Goal: Communication & Community: Participate in discussion

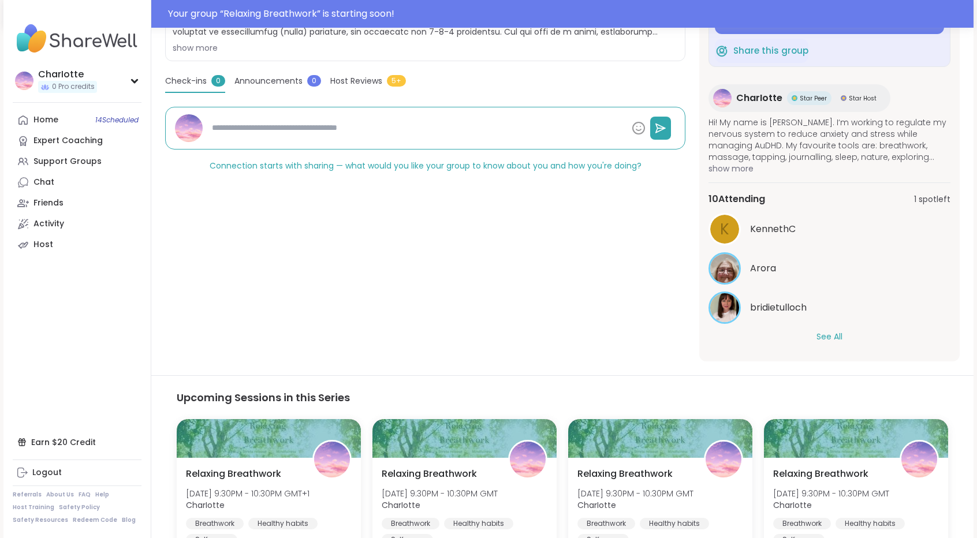
scroll to position [323, 0]
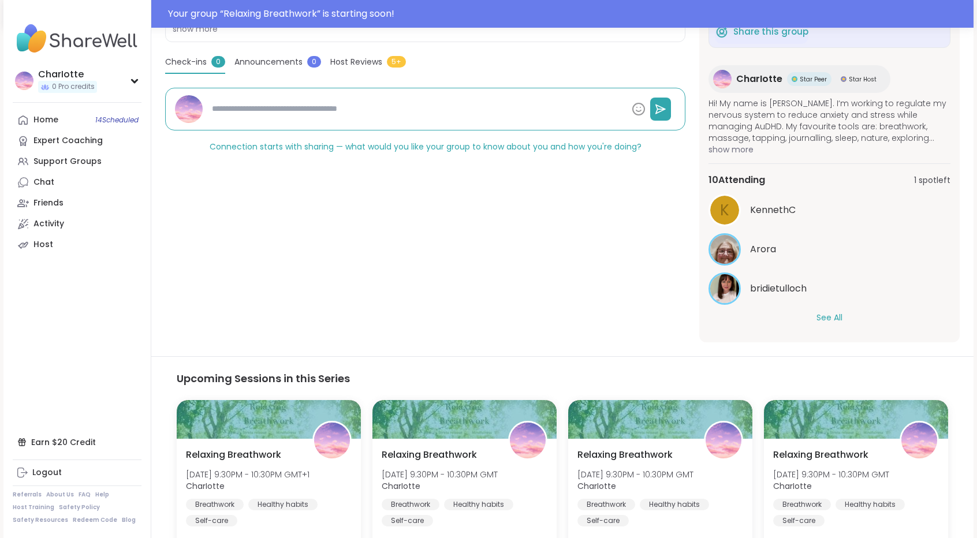
click at [823, 320] on button "See All" at bounding box center [829, 318] width 26 height 12
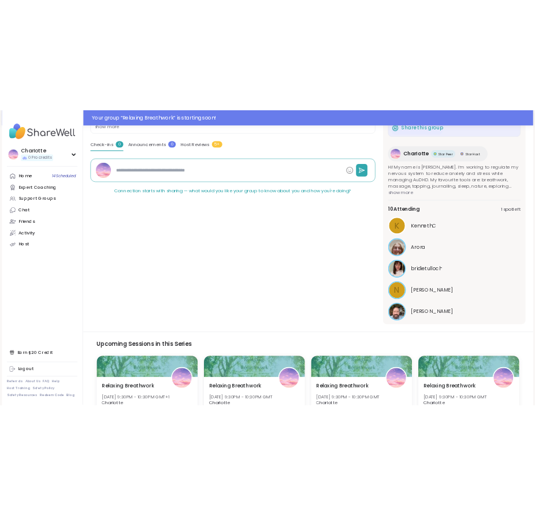
scroll to position [0, 0]
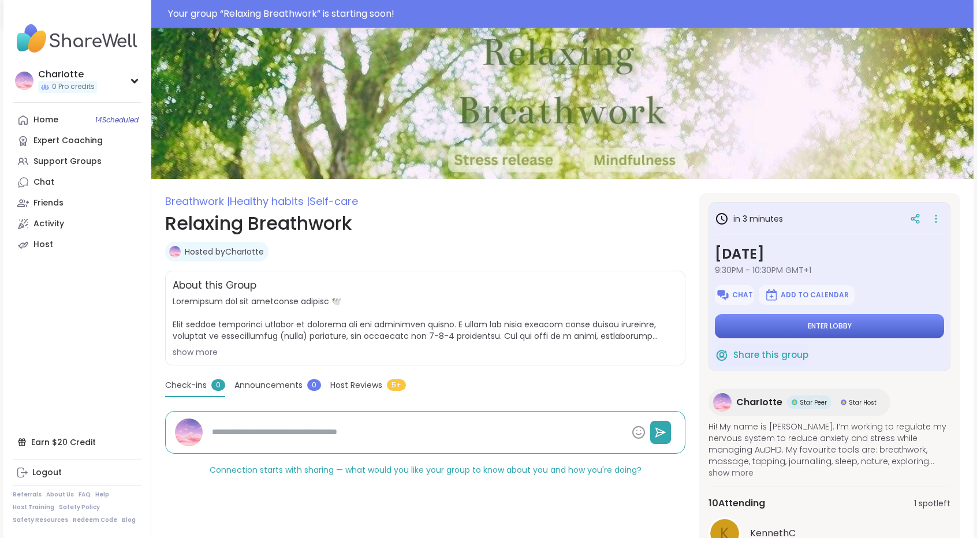
click at [819, 322] on span "Enter lobby" at bounding box center [830, 326] width 44 height 9
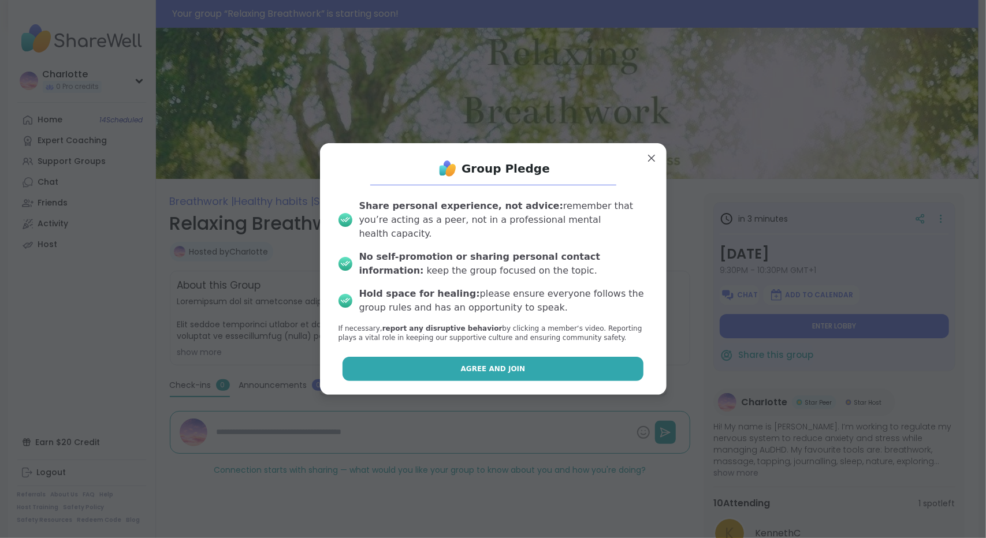
click at [540, 364] on button "Agree and Join" at bounding box center [492, 369] width 301 height 24
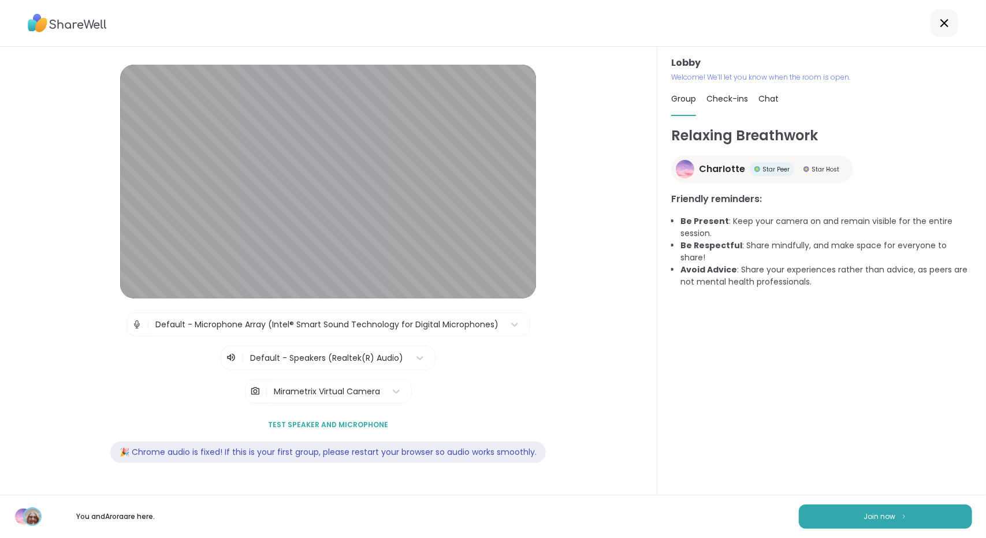
click at [715, 106] on div "Check-ins" at bounding box center [727, 99] width 42 height 32
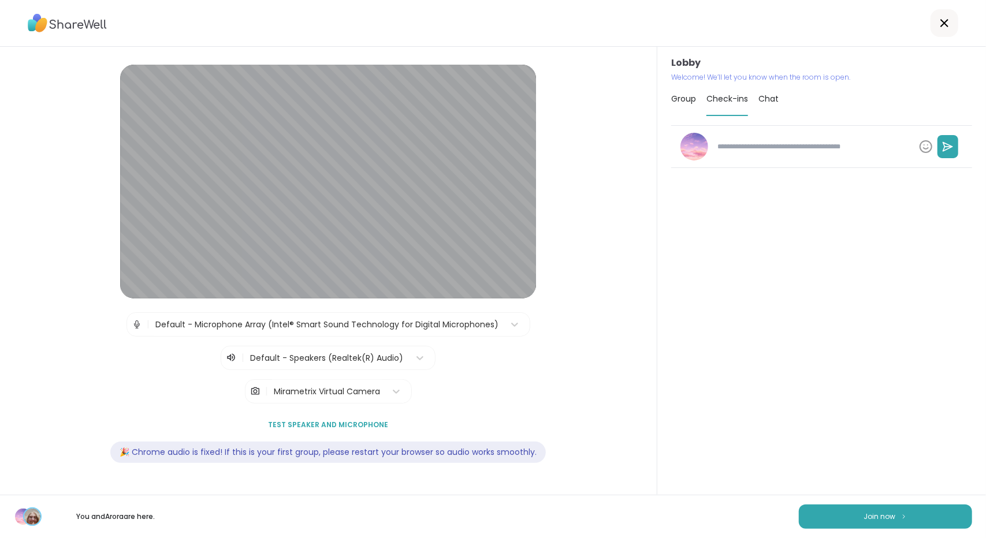
type textarea "*"
click at [671, 96] on span "Group" at bounding box center [683, 99] width 25 height 12
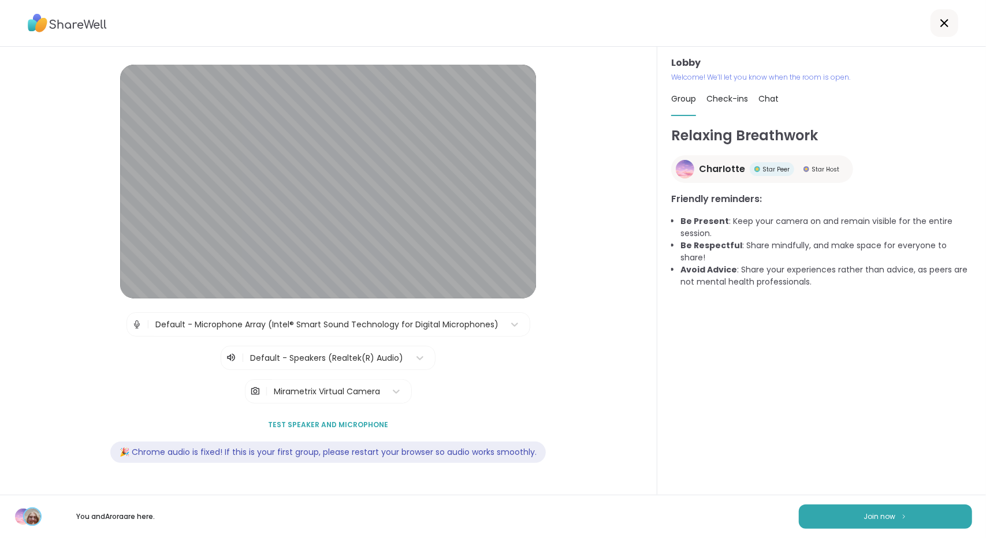
click at [349, 386] on div "Mirametrix Virtual Camera" at bounding box center [327, 392] width 106 height 12
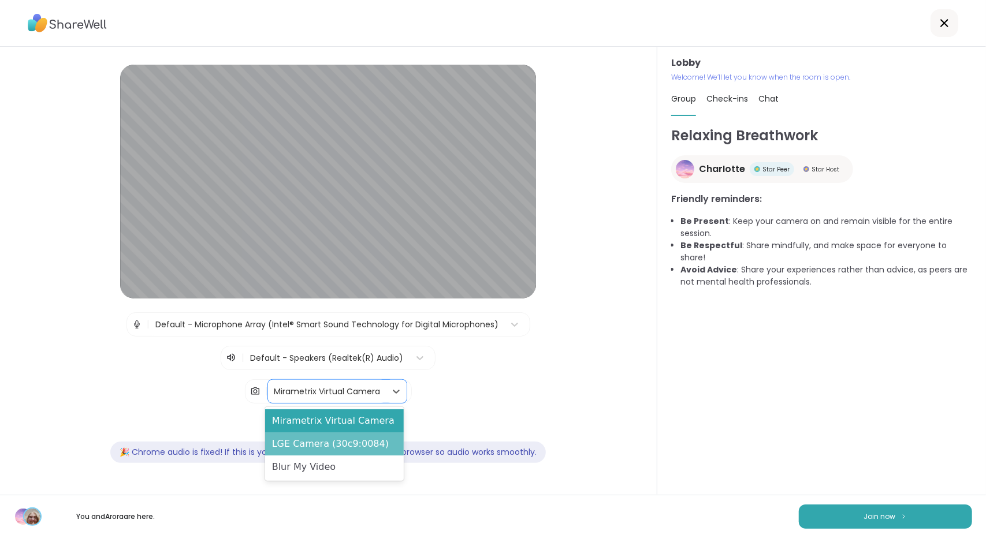
click at [312, 445] on div "LGE Camera (30c9:0084)" at bounding box center [334, 443] width 139 height 23
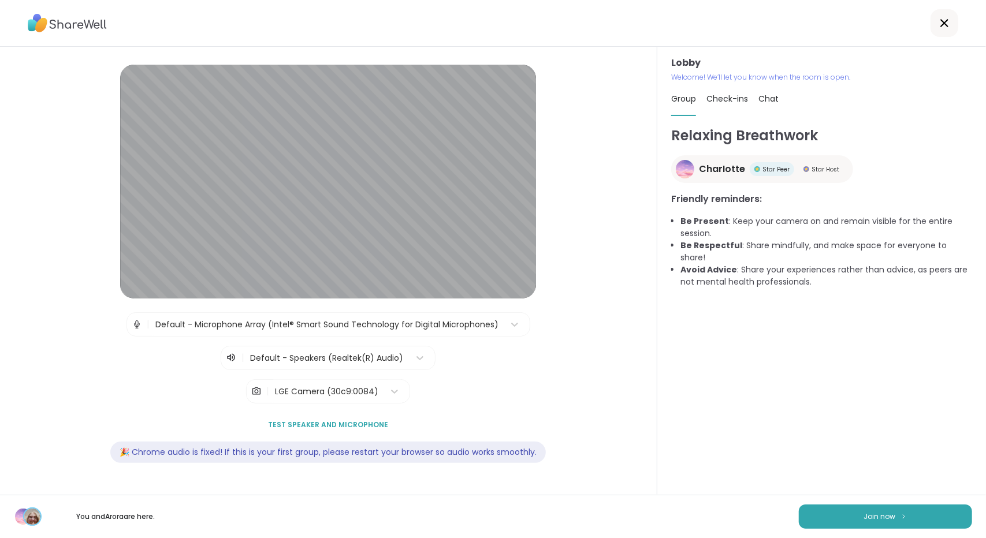
click at [758, 99] on span "Chat" at bounding box center [768, 99] width 20 height 12
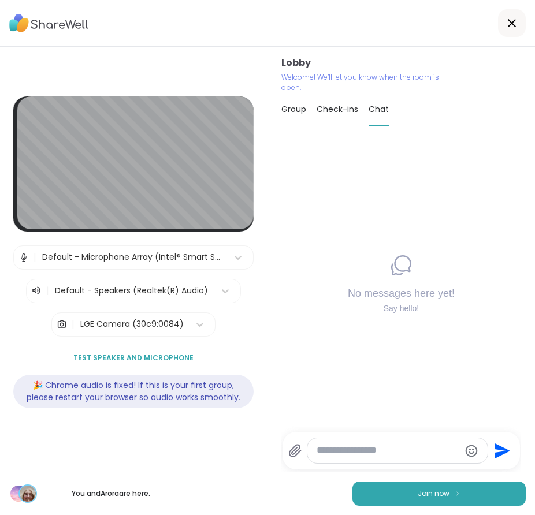
click at [353, 454] on textarea "Type your message" at bounding box center [387, 451] width 143 height 12
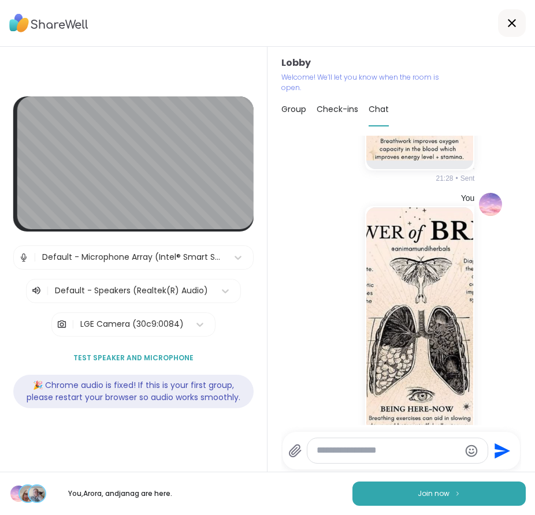
scroll to position [361, 0]
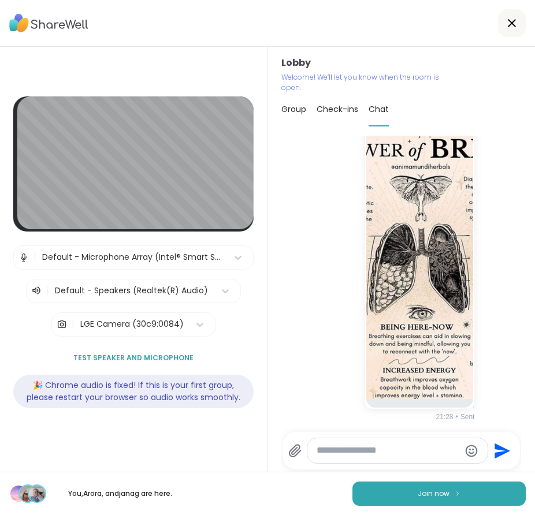
click at [383, 454] on textarea "Type your message" at bounding box center [387, 451] width 143 height 12
paste textarea "**********"
type textarea "**********"
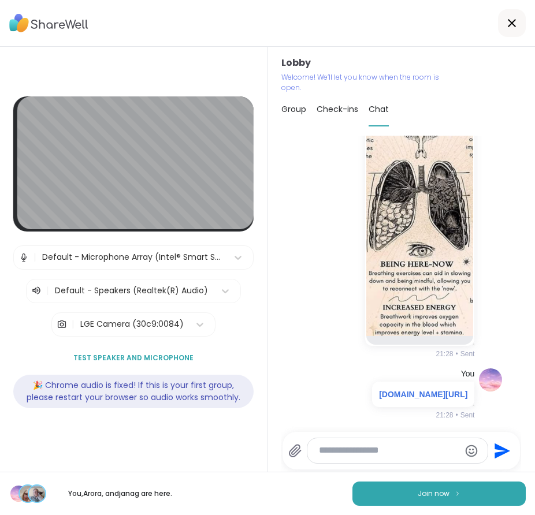
click at [378, 455] on textarea "Type your message" at bounding box center [388, 451] width 139 height 12
paste textarea "**********"
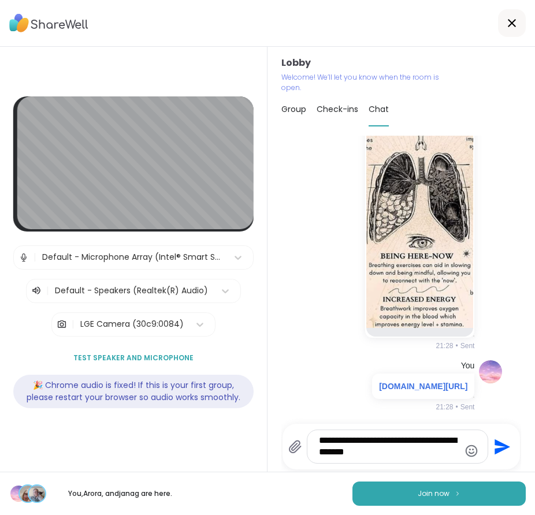
click at [328, 451] on textarea "**********" at bounding box center [388, 447] width 139 height 24
type textarea "**********"
click at [438, 453] on textarea "**********" at bounding box center [388, 447] width 139 height 24
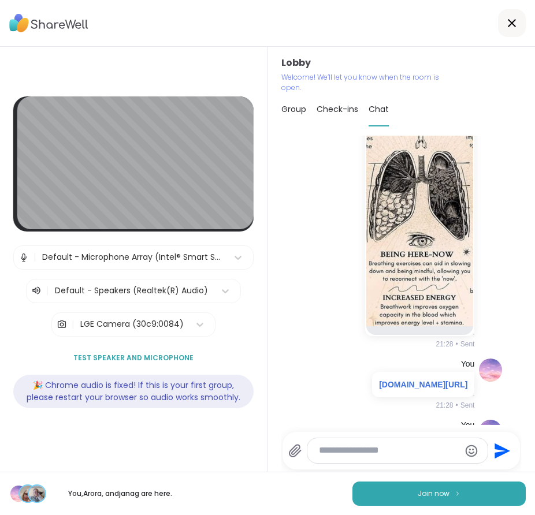
scroll to position [518, 0]
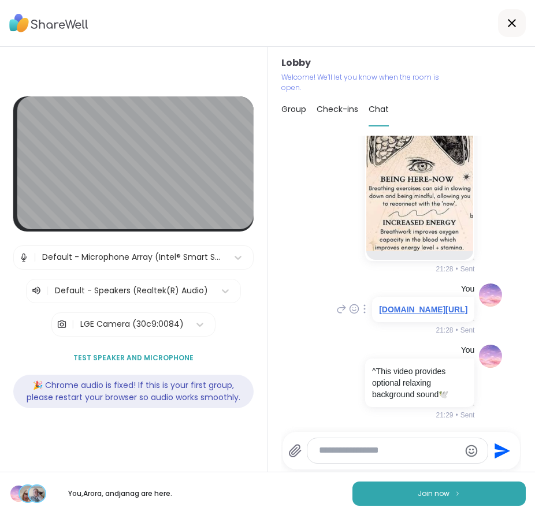
click at [418, 305] on link "[DOMAIN_NAME][URL]" at bounding box center [423, 309] width 88 height 9
click at [403, 494] on button "Join now" at bounding box center [438, 494] width 173 height 24
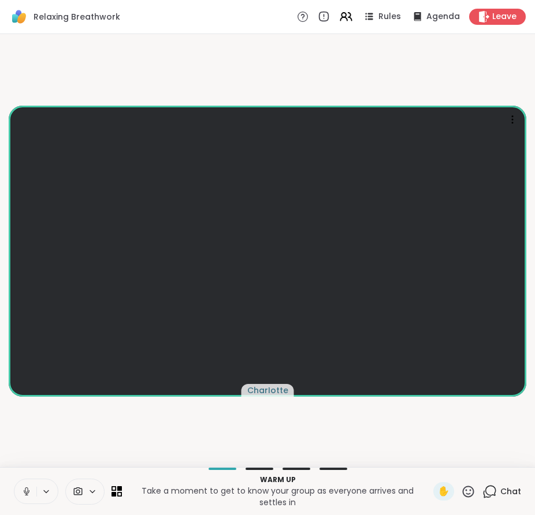
click at [403, 71] on video-player-container "CharIotte" at bounding box center [267, 251] width 521 height 424
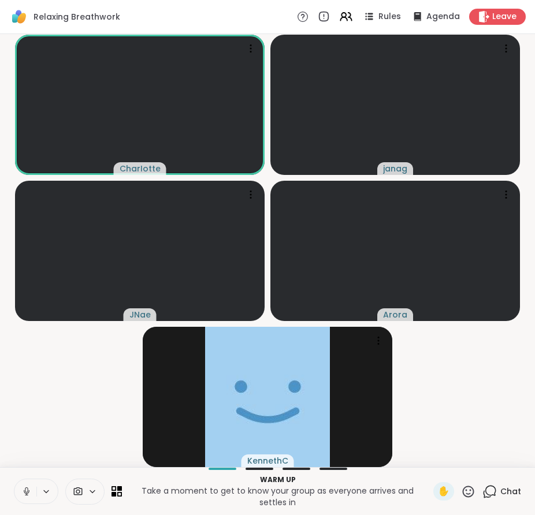
click at [29, 401] on video-player-container "CharIotte [PERSON_NAME]" at bounding box center [267, 251] width 521 height 424
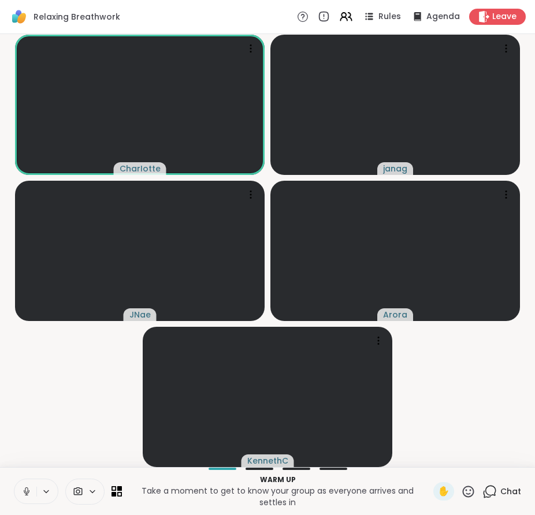
click at [510, 499] on div "Chat" at bounding box center [501, 491] width 39 height 18
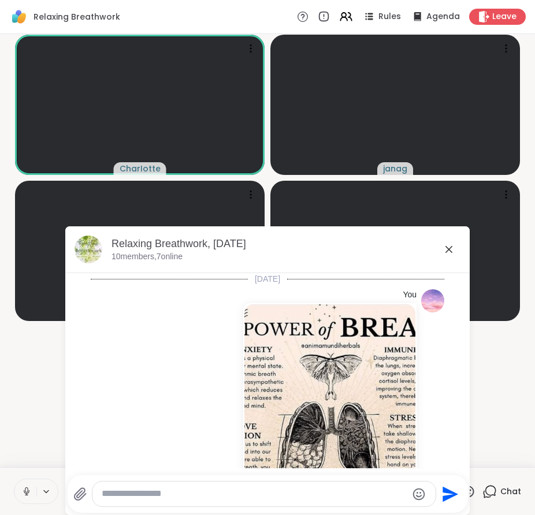
scroll to position [590, 0]
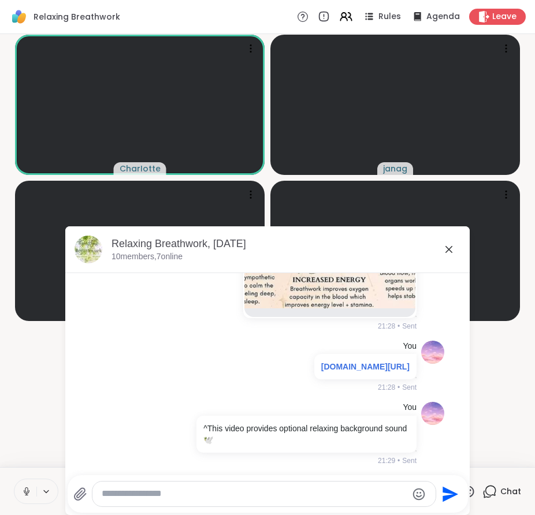
click at [500, 486] on span "Chat" at bounding box center [510, 492] width 21 height 12
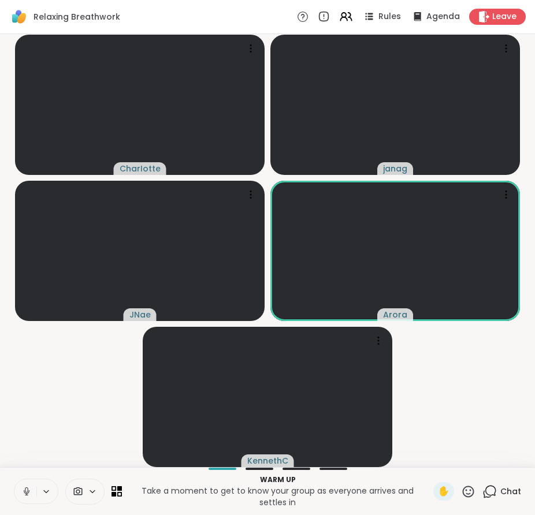
click at [500, 486] on span "Chat" at bounding box center [510, 492] width 21 height 12
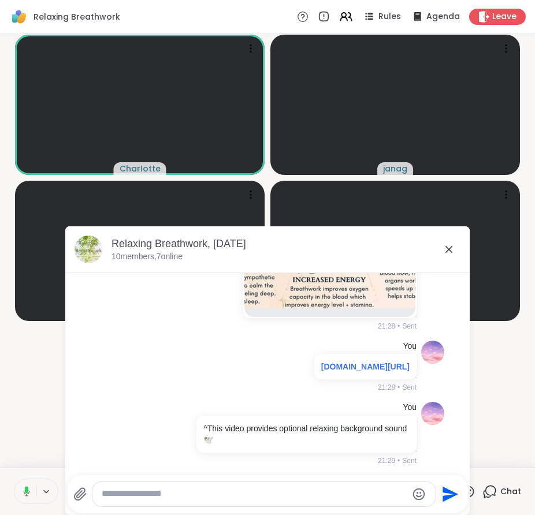
click at [445, 248] on icon at bounding box center [448, 249] width 7 height 7
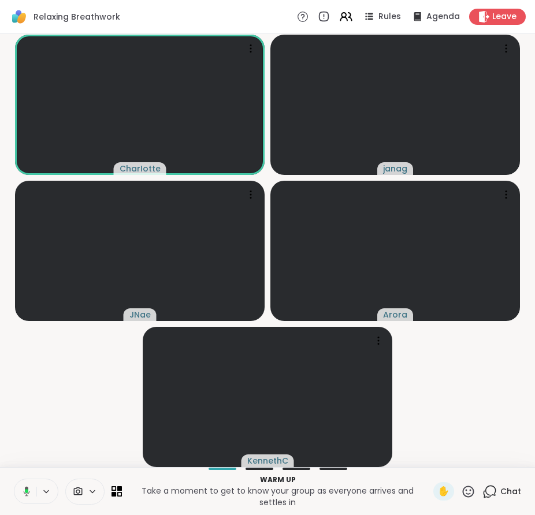
click at [500, 491] on span "Chat" at bounding box center [510, 492] width 21 height 12
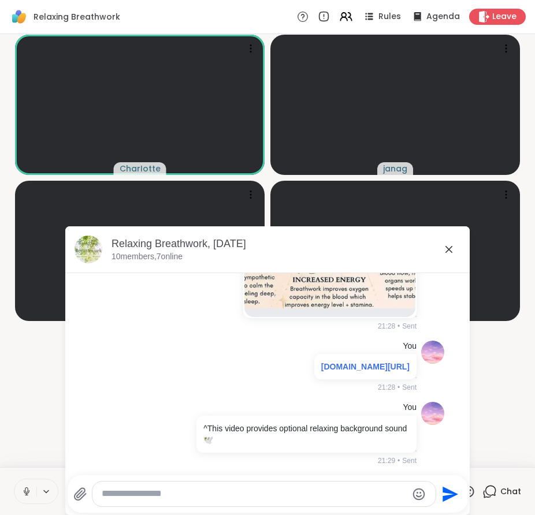
click at [442, 245] on icon at bounding box center [449, 250] width 14 height 14
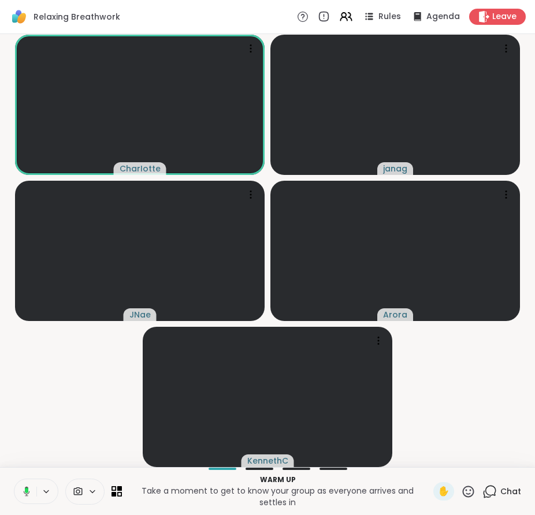
click at [503, 498] on div "Chat" at bounding box center [501, 491] width 39 height 18
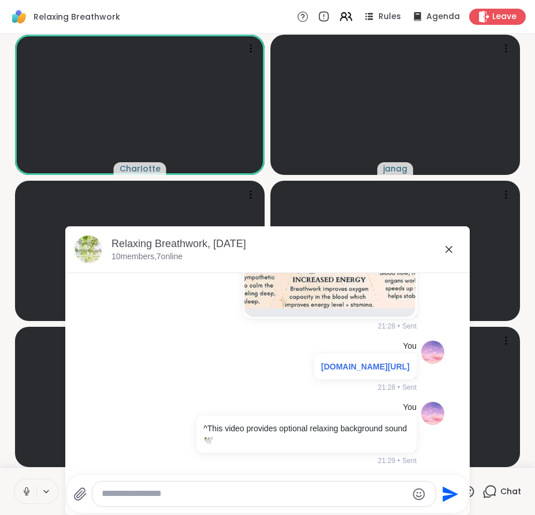
click at [447, 253] on icon at bounding box center [449, 250] width 14 height 14
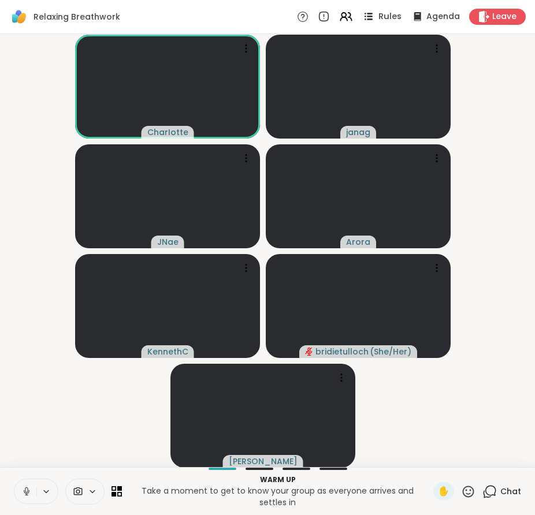
click at [379, 13] on span "Rules" at bounding box center [390, 17] width 24 height 12
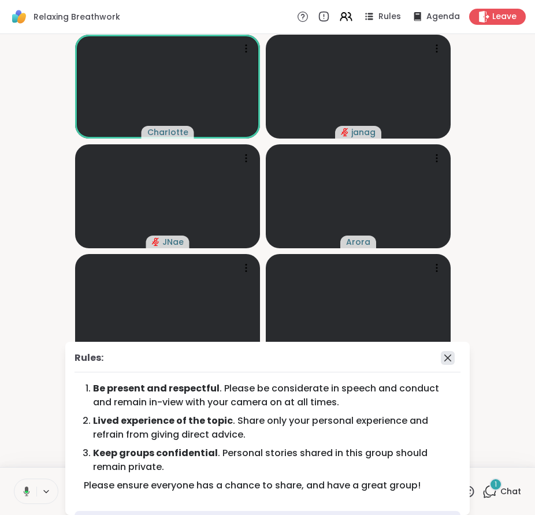
click at [444, 356] on icon at bounding box center [447, 358] width 7 height 7
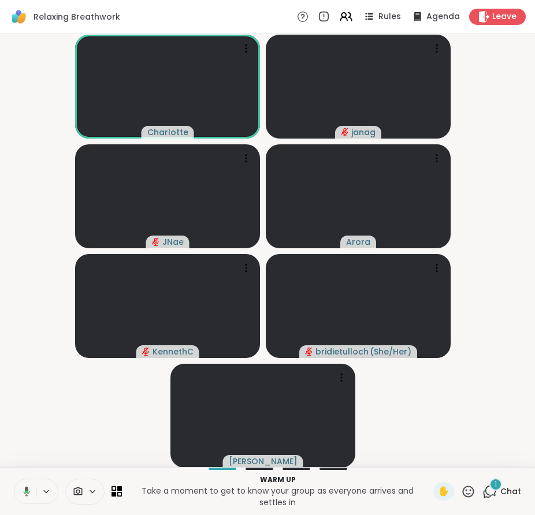
click at [487, 491] on icon at bounding box center [490, 490] width 11 height 10
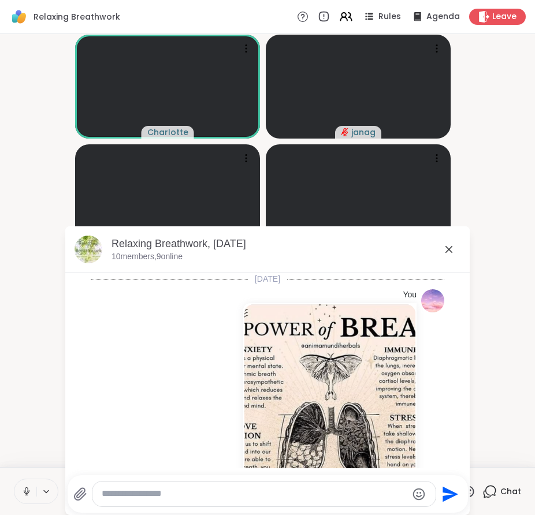
scroll to position [701, 0]
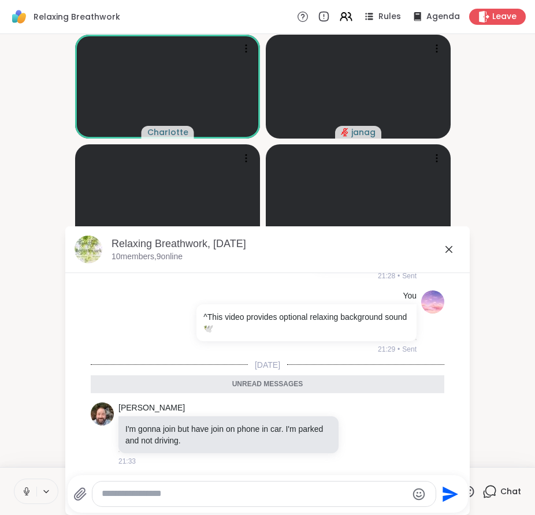
click at [442, 253] on icon at bounding box center [449, 250] width 14 height 14
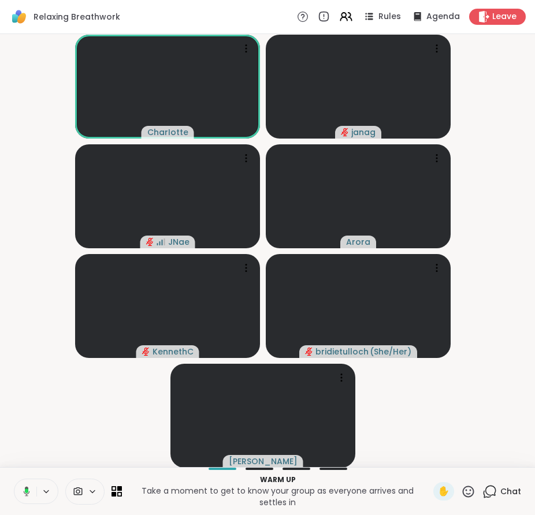
click at [500, 491] on span "Chat" at bounding box center [510, 492] width 21 height 12
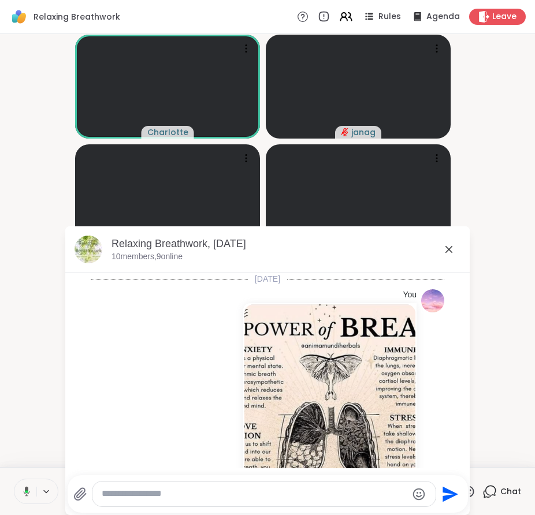
scroll to position [662, 0]
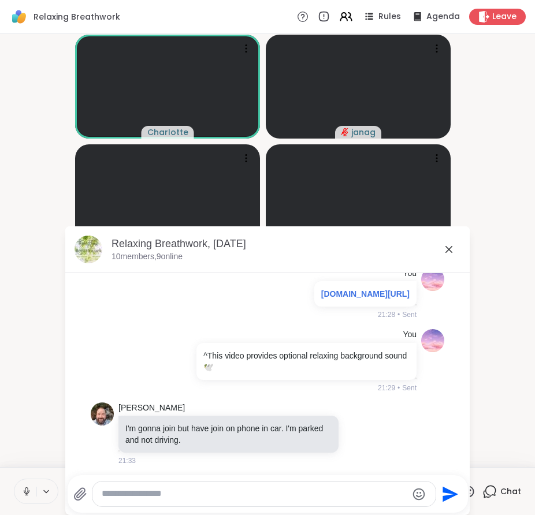
drag, startPoint x: 445, startPoint y: 439, endPoint x: 452, endPoint y: 441, distance: 6.5
click at [452, 441] on div "[DATE] You 21:28 • Sent You 21:28 • Sent You [DOMAIN_NAME][URL] 21:28 • Sent Yo…" at bounding box center [267, 370] width 404 height 195
click at [442, 249] on icon at bounding box center [449, 250] width 14 height 14
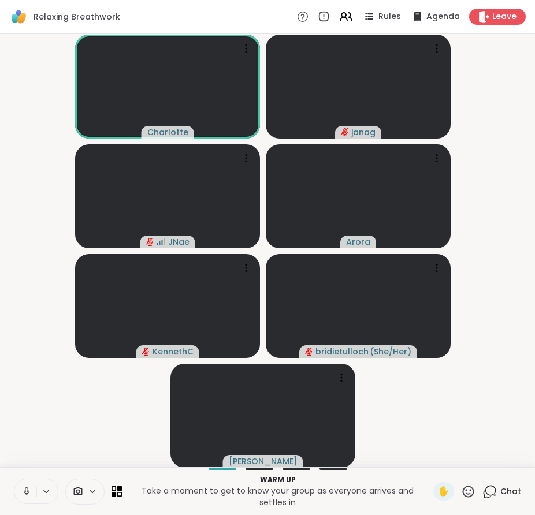
click at [460, 427] on video-player-container "CharIotte [PERSON_NAME] ( She/Her ) [PERSON_NAME]" at bounding box center [267, 251] width 521 height 424
click at [500, 493] on span "Chat" at bounding box center [510, 492] width 21 height 12
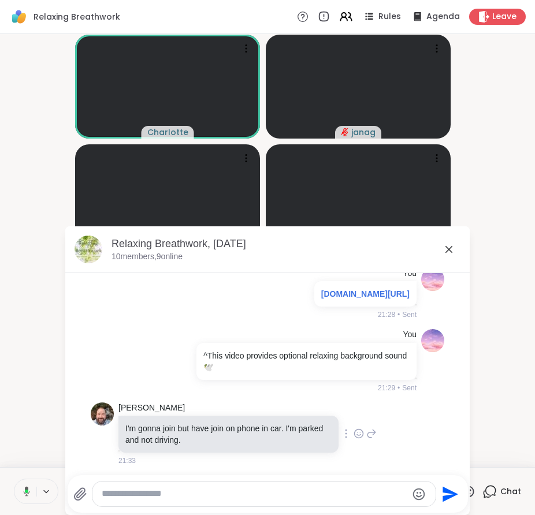
click at [353, 432] on icon at bounding box center [358, 434] width 10 height 12
click at [328, 414] on div "Select Reaction: Thumbs up" at bounding box center [333, 415] width 10 height 10
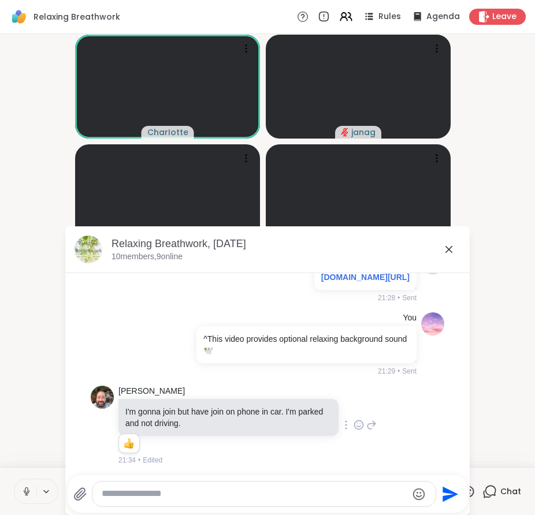
click at [216, 487] on div at bounding box center [263, 494] width 343 height 25
click at [201, 494] on textarea "Type your message" at bounding box center [254, 494] width 305 height 12
type textarea "**********"
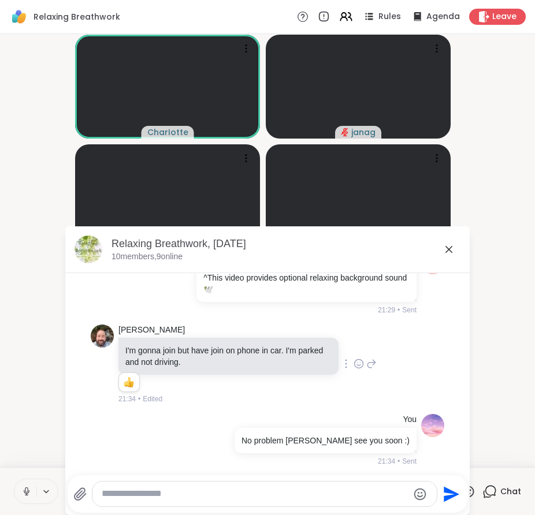
click at [442, 249] on icon at bounding box center [449, 250] width 14 height 14
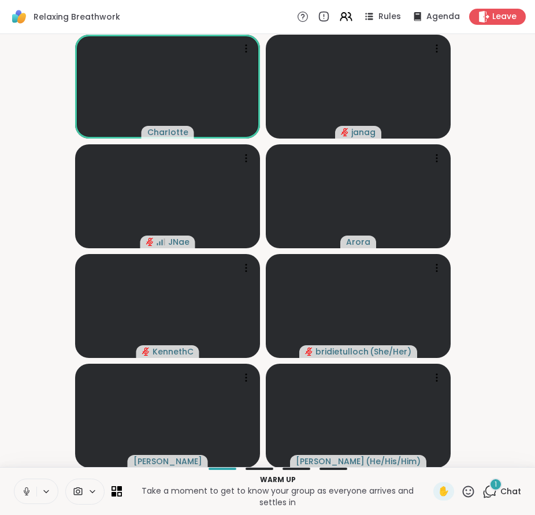
click at [487, 493] on icon at bounding box center [489, 491] width 14 height 14
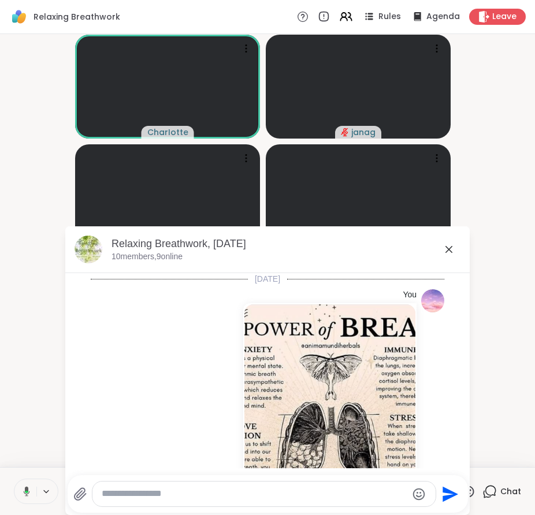
scroll to position [857, 0]
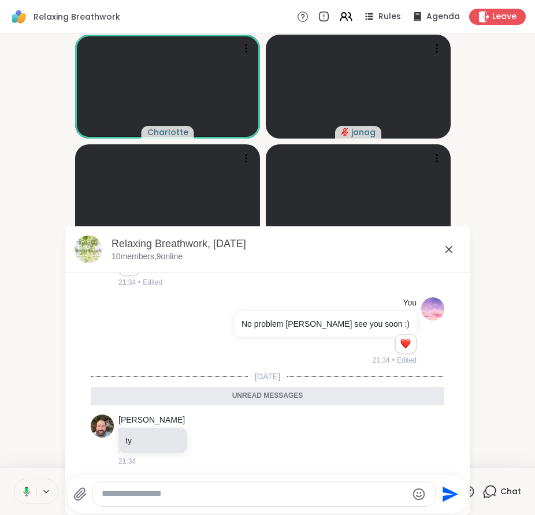
click at [447, 252] on icon at bounding box center [448, 249] width 7 height 7
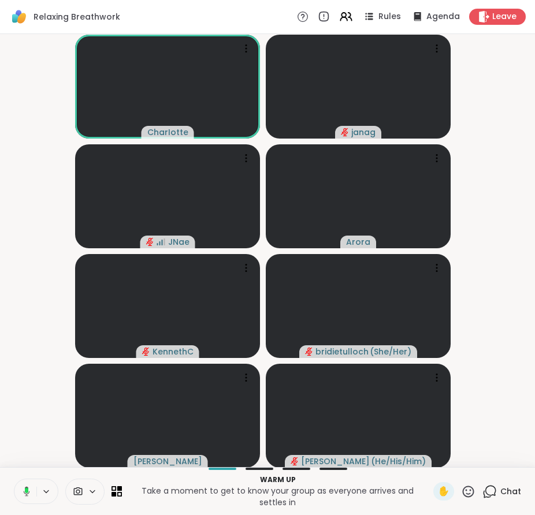
click at [500, 488] on span "Chat" at bounding box center [510, 492] width 21 height 12
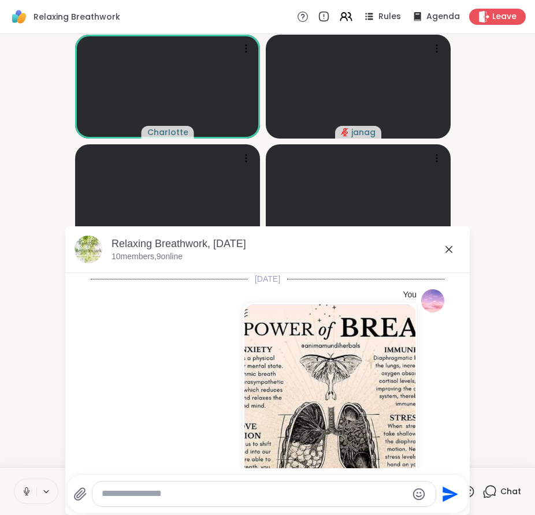
scroll to position [818, 0]
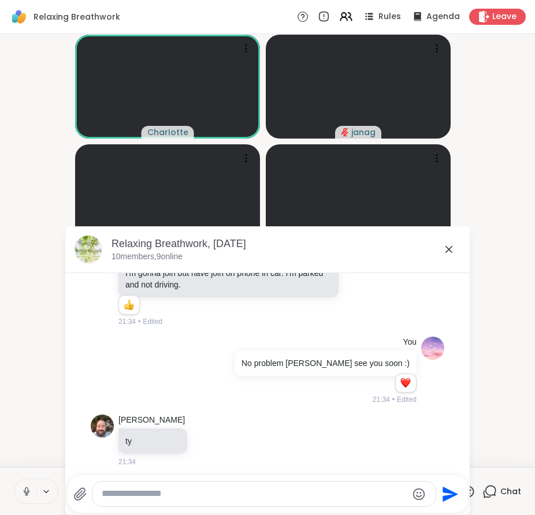
click at [350, 497] on textarea "Type your message" at bounding box center [254, 494] width 305 height 12
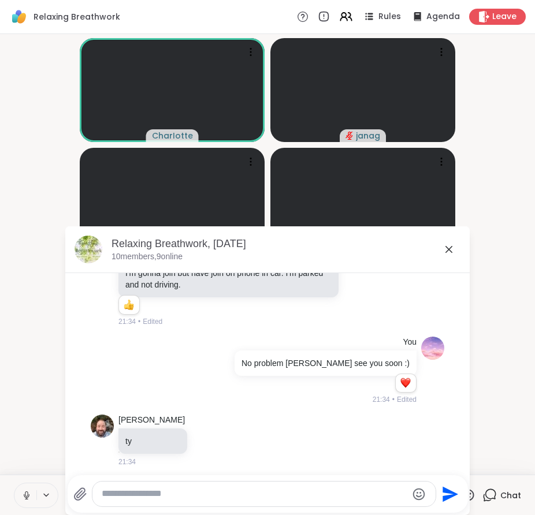
scroll to position [1183, 0]
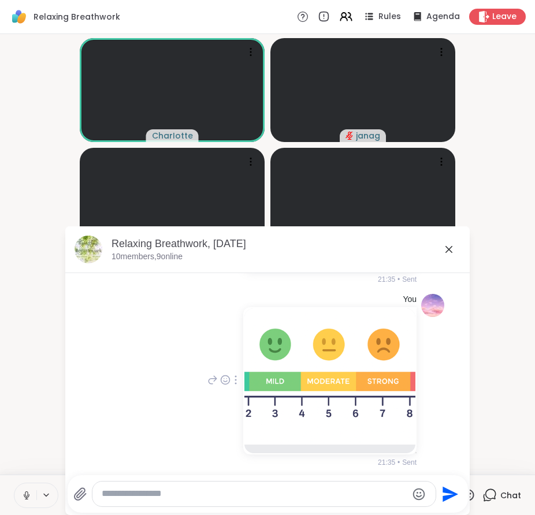
click at [355, 379] on img at bounding box center [329, 376] width 171 height 136
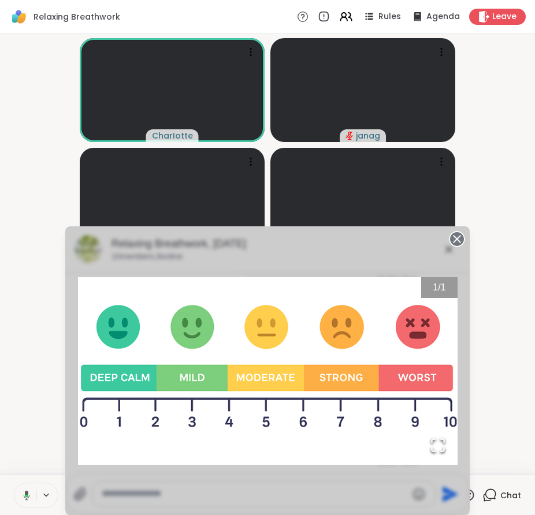
scroll to position [1244, 0]
click at [451, 241] on circle at bounding box center [457, 239] width 14 height 14
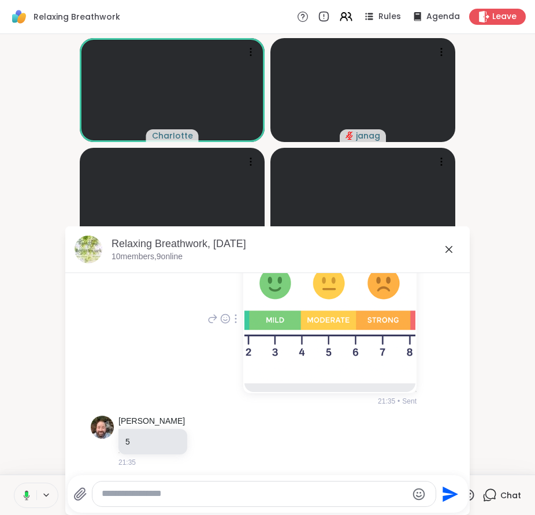
scroll to position [1305, 0]
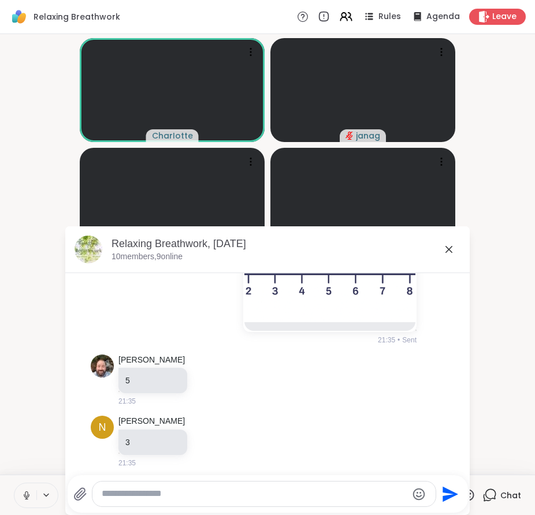
click at [274, 497] on textarea "Type your message" at bounding box center [254, 494] width 305 height 12
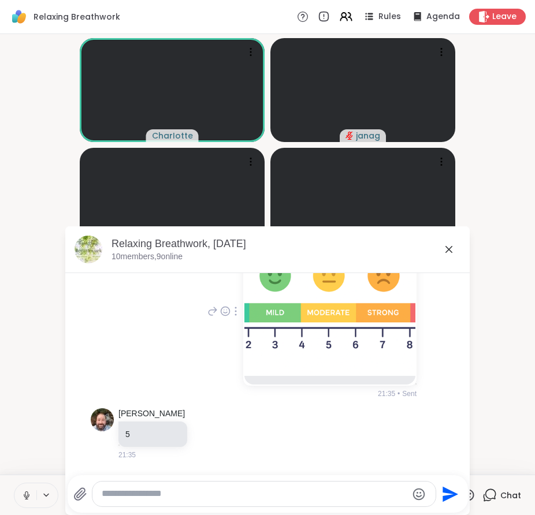
scroll to position [1245, 0]
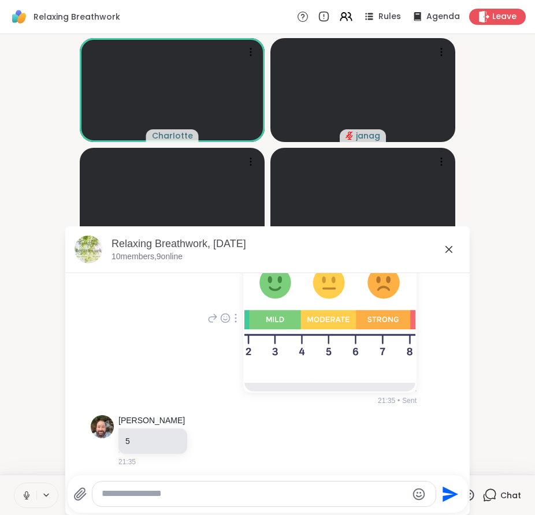
click at [314, 332] on img at bounding box center [329, 315] width 171 height 136
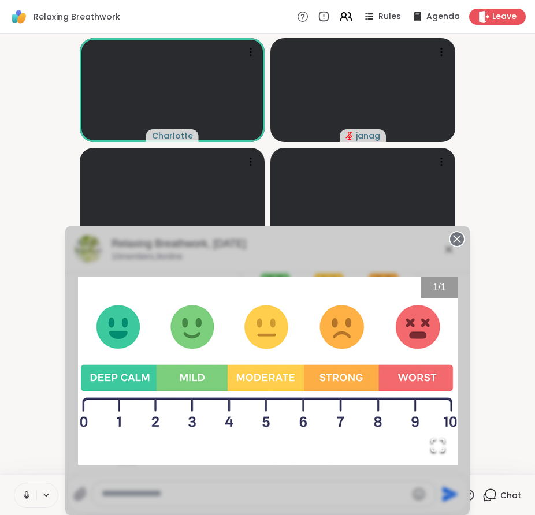
click at [455, 240] on circle at bounding box center [457, 239] width 14 height 14
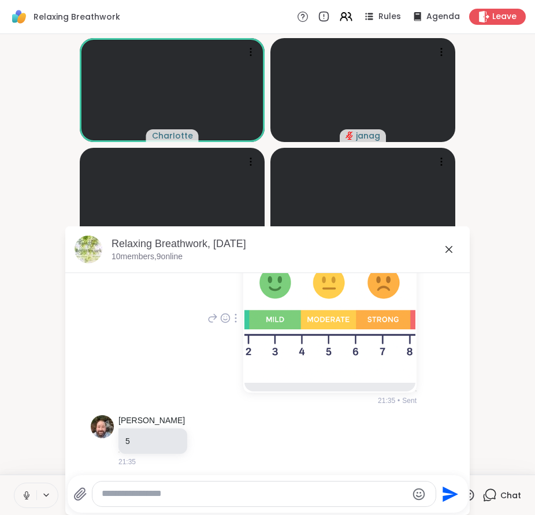
click at [252, 487] on div at bounding box center [263, 494] width 343 height 25
click at [245, 492] on textarea "Type your message" at bounding box center [254, 494] width 305 height 12
type textarea "*"
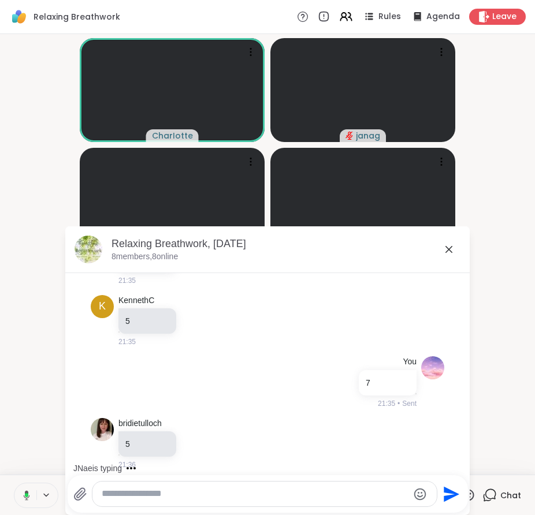
scroll to position [1611, 0]
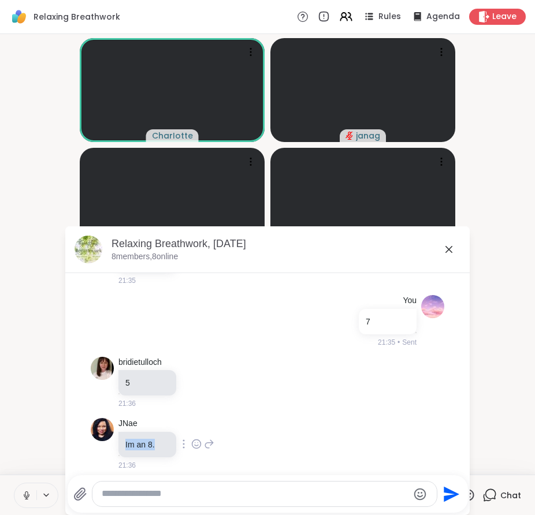
drag, startPoint x: 118, startPoint y: 438, endPoint x: 151, endPoint y: 437, distance: 32.9
click at [151, 437] on div "Im an 8." at bounding box center [147, 444] width 58 height 25
click at [151, 439] on p "Im an 8." at bounding box center [147, 445] width 44 height 12
click at [445, 248] on icon at bounding box center [448, 249] width 7 height 7
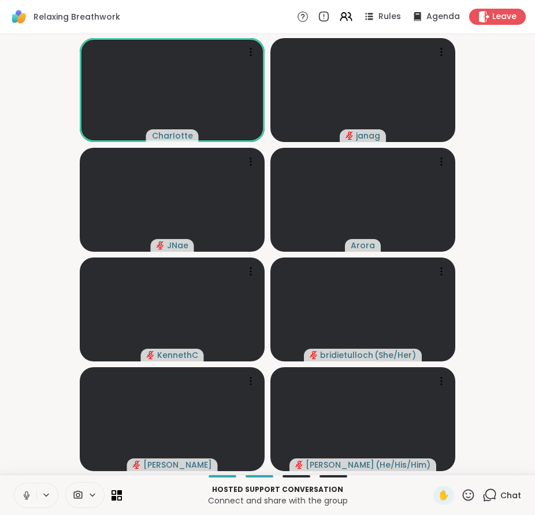
click at [495, 282] on video-player-container "CharIotte [PERSON_NAME] ( She/Her ) [PERSON_NAME] ( He/His/Him )" at bounding box center [267, 254] width 521 height 431
click at [517, 207] on video-player-container "CharIotte [PERSON_NAME] ( She/Her ) [PERSON_NAME] ( He/His/Him )" at bounding box center [267, 254] width 521 height 431
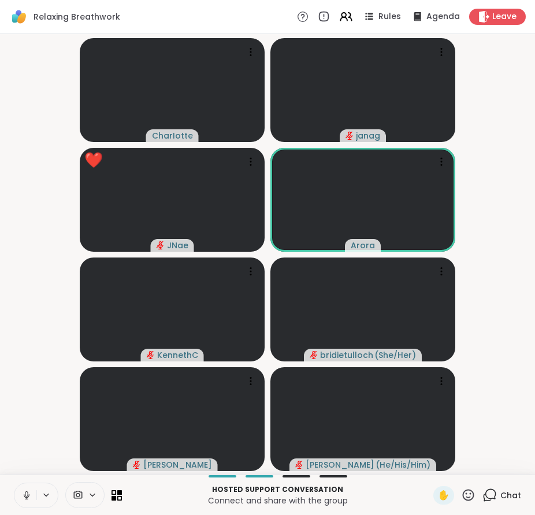
click at [463, 495] on icon at bounding box center [468, 495] width 14 height 14
click at [428, 464] on span "❤️" at bounding box center [434, 465] width 12 height 14
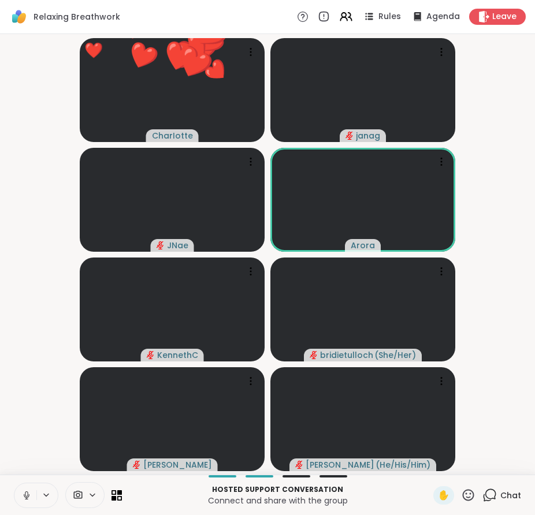
click at [510, 332] on video-player-container "❤️ CharIotte ❤️ ❤️ ❤️ ❤️ ❤️ ❤️ ❤️ ❤️ ❤️ ❤️ ❤️ ❤️ ❤️ ❤️ ❤️ ❤️ ❤️ [PERSON_NAME] (…" at bounding box center [267, 254] width 521 height 431
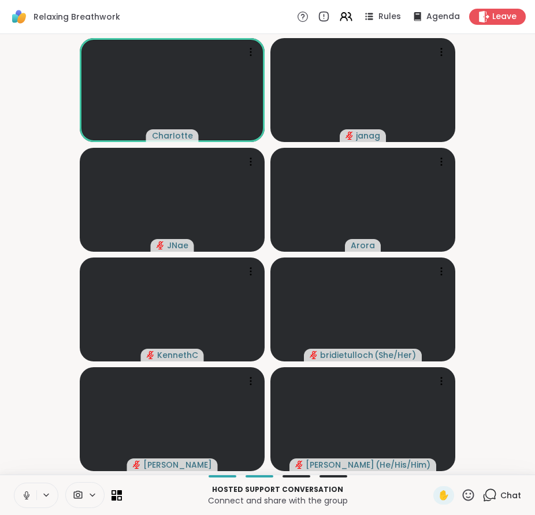
click at [502, 259] on video-player-container "CharIotte [PERSON_NAME] ( She/Her ) [PERSON_NAME] ( He/His/Him )" at bounding box center [267, 254] width 521 height 431
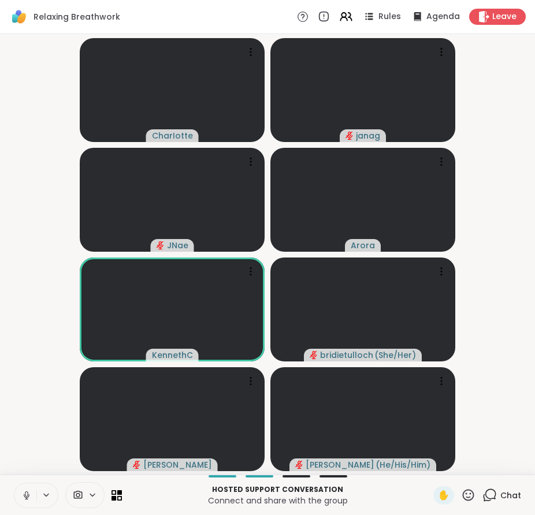
click at [462, 494] on icon at bounding box center [468, 495] width 12 height 12
click at [514, 351] on video-player-container "CharIotte [PERSON_NAME] ( She/Her ) [PERSON_NAME] ( He/His/Him )" at bounding box center [267, 254] width 521 height 431
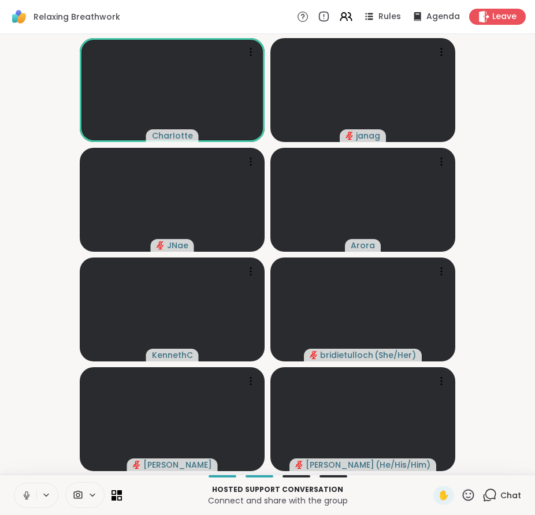
click at [498, 353] on video-player-container "CharIotte [PERSON_NAME] ( She/Her ) [PERSON_NAME] ( He/His/Him )" at bounding box center [267, 254] width 521 height 431
click at [492, 303] on video-player-container "CharIotte [PERSON_NAME] ( She/Her ) [PERSON_NAME] ( He/His/Him )" at bounding box center [267, 254] width 521 height 431
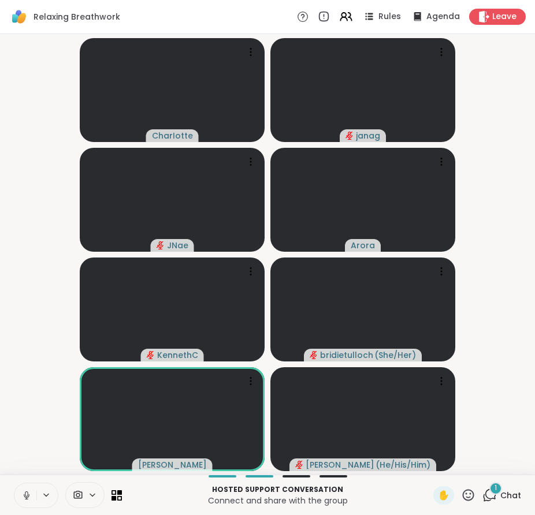
click at [484, 495] on icon at bounding box center [489, 495] width 14 height 14
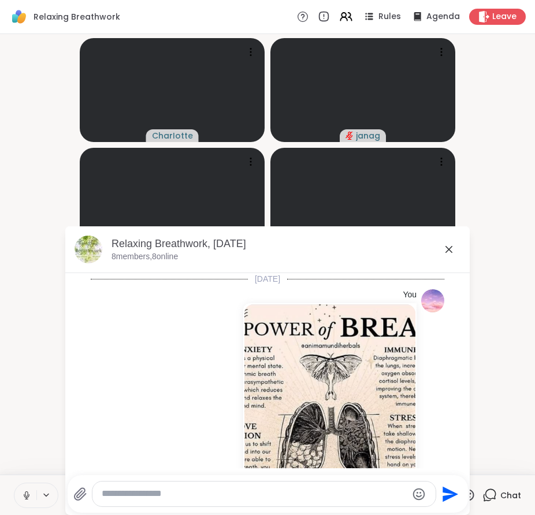
scroll to position [1723, 0]
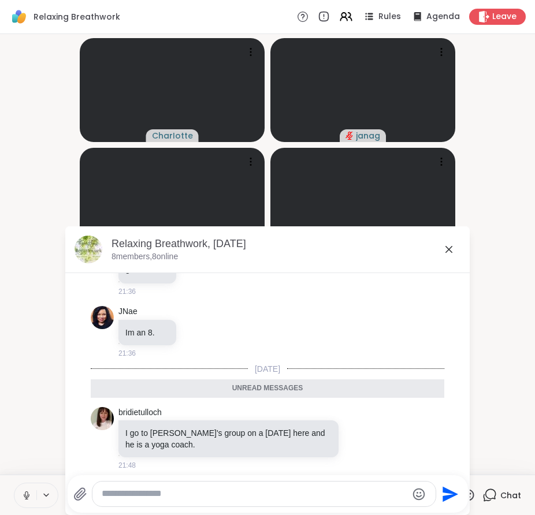
click at [445, 247] on icon at bounding box center [449, 250] width 14 height 14
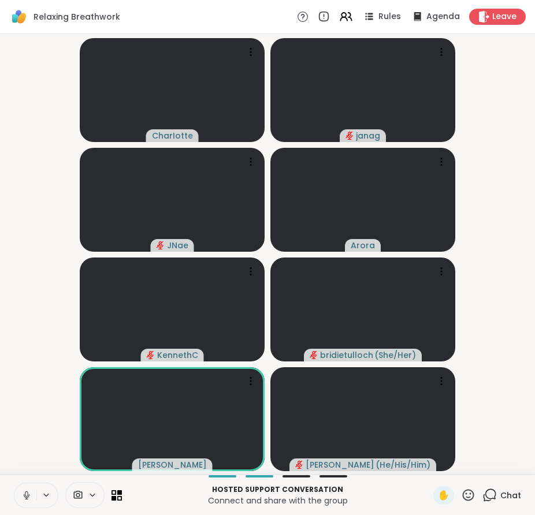
click at [501, 334] on video-player-container "CharIotte [PERSON_NAME] ( She/Her ) [PERSON_NAME] ( He/His/Him )" at bounding box center [267, 254] width 521 height 431
click at [500, 495] on span "Chat" at bounding box center [510, 496] width 21 height 12
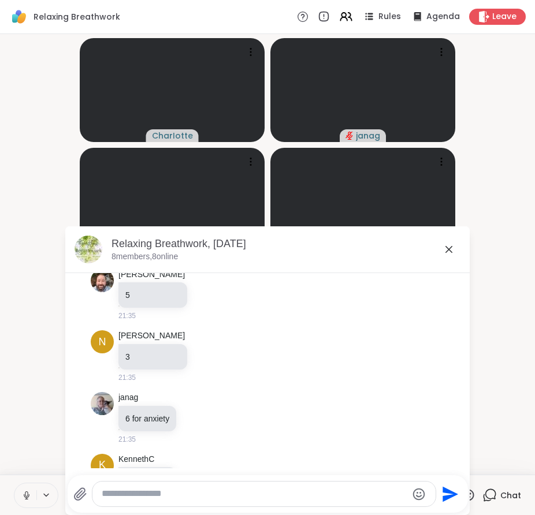
scroll to position [1684, 0]
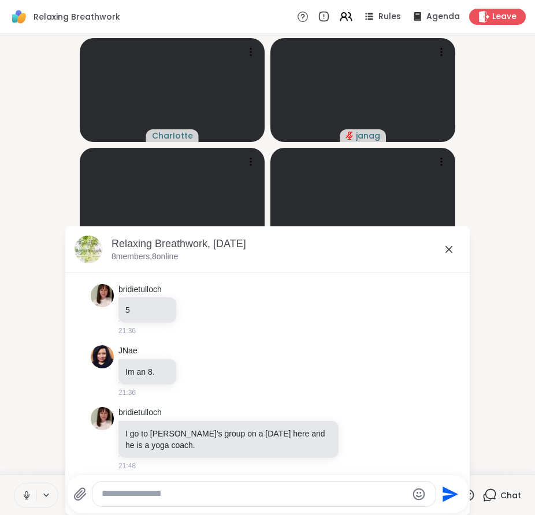
click at [449, 252] on icon at bounding box center [449, 250] width 14 height 14
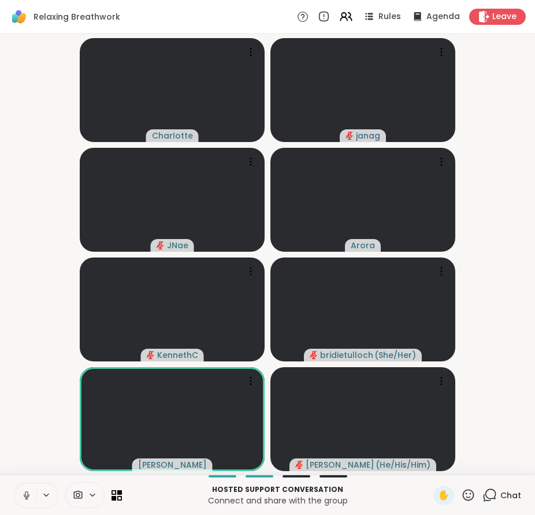
click at [500, 283] on video-player-container "CharIotte [PERSON_NAME] ( She/Her ) [PERSON_NAME] ( He/His/Him )" at bounding box center [267, 254] width 521 height 431
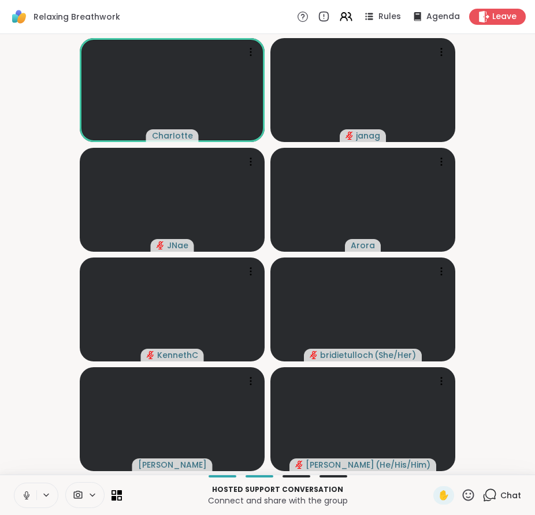
click at [46, 273] on video-player-container "CharIotte [PERSON_NAME] ( She/Her ) [PERSON_NAME] ( He/His/Him )" at bounding box center [267, 254] width 521 height 431
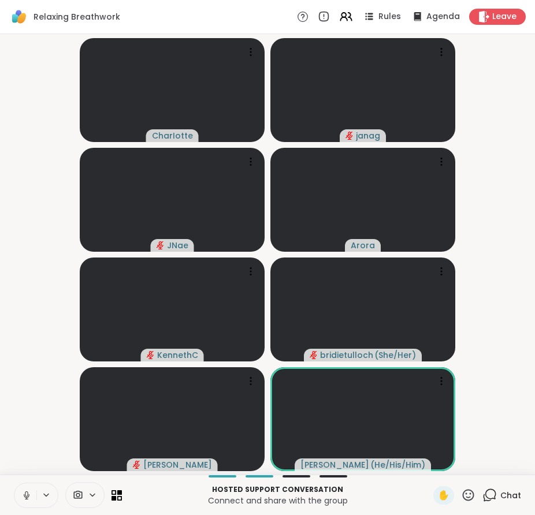
click at [500, 497] on span "Chat" at bounding box center [510, 496] width 21 height 12
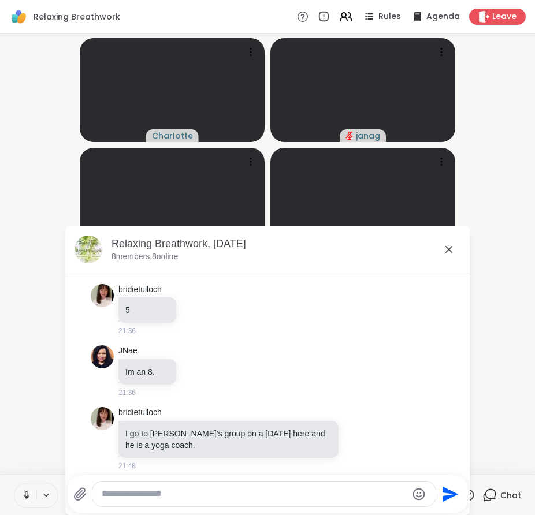
click at [445, 248] on icon at bounding box center [448, 249] width 7 height 7
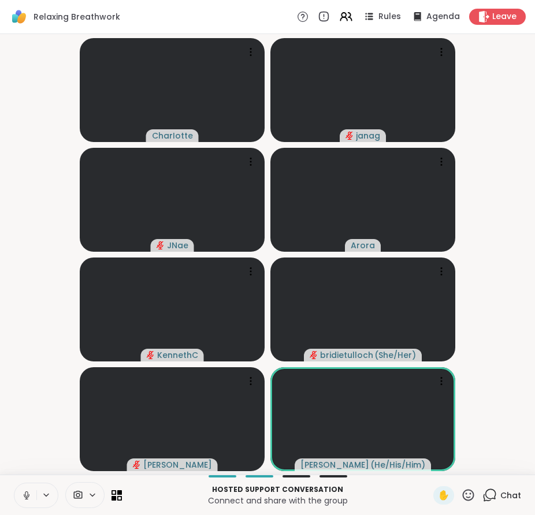
click at [507, 371] on video-player-container "CharIotte [PERSON_NAME] ( She/Her ) [PERSON_NAME] ( He/His/Him )" at bounding box center [267, 254] width 521 height 431
click at [500, 497] on span "Chat" at bounding box center [510, 496] width 21 height 12
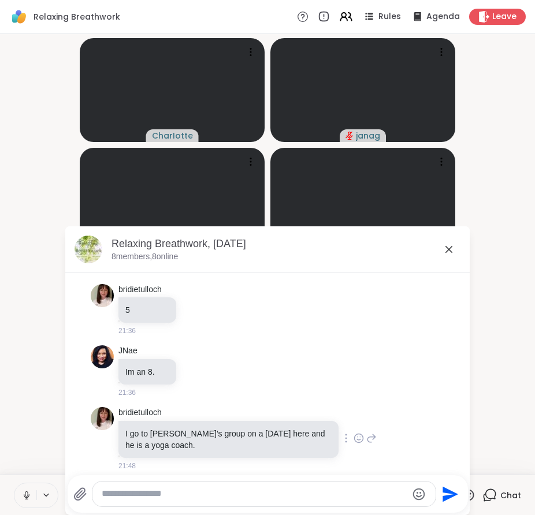
click at [354, 434] on icon at bounding box center [358, 438] width 9 height 9
click at [353, 415] on div "Select Reaction: Heart" at bounding box center [358, 420] width 10 height 10
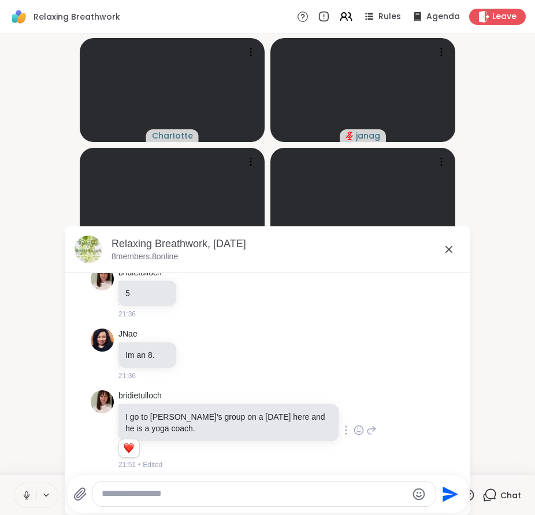
click at [445, 248] on icon at bounding box center [448, 249] width 7 height 7
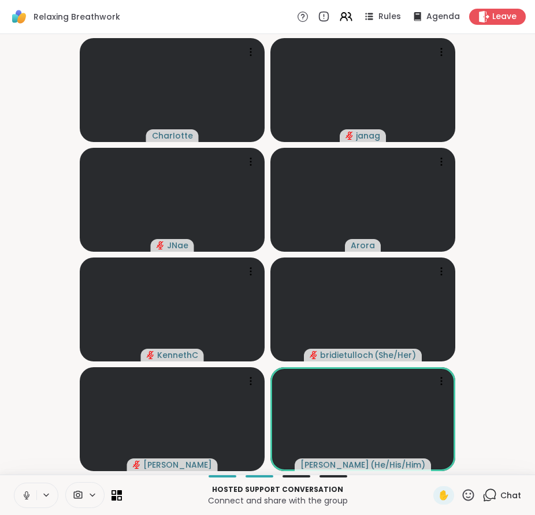
click at [505, 337] on video-player-container "CharIotte [PERSON_NAME] ( She/Her ) [PERSON_NAME] ( He/His/Him )" at bounding box center [267, 254] width 521 height 431
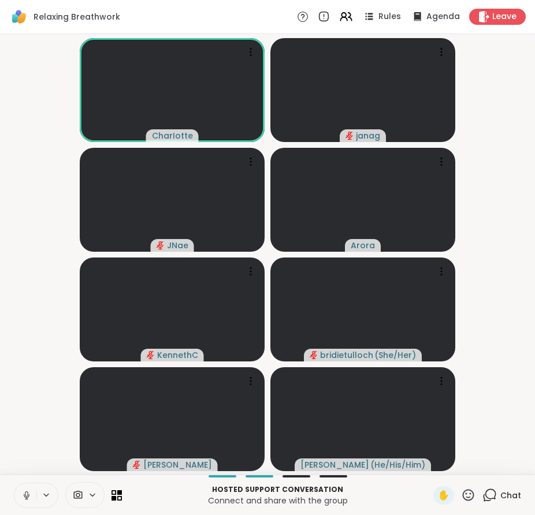
click at [501, 334] on video-player-container "CharIotte [PERSON_NAME] ( She/Her ) [PERSON_NAME] ( He/His/Him )" at bounding box center [267, 254] width 521 height 431
click at [521, 316] on video-player-container "CharIotte [PERSON_NAME] ( She/Her ) [PERSON_NAME] ( He/His/Him )" at bounding box center [267, 254] width 521 height 431
click at [502, 70] on video-player-container "CharIotte [PERSON_NAME] ( She/Her ) [PERSON_NAME] ( He/His/Him )" at bounding box center [267, 254] width 521 height 431
click at [491, 493] on div "Chat" at bounding box center [501, 495] width 39 height 18
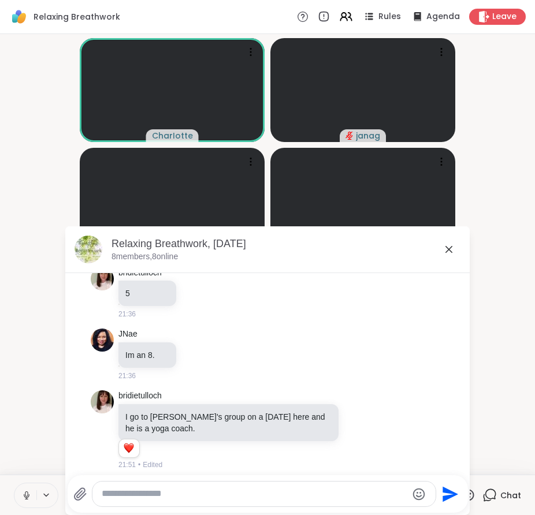
drag, startPoint x: 446, startPoint y: 251, endPoint x: 458, endPoint y: 245, distance: 13.4
click at [446, 251] on icon at bounding box center [448, 249] width 7 height 7
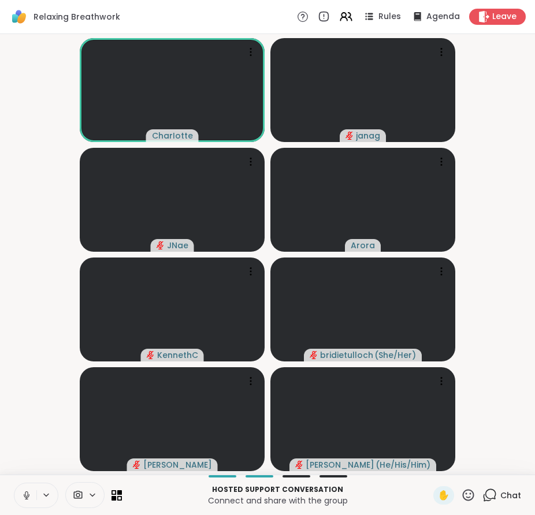
click at [498, 229] on video-player-container "CharIotte [PERSON_NAME] ( She/Her ) [PERSON_NAME] ( He/His/Him )" at bounding box center [267, 254] width 521 height 431
click at [500, 491] on span "Chat" at bounding box center [510, 496] width 21 height 12
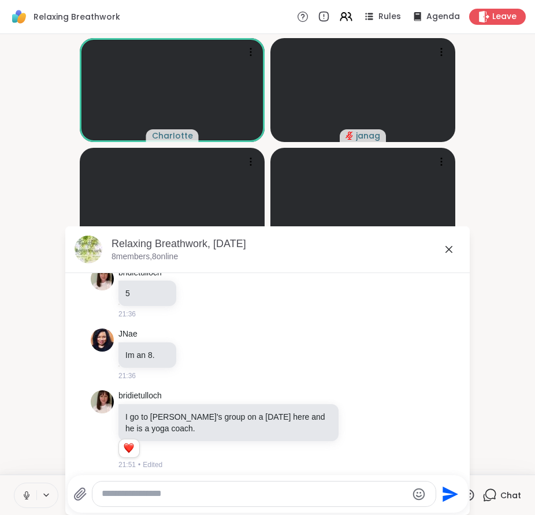
click at [318, 496] on textarea "Type your message" at bounding box center [254, 494] width 305 height 12
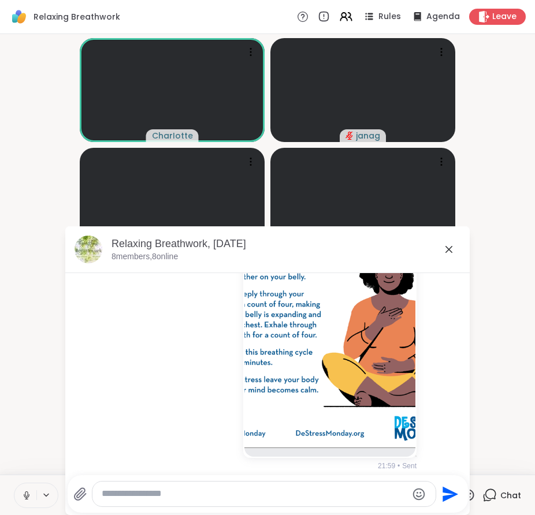
scroll to position [2343, 0]
click at [446, 248] on icon at bounding box center [448, 249] width 7 height 7
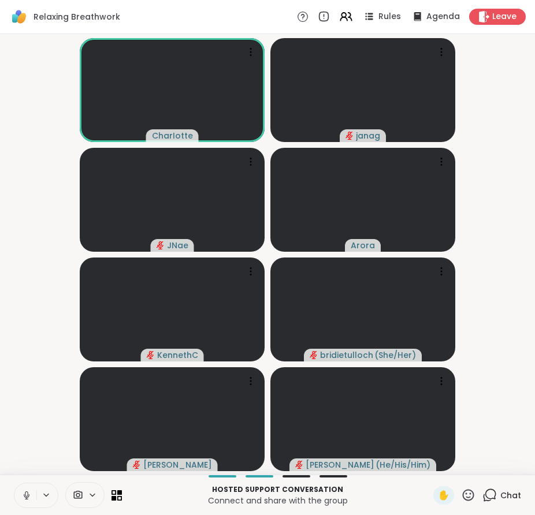
click at [487, 501] on icon at bounding box center [489, 495] width 14 height 14
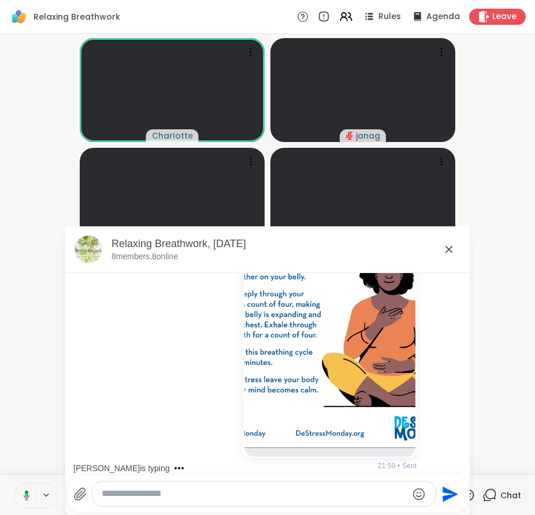
click at [350, 495] on textarea "Type your message" at bounding box center [254, 494] width 305 height 12
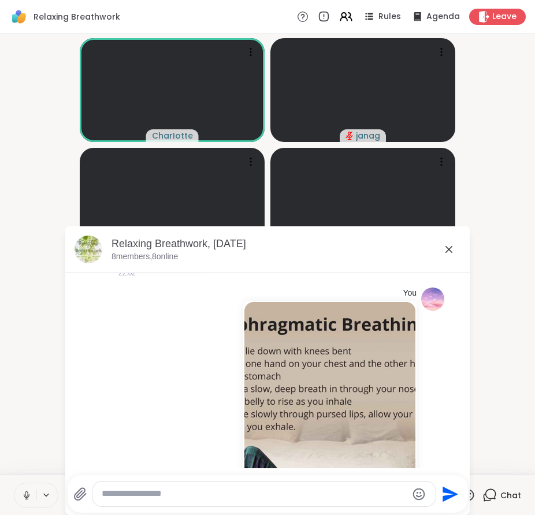
scroll to position [2616, 0]
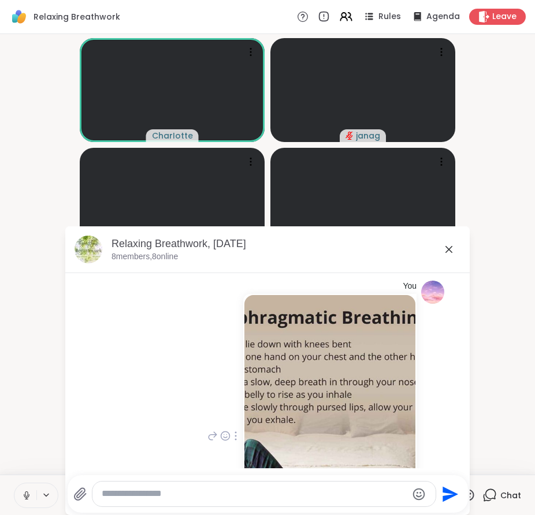
click at [234, 431] on icon at bounding box center [235, 435] width 2 height 9
click at [230, 447] on icon at bounding box center [236, 453] width 12 height 12
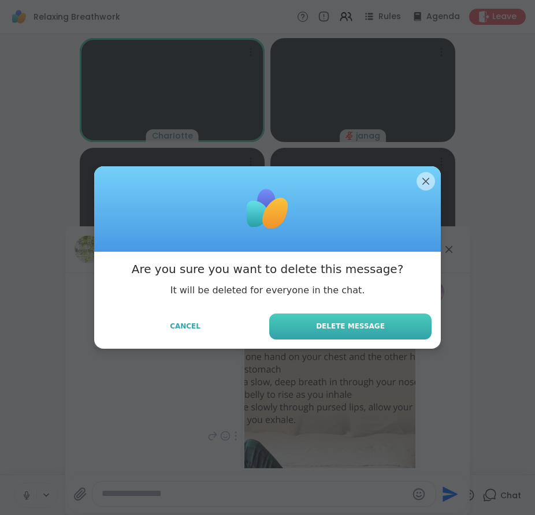
click at [356, 324] on span "Delete Message" at bounding box center [350, 326] width 69 height 10
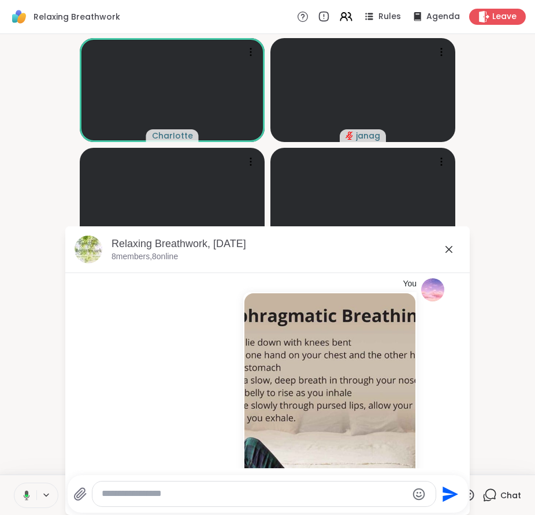
scroll to position [3086, 0]
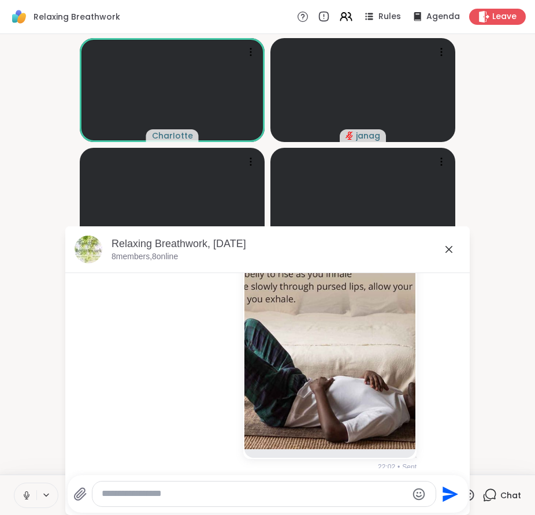
click at [315, 490] on textarea "Type your message" at bounding box center [254, 494] width 305 height 12
click at [445, 245] on icon at bounding box center [449, 250] width 14 height 14
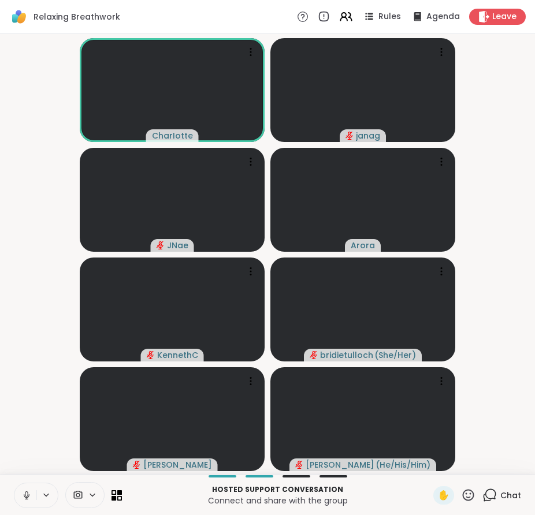
click at [512, 275] on video-player-container "CharIotte [PERSON_NAME] ( She/Her ) [PERSON_NAME] ( He/His/Him )" at bounding box center [267, 254] width 521 height 431
click at [471, 371] on video-player-container "CharIotte [PERSON_NAME] ( She/Her ) [PERSON_NAME] ( He/His/Him )" at bounding box center [267, 254] width 521 height 431
click at [476, 214] on video-player-container "CharIotte [PERSON_NAME] ( She/Her ) [PERSON_NAME] ( He/His/Him )" at bounding box center [267, 254] width 521 height 431
click at [500, 494] on span "Chat" at bounding box center [510, 496] width 21 height 12
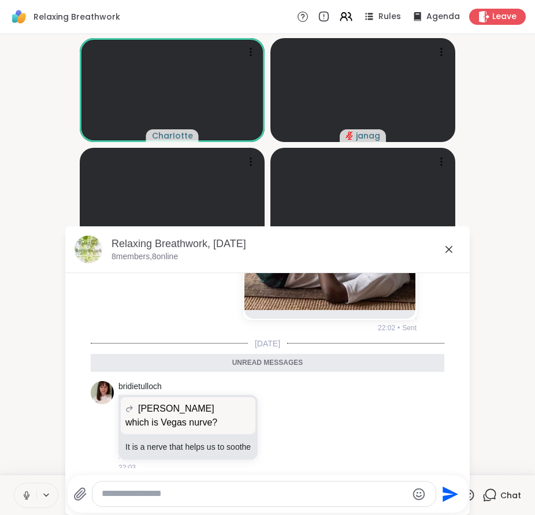
scroll to position [2944, 0]
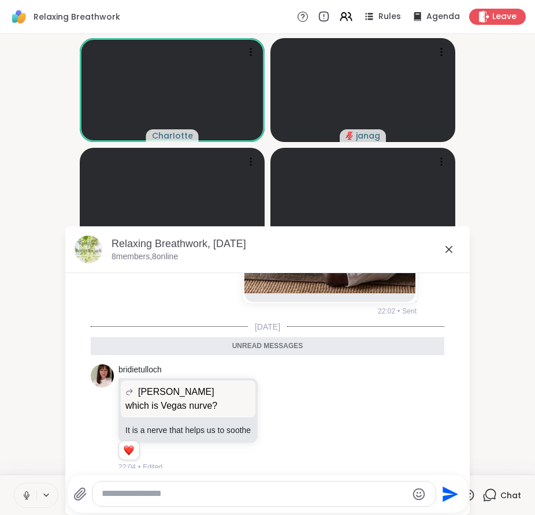
click at [444, 251] on icon at bounding box center [449, 250] width 14 height 14
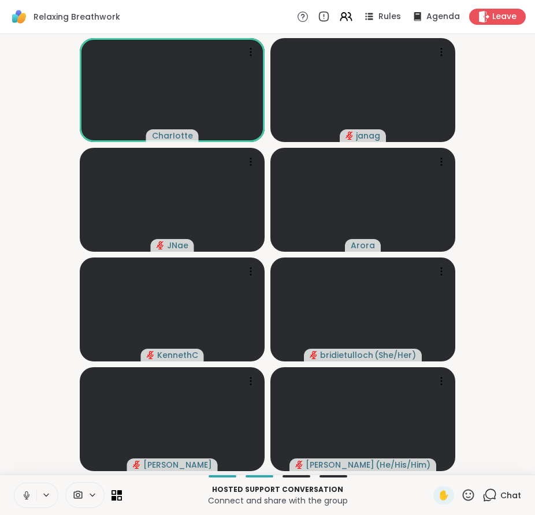
click at [490, 299] on video-player-container "CharIotte [PERSON_NAME] ( She/Her ) [PERSON_NAME] ( He/His/Him )" at bounding box center [267, 254] width 521 height 431
click at [489, 486] on div "1" at bounding box center [495, 488] width 13 height 13
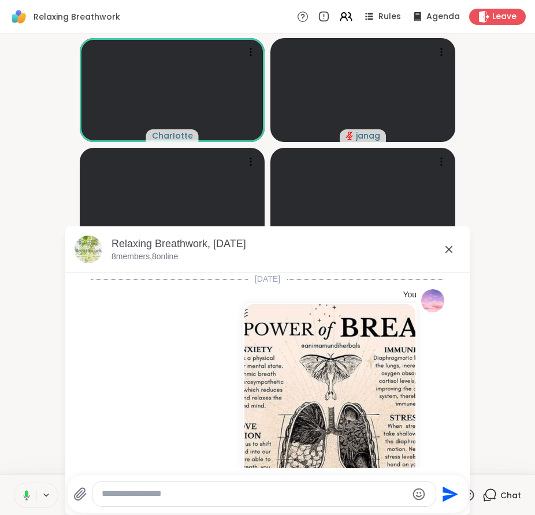
scroll to position [3005, 0]
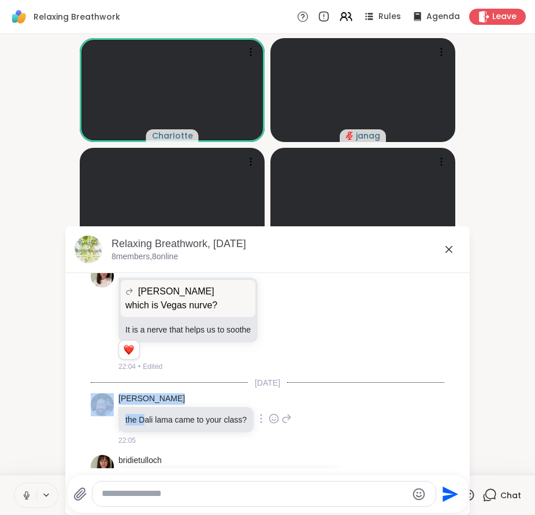
scroll to position [3039, 0]
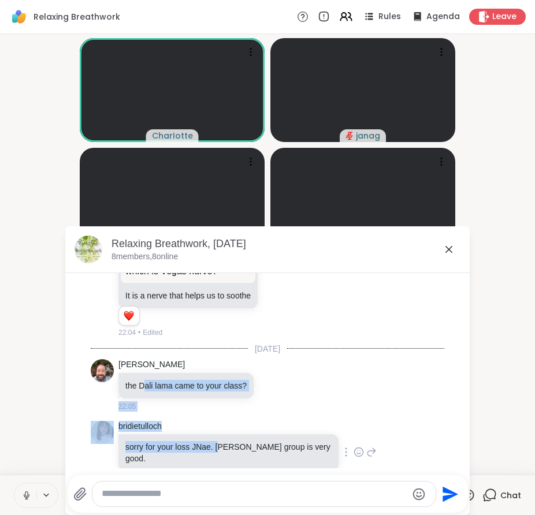
click at [213, 445] on div "sorry for your loss JNae. [PERSON_NAME] group is very good." at bounding box center [228, 452] width 220 height 37
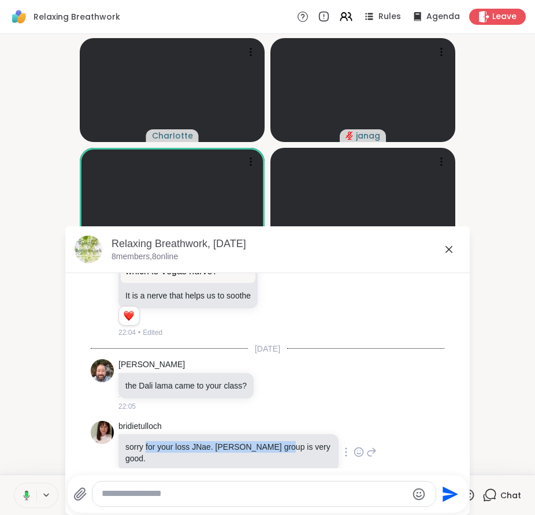
drag, startPoint x: 270, startPoint y: 436, endPoint x: 140, endPoint y: 445, distance: 130.8
click at [140, 445] on div "sorry for your loss JNae. [PERSON_NAME] group is very good." at bounding box center [228, 452] width 220 height 37
click at [446, 251] on icon at bounding box center [448, 249] width 7 height 7
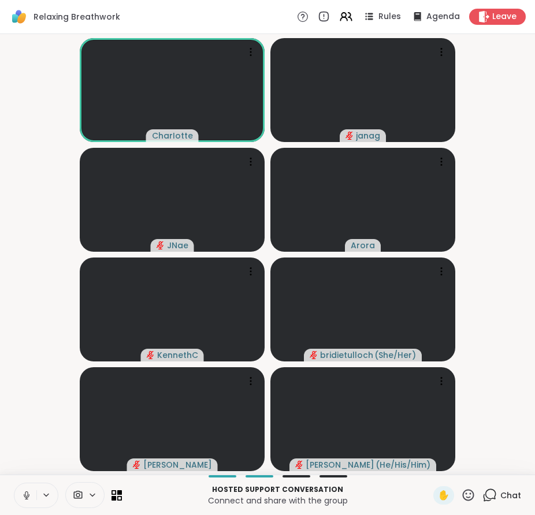
click at [491, 501] on div "Chat" at bounding box center [501, 495] width 39 height 18
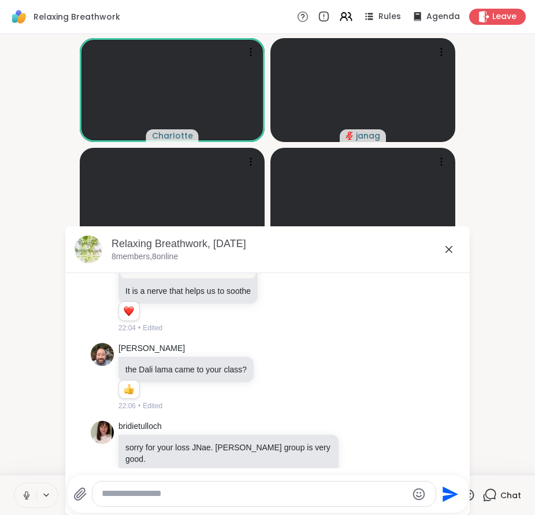
scroll to position [3060, 0]
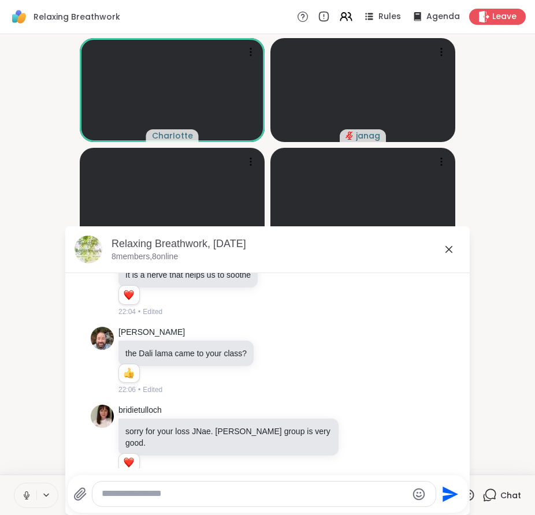
click at [335, 494] on textarea "Type your message" at bounding box center [254, 494] width 305 height 12
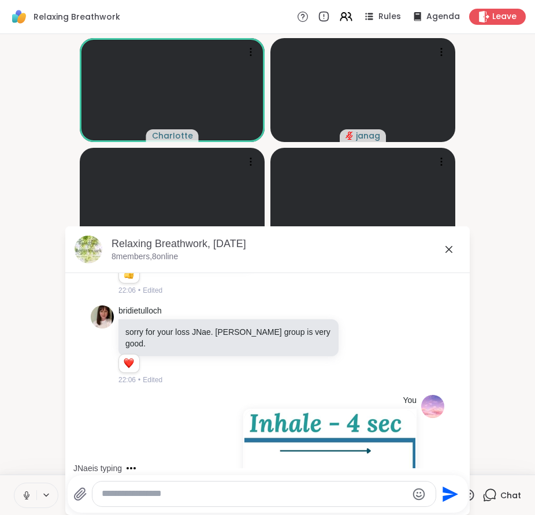
scroll to position [3151, 0]
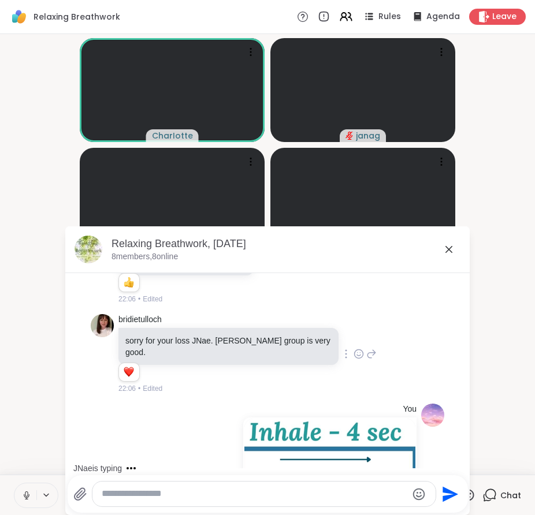
click at [353, 348] on icon at bounding box center [358, 354] width 10 height 12
click at [347, 325] on button "Select Reaction: Heart" at bounding box center [358, 335] width 23 height 23
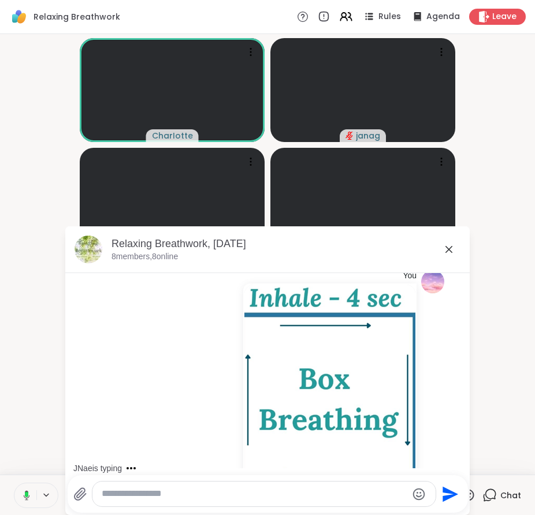
scroll to position [3631, 0]
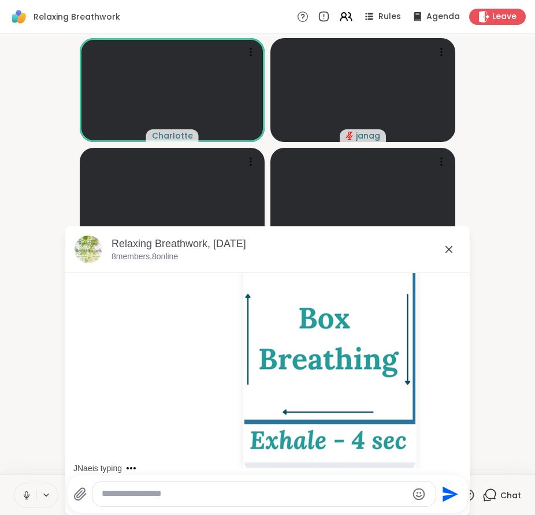
click at [442, 252] on icon at bounding box center [449, 250] width 14 height 14
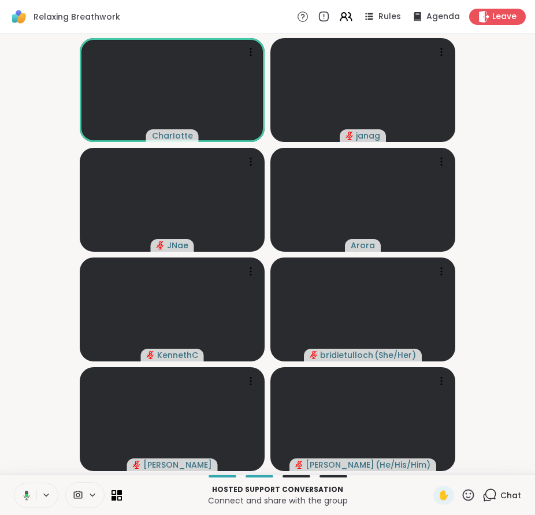
click at [491, 367] on video-player-container "CharIotte [PERSON_NAME] ( She/Her ) [PERSON_NAME] ( He/His/Him )" at bounding box center [267, 254] width 521 height 431
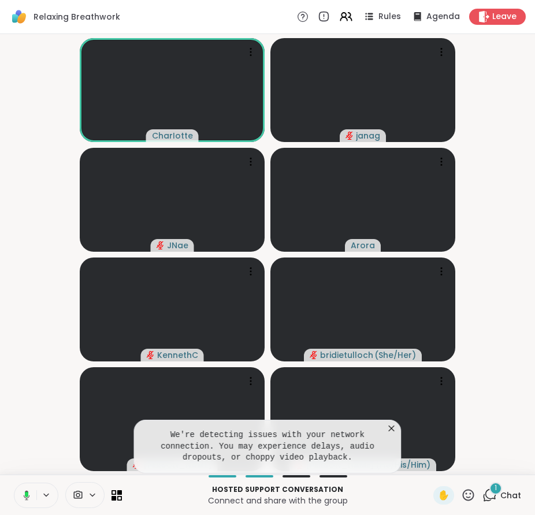
click at [390, 427] on icon at bounding box center [392, 429] width 12 height 12
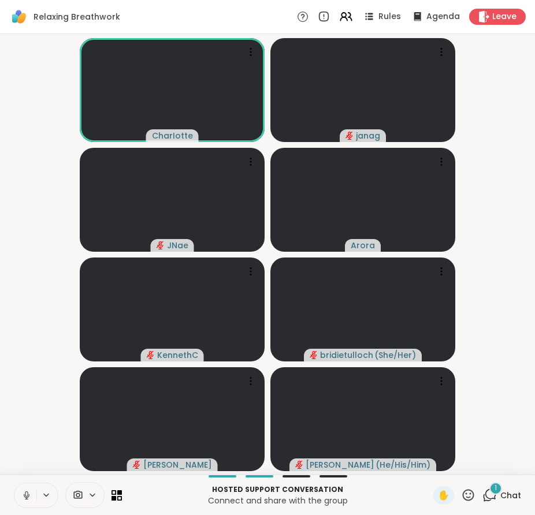
click at [482, 493] on icon at bounding box center [489, 495] width 14 height 14
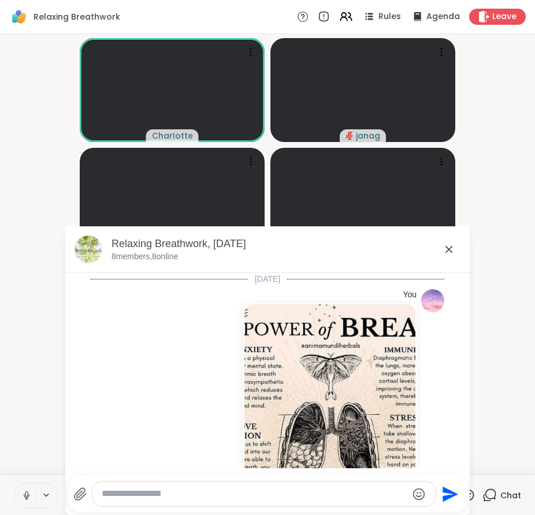
scroll to position [3796, 0]
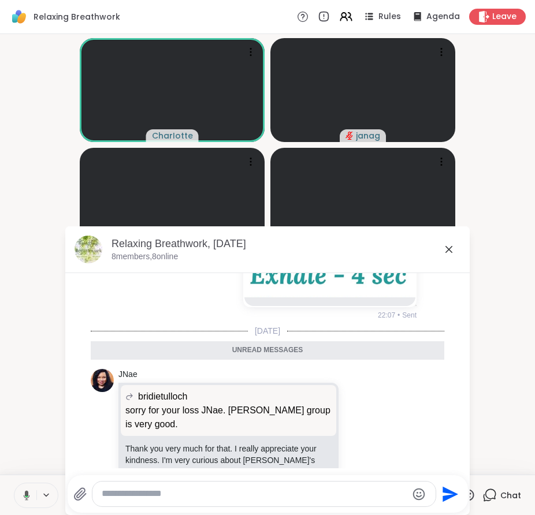
click at [442, 252] on icon at bounding box center [449, 250] width 14 height 14
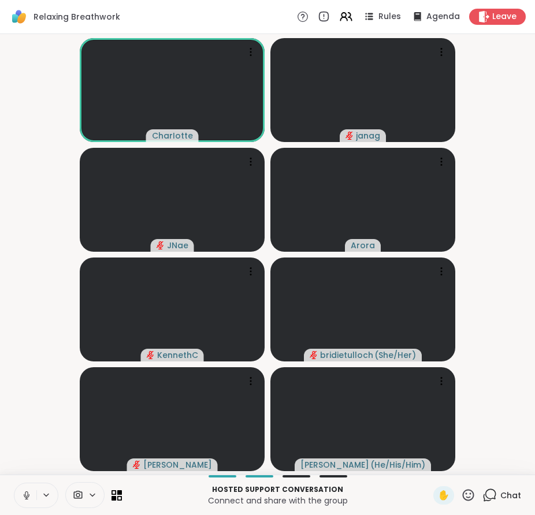
click at [486, 498] on icon at bounding box center [489, 495] width 14 height 14
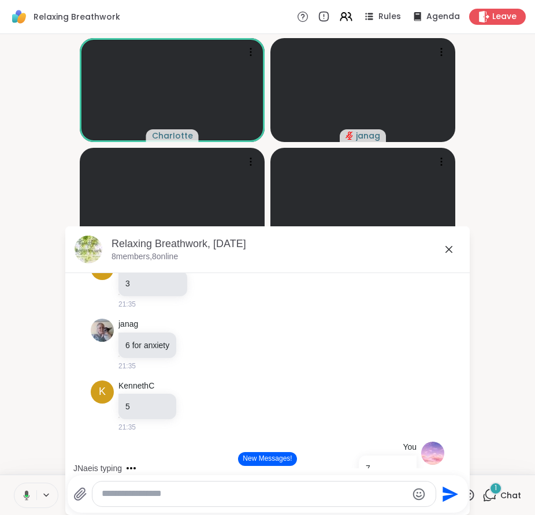
scroll to position [1249, 0]
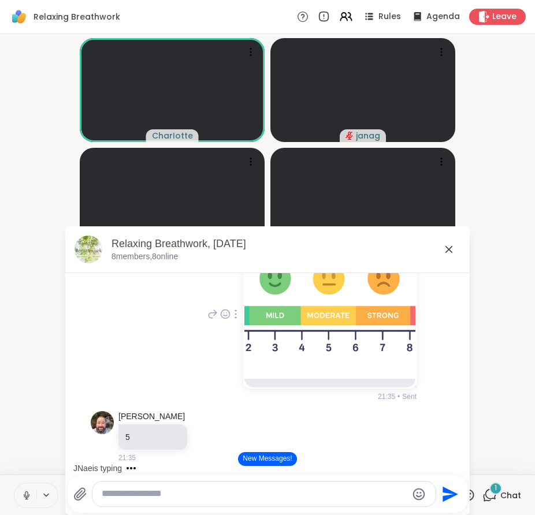
click at [350, 341] on img at bounding box center [329, 311] width 171 height 136
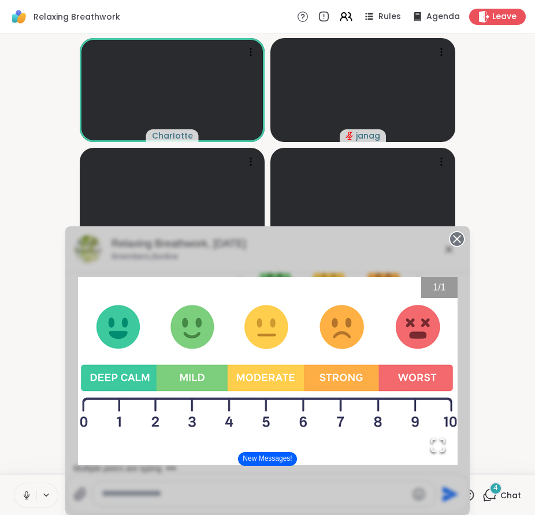
click at [453, 241] on circle at bounding box center [457, 239] width 14 height 14
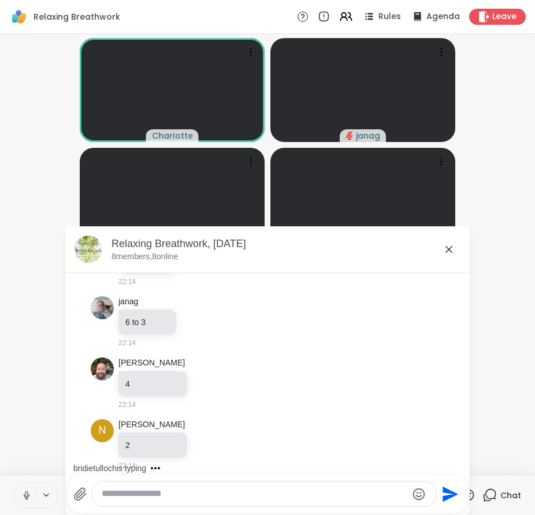
scroll to position [4013, 0]
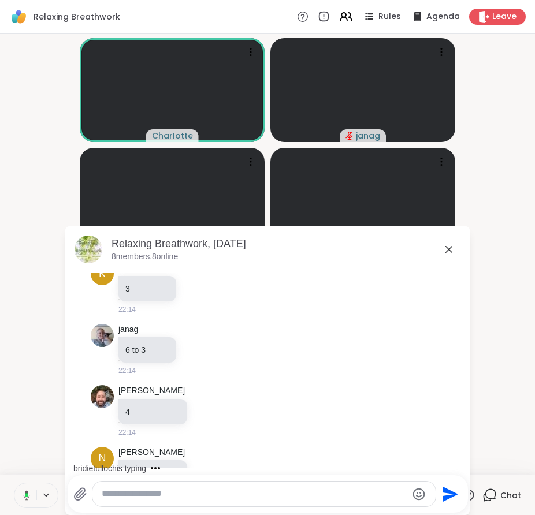
click at [305, 493] on textarea "Type your message" at bounding box center [254, 494] width 305 height 12
type textarea "*"
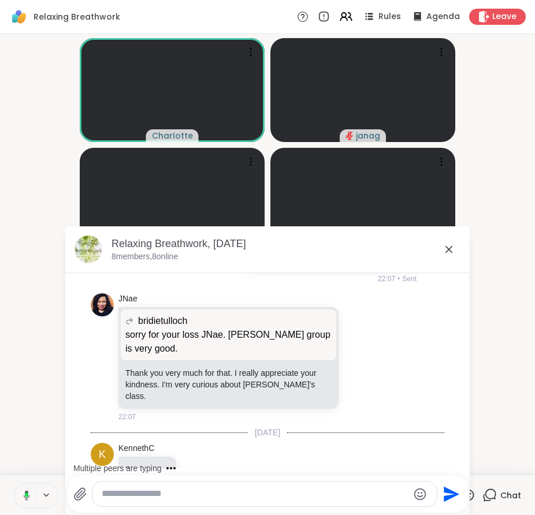
scroll to position [3804, 0]
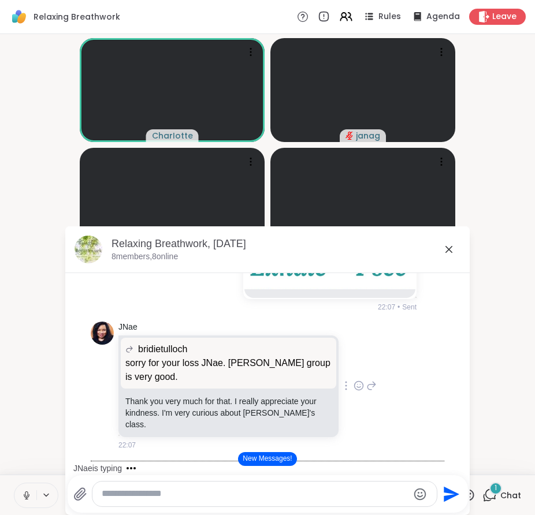
click at [354, 381] on icon at bounding box center [358, 385] width 9 height 9
click at [353, 362] on div "Select Reaction: Heart" at bounding box center [358, 367] width 10 height 10
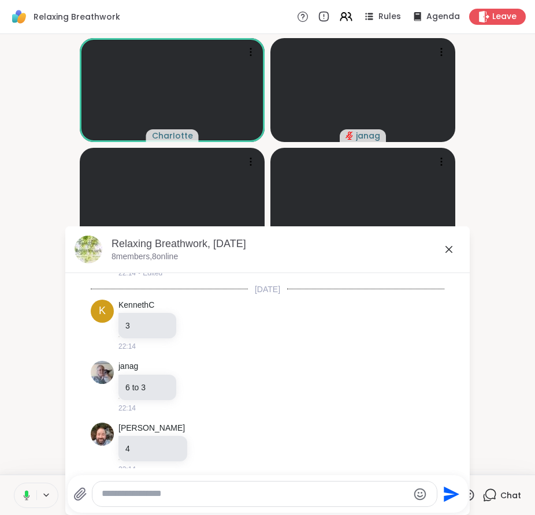
scroll to position [4213, 0]
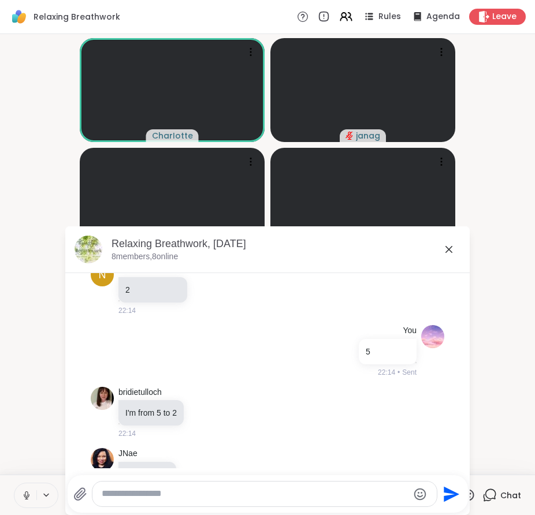
click at [446, 247] on icon at bounding box center [448, 249] width 7 height 7
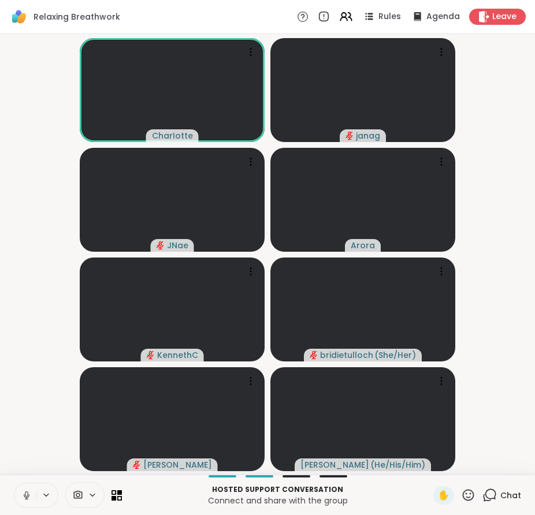
click at [487, 496] on icon at bounding box center [489, 495] width 14 height 14
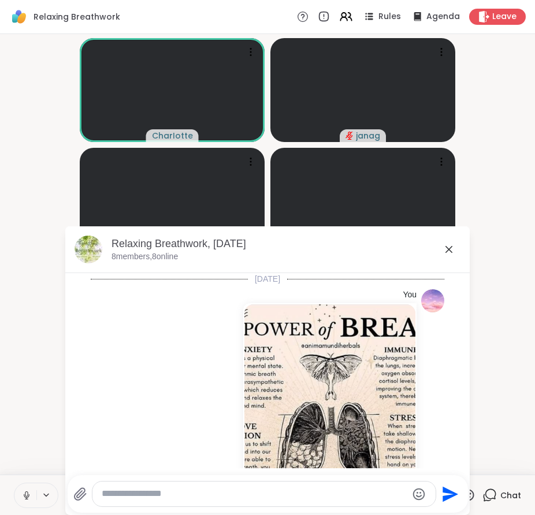
scroll to position [4201, 0]
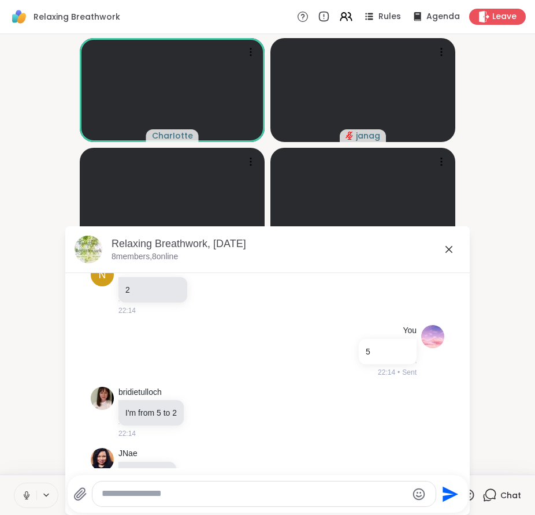
click at [331, 488] on textarea "Type your message" at bounding box center [254, 494] width 305 height 12
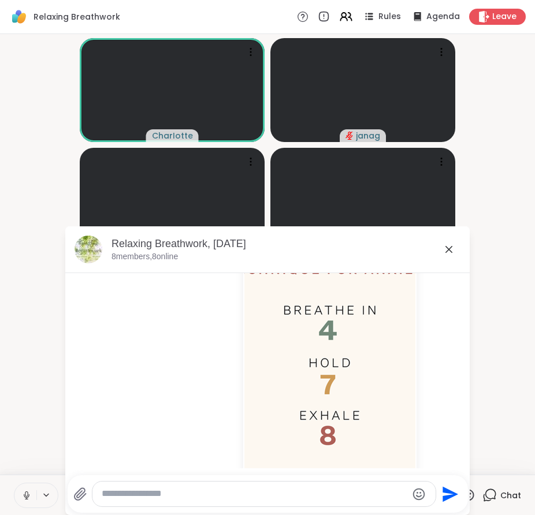
scroll to position [4805, 0]
click at [442, 253] on icon at bounding box center [449, 250] width 14 height 14
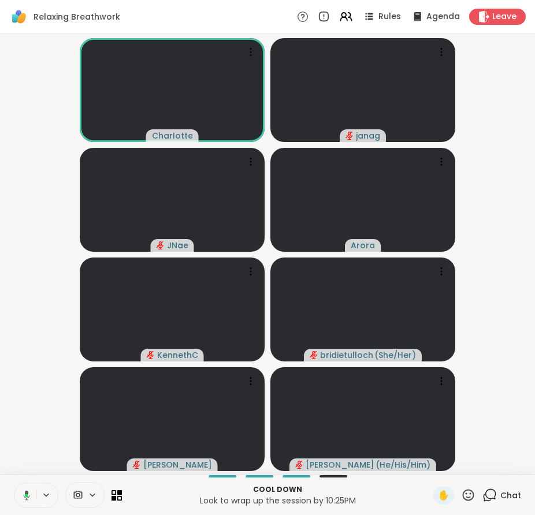
click at [500, 497] on span "Chat" at bounding box center [510, 496] width 21 height 12
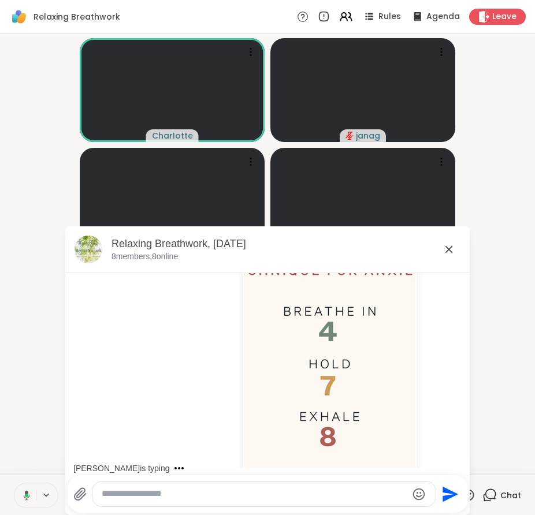
click at [273, 490] on textarea "Type your message" at bounding box center [254, 494] width 305 height 12
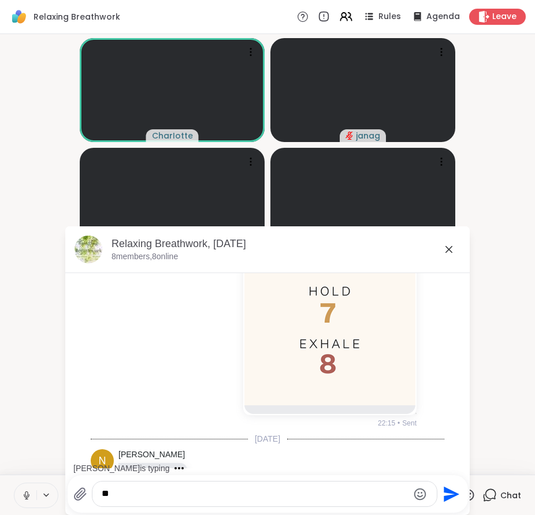
type textarea "***"
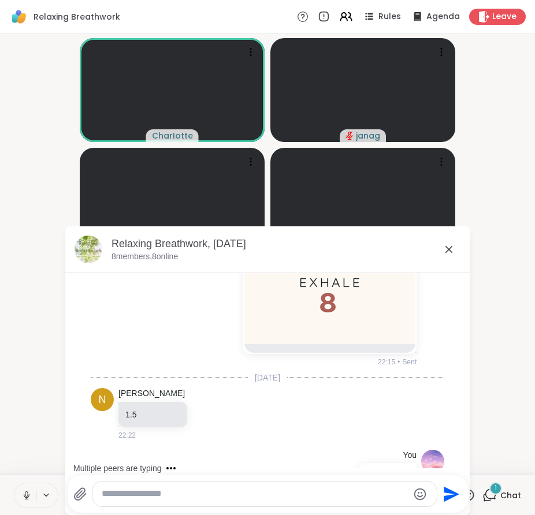
click at [448, 247] on icon at bounding box center [449, 250] width 14 height 14
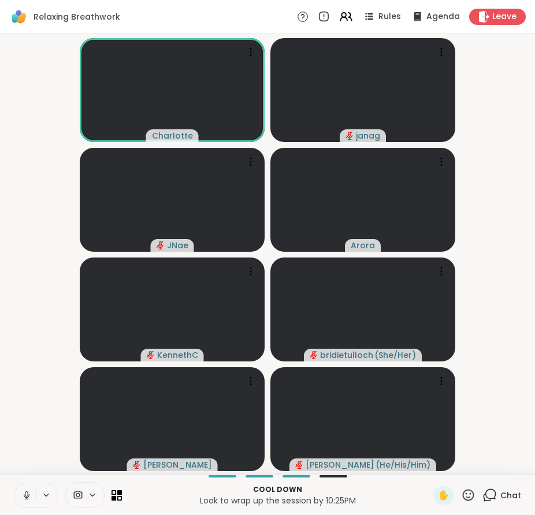
click at [500, 493] on span "Chat" at bounding box center [510, 496] width 21 height 12
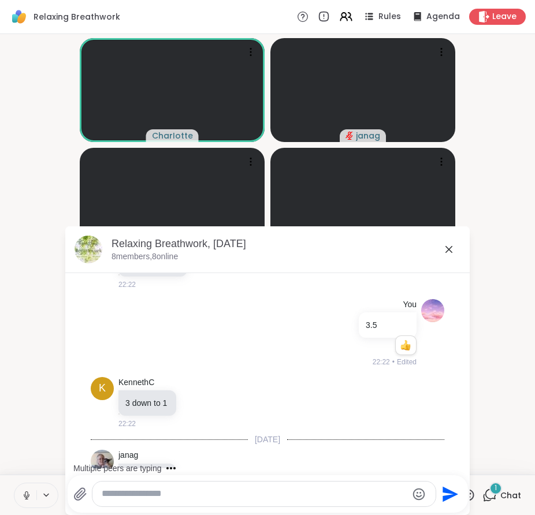
scroll to position [5139, 0]
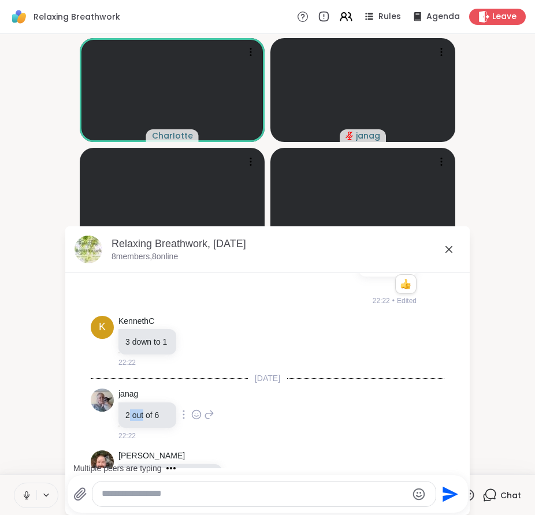
drag, startPoint x: 124, startPoint y: 368, endPoint x: 140, endPoint y: 377, distance: 18.1
click at [140, 402] on div "2 out of 6" at bounding box center [147, 414] width 58 height 25
click at [140, 409] on p "2 out of 6" at bounding box center [147, 415] width 44 height 12
drag, startPoint x: 140, startPoint y: 377, endPoint x: 152, endPoint y: 376, distance: 12.2
click at [152, 409] on p "2 out of 6" at bounding box center [147, 415] width 44 height 12
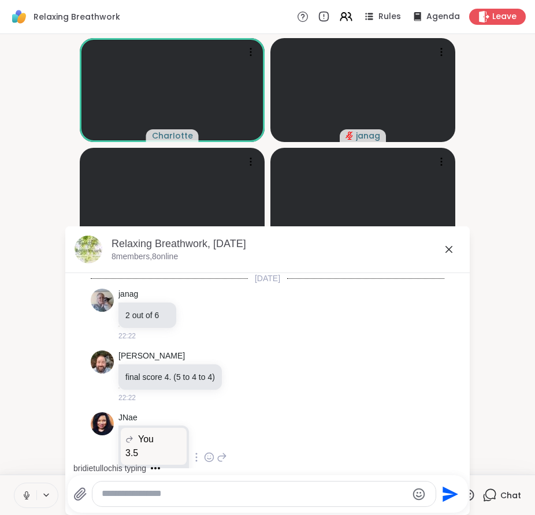
click at [150, 412] on div "JNae" at bounding box center [154, 418] width 73 height 12
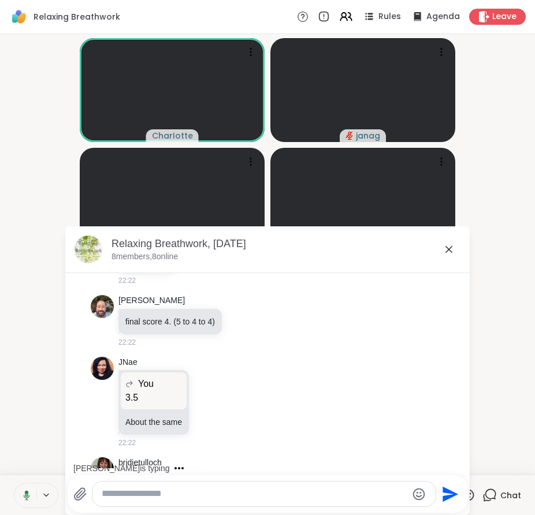
scroll to position [5317, 0]
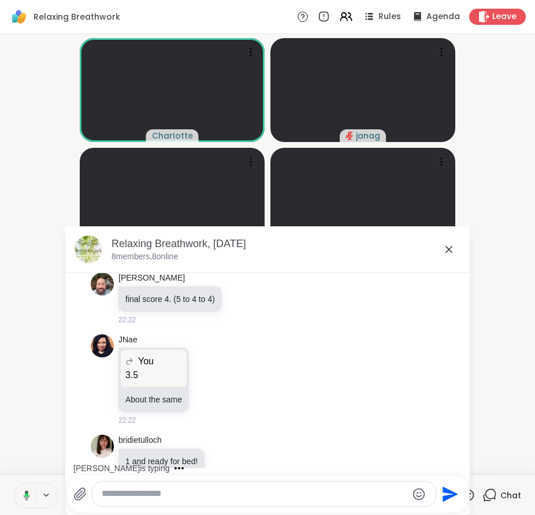
click at [447, 249] on icon at bounding box center [449, 250] width 14 height 14
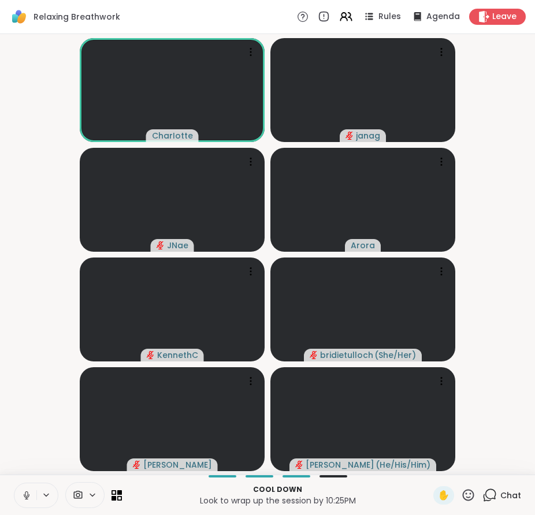
click at [487, 380] on video-player-container "CharIotte [PERSON_NAME] ( She/Her ) [PERSON_NAME] ( He/His/Him )" at bounding box center [267, 254] width 521 height 431
click at [501, 413] on video-player-container "CharIotte [PERSON_NAME] ( She/Her ) [PERSON_NAME] ( He/His/Him )" at bounding box center [267, 254] width 521 height 431
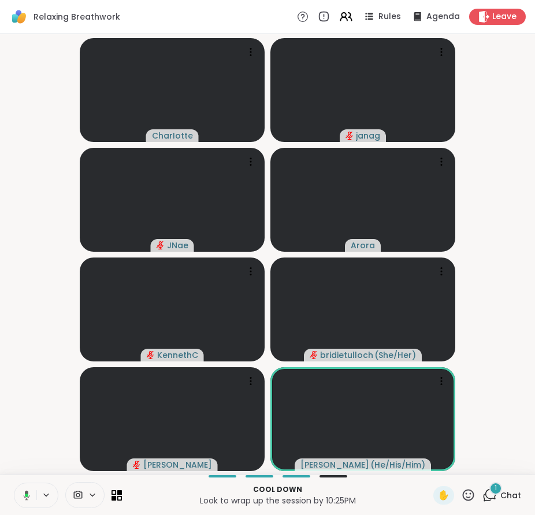
click at [491, 486] on div "1" at bounding box center [495, 488] width 13 height 13
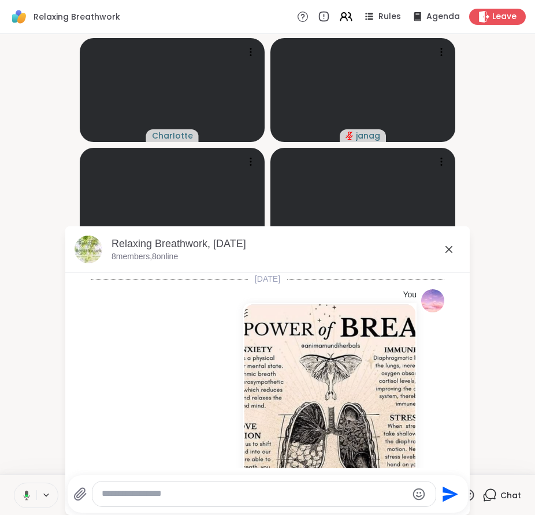
scroll to position [5422, 0]
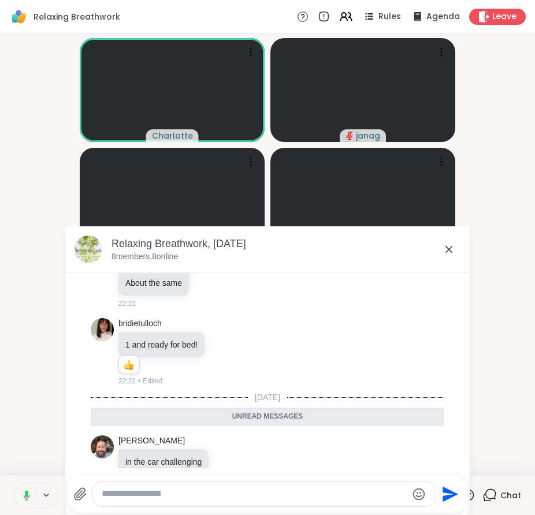
click at [442, 252] on icon at bounding box center [449, 250] width 14 height 14
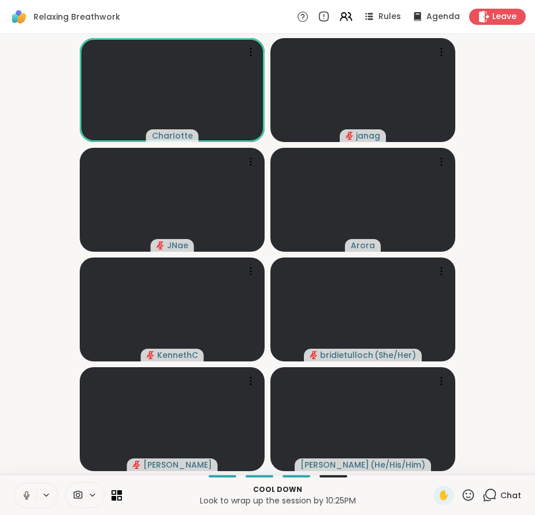
click at [500, 494] on span "Chat" at bounding box center [510, 496] width 21 height 12
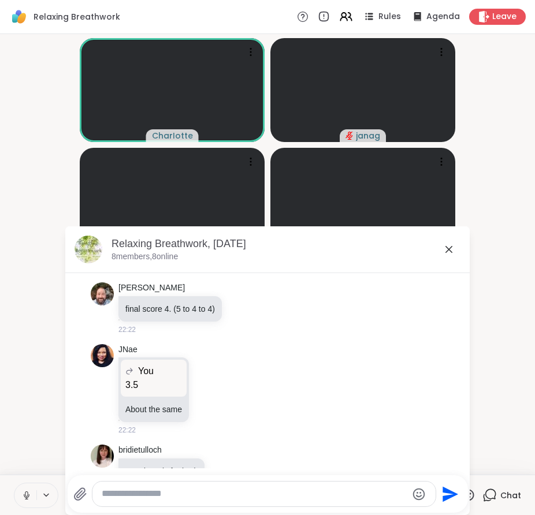
scroll to position [5308, 0]
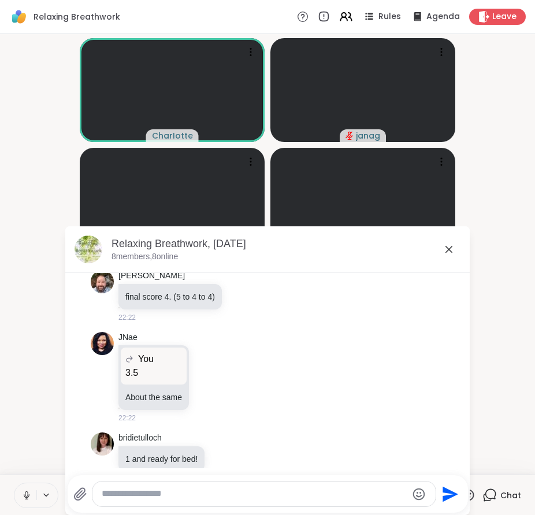
click at [449, 247] on icon at bounding box center [449, 250] width 14 height 14
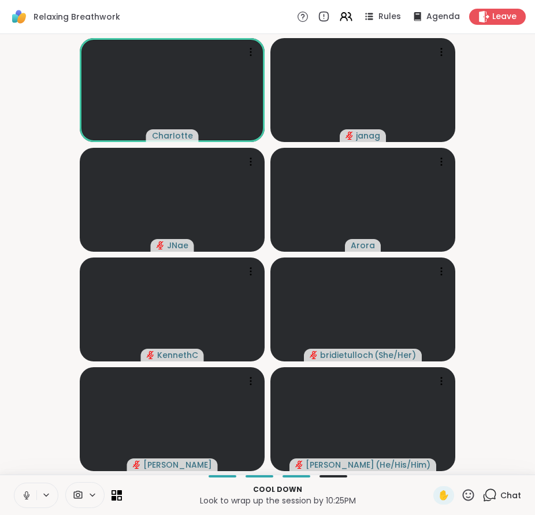
click at [490, 380] on video-player-container "CharIotte [PERSON_NAME] ( She/Her ) [PERSON_NAME] ( He/His/Him )" at bounding box center [267, 254] width 521 height 431
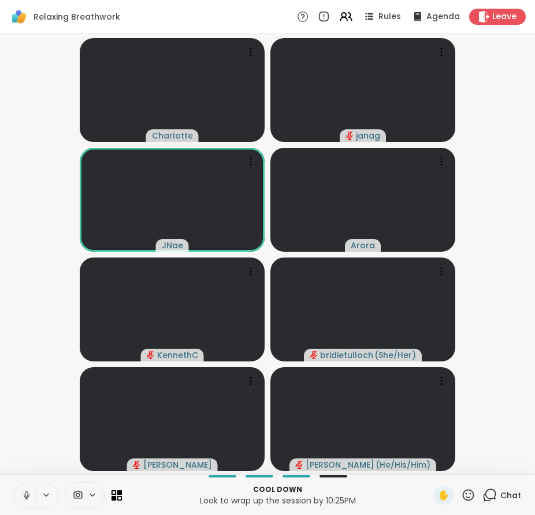
click at [488, 499] on icon at bounding box center [489, 495] width 14 height 14
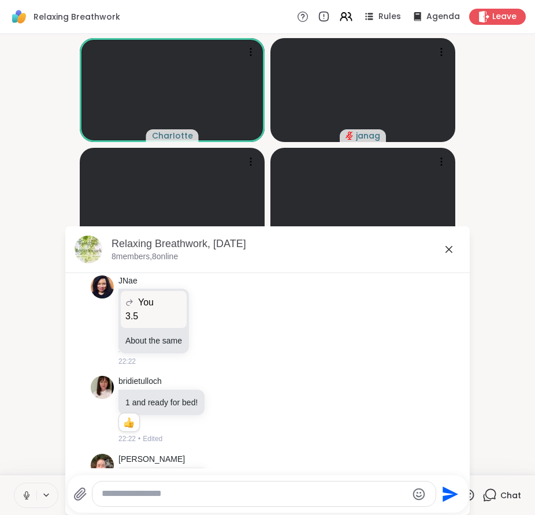
scroll to position [5384, 0]
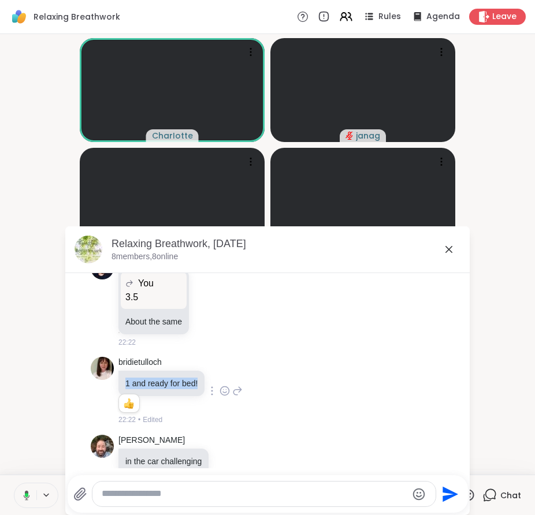
drag, startPoint x: 120, startPoint y: 345, endPoint x: 193, endPoint y: 340, distance: 73.5
click at [193, 371] on div "1 and ready for bed!" at bounding box center [161, 383] width 86 height 25
drag, startPoint x: 193, startPoint y: 340, endPoint x: 125, endPoint y: 347, distance: 68.5
click at [125, 371] on div "1 and ready for bed!" at bounding box center [161, 383] width 86 height 25
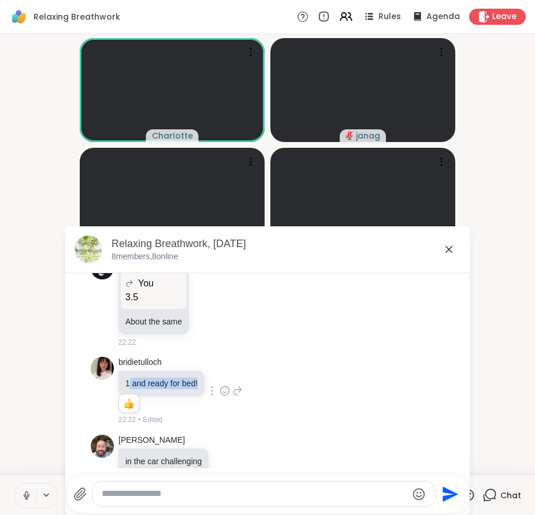
click at [125, 378] on p "1 and ready for bed!" at bounding box center [161, 384] width 72 height 12
drag, startPoint x: 125, startPoint y: 347, endPoint x: 176, endPoint y: 342, distance: 51.6
click at [176, 378] on p "1 and ready for bed!" at bounding box center [161, 384] width 72 height 12
drag, startPoint x: 176, startPoint y: 342, endPoint x: 137, endPoint y: 343, distance: 38.7
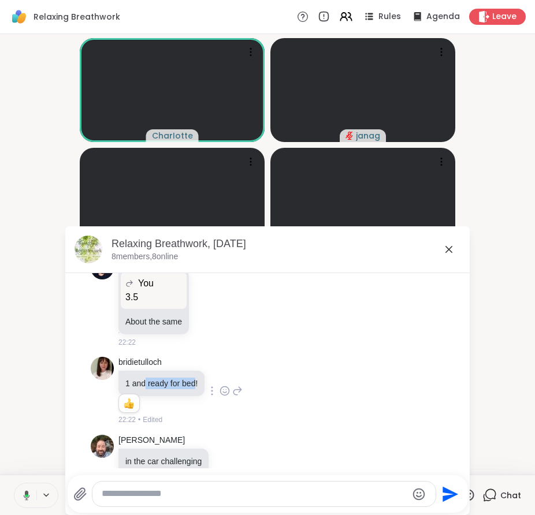
click at [137, 378] on p "1 and ready for bed!" at bounding box center [161, 384] width 72 height 12
drag, startPoint x: 137, startPoint y: 343, endPoint x: 170, endPoint y: 342, distance: 32.4
click at [170, 378] on p "1 and ready for bed!" at bounding box center [161, 384] width 72 height 12
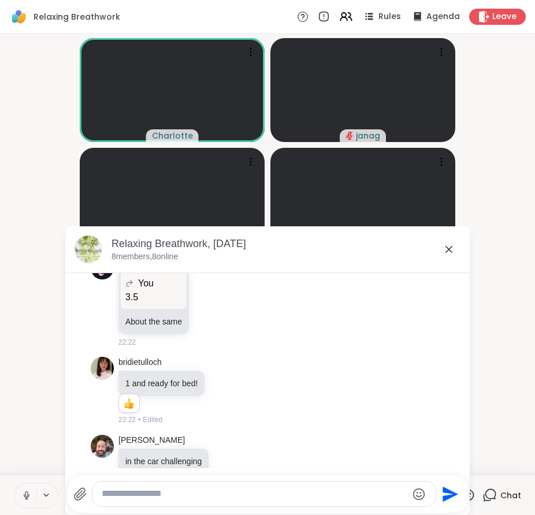
click at [443, 247] on icon at bounding box center [449, 250] width 14 height 14
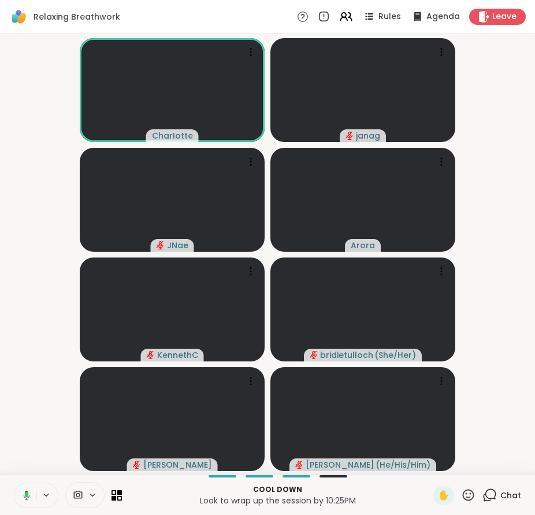
click at [505, 490] on span "Chat" at bounding box center [510, 496] width 21 height 12
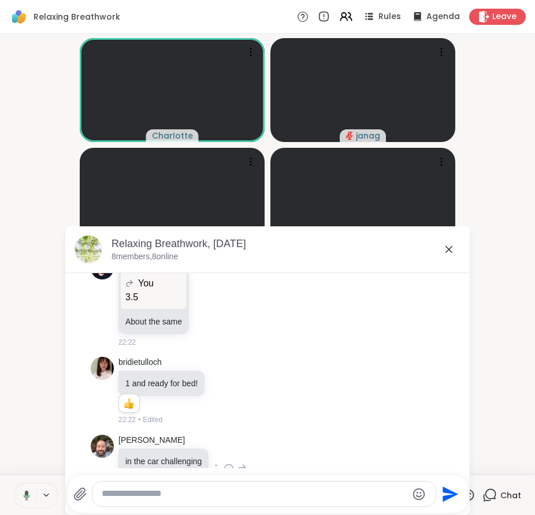
click at [227, 469] on icon at bounding box center [228, 469] width 3 height 1
click at [226, 445] on div "Select Reaction: Heart" at bounding box center [228, 450] width 10 height 10
click at [449, 249] on icon at bounding box center [449, 250] width 14 height 14
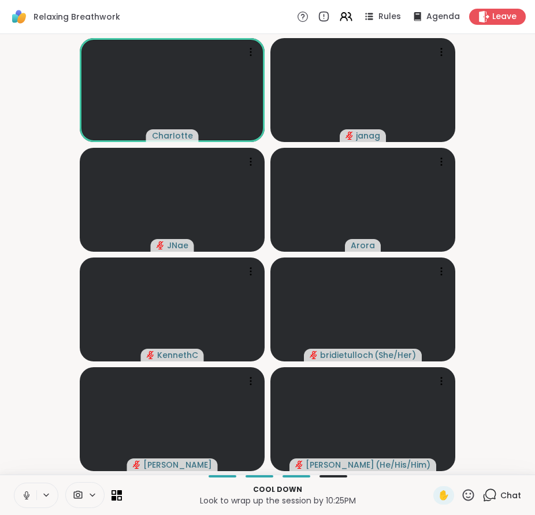
click at [480, 259] on video-player-container "CharIotte [PERSON_NAME] ( She/Her ) [PERSON_NAME] ( He/His/Him )" at bounding box center [267, 254] width 521 height 431
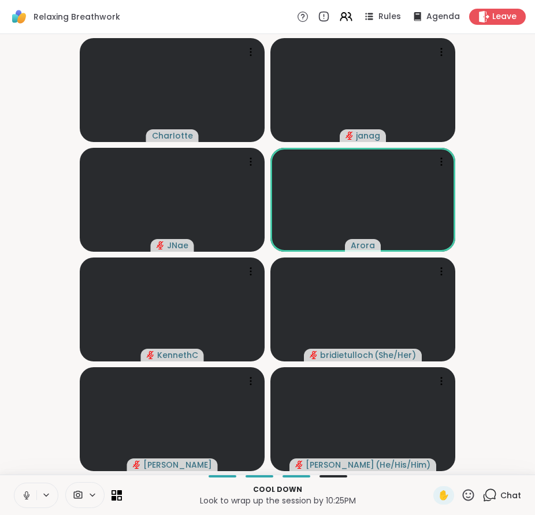
click at [493, 502] on div "Chat" at bounding box center [501, 495] width 39 height 18
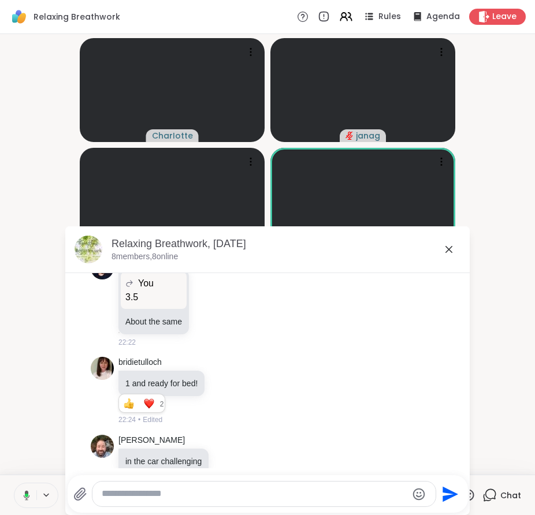
click at [445, 251] on icon at bounding box center [448, 249] width 7 height 7
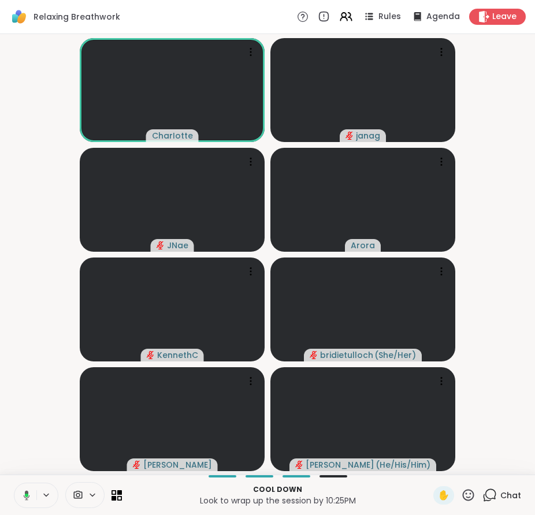
click at [500, 262] on video-player-container "CharIotte [PERSON_NAME] ( She/Her ) [PERSON_NAME] ( He/His/Him )" at bounding box center [267, 254] width 521 height 431
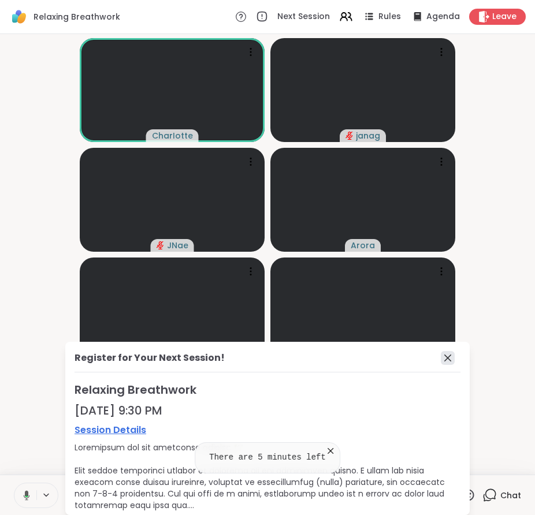
click at [444, 356] on icon at bounding box center [447, 358] width 7 height 7
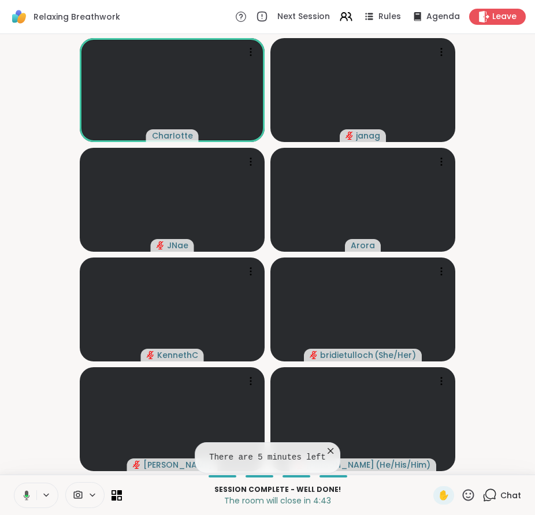
click at [484, 346] on video-player-container "CharIotte [PERSON_NAME] ( She/Her ) [PERSON_NAME] ( He/His/Him )" at bounding box center [267, 254] width 521 height 431
click at [476, 370] on video-player-container "CharIotte [PERSON_NAME] ( She/Her ) [PERSON_NAME] ( He/His/Him )" at bounding box center [267, 254] width 521 height 431
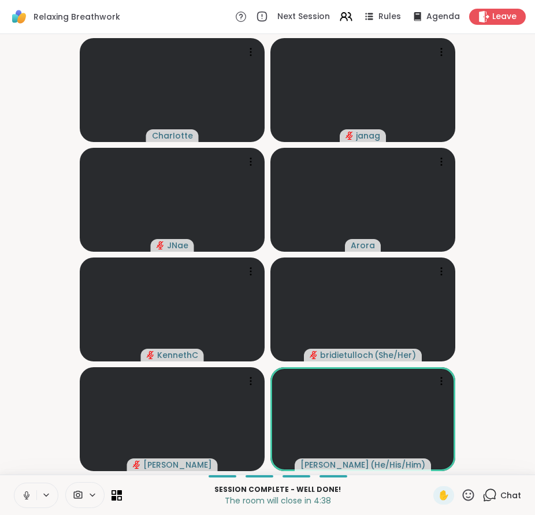
click at [514, 389] on video-player-container "CharIotte [PERSON_NAME] ( She/Her ) [PERSON_NAME] ( He/His/Him )" at bounding box center [267, 254] width 521 height 431
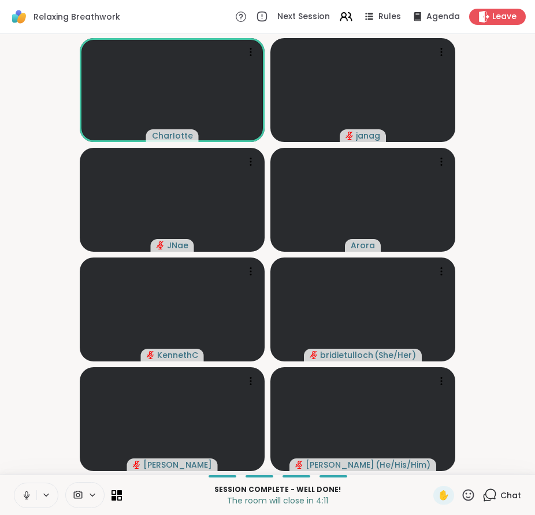
click at [485, 499] on icon at bounding box center [490, 494] width 11 height 10
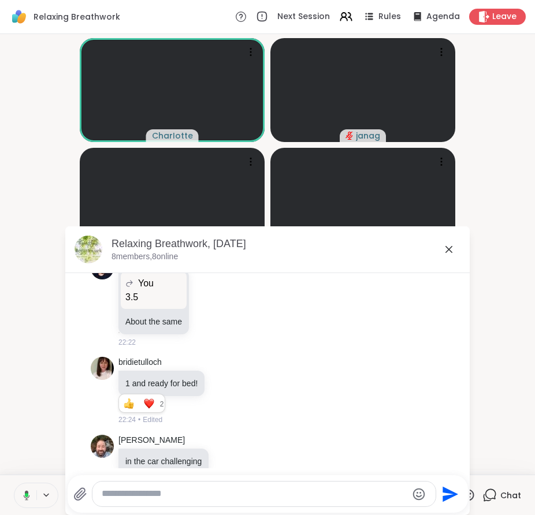
click at [445, 249] on icon at bounding box center [448, 249] width 7 height 7
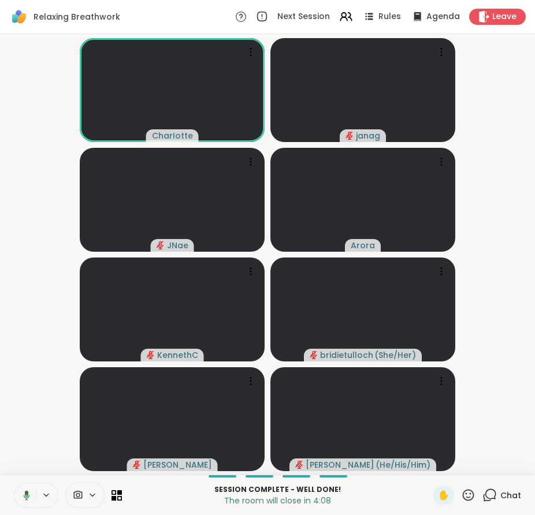
click at [488, 310] on video-player-container "CharIotte [PERSON_NAME] ( She/Her ) [PERSON_NAME] ( He/His/Him )" at bounding box center [267, 254] width 521 height 431
click at [501, 370] on video-player-container "CharIotte [PERSON_NAME] ❤️ bridietulloch ( She/Her ) ❤️ ❤️ ❤️ ❤️ ❤️ ❤️ ❤️ ❤️ ❤️…" at bounding box center [267, 254] width 521 height 431
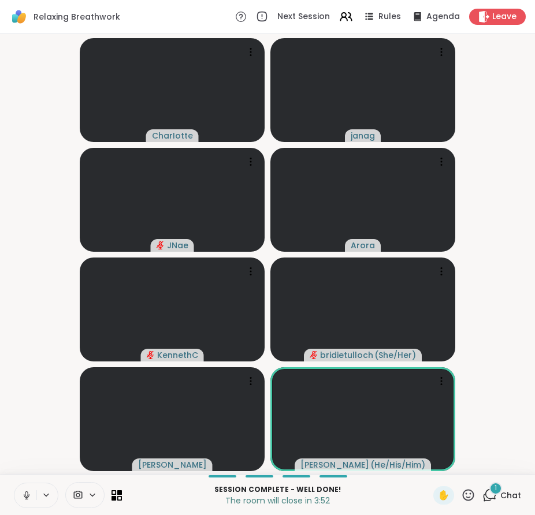
click at [505, 360] on video-player-container "CharIotte [PERSON_NAME] ( She/Her ) [PERSON_NAME] ( He/His/Him )" at bounding box center [267, 254] width 521 height 431
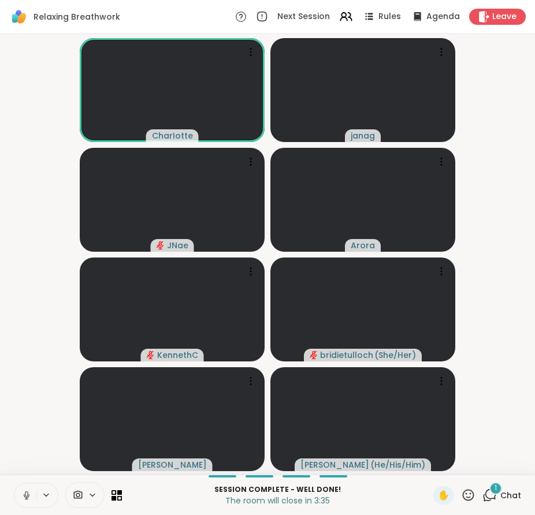
click at [499, 385] on video-player-container "CharIotte [PERSON_NAME] ( She/Her ) [PERSON_NAME] ( He/His/Him )" at bounding box center [267, 254] width 521 height 431
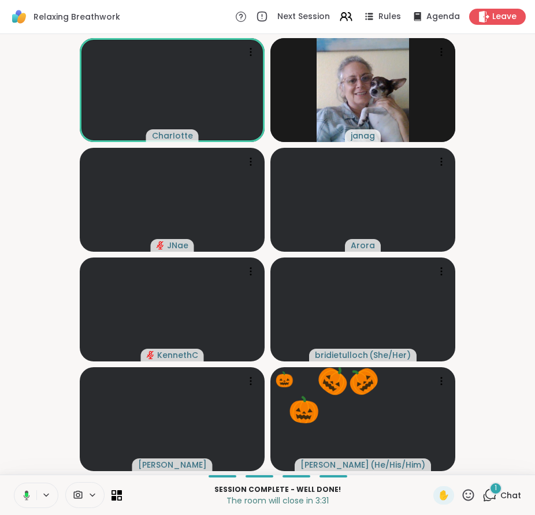
click at [511, 437] on video-player-container "CharIotte [PERSON_NAME] ( She/Her ) [PERSON_NAME] [PERSON_NAME] ( He/His/Him ) …" at bounding box center [267, 254] width 521 height 431
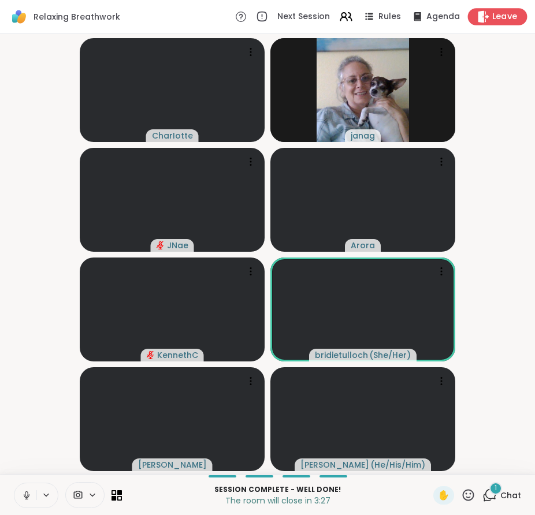
click at [478, 14] on icon at bounding box center [483, 16] width 11 height 12
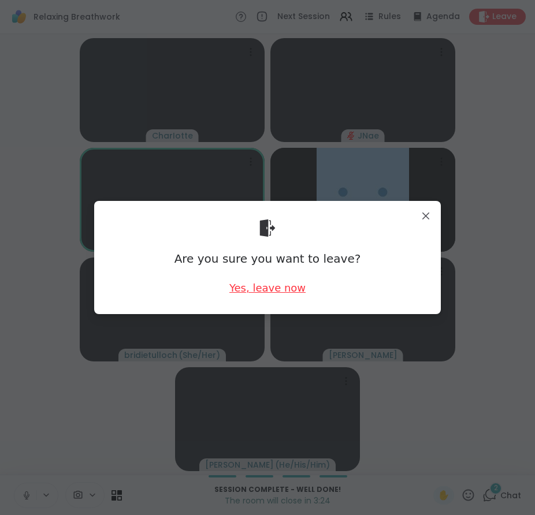
click at [254, 288] on div "Yes, leave now" at bounding box center [267, 288] width 76 height 14
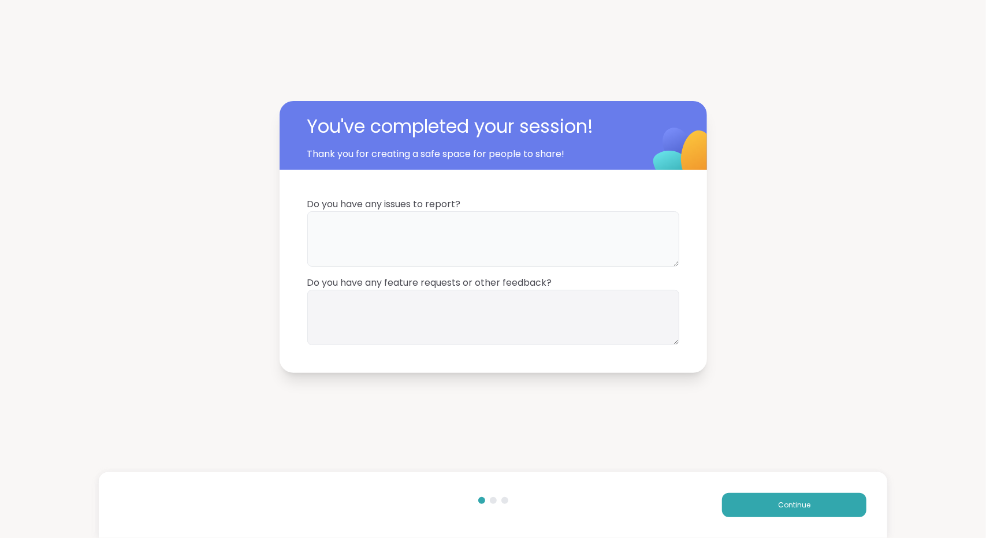
click at [458, 235] on textarea at bounding box center [493, 238] width 372 height 55
click at [441, 224] on textarea "**********" at bounding box center [493, 238] width 372 height 55
click at [561, 229] on textarea "**********" at bounding box center [493, 238] width 372 height 55
type textarea "**********"
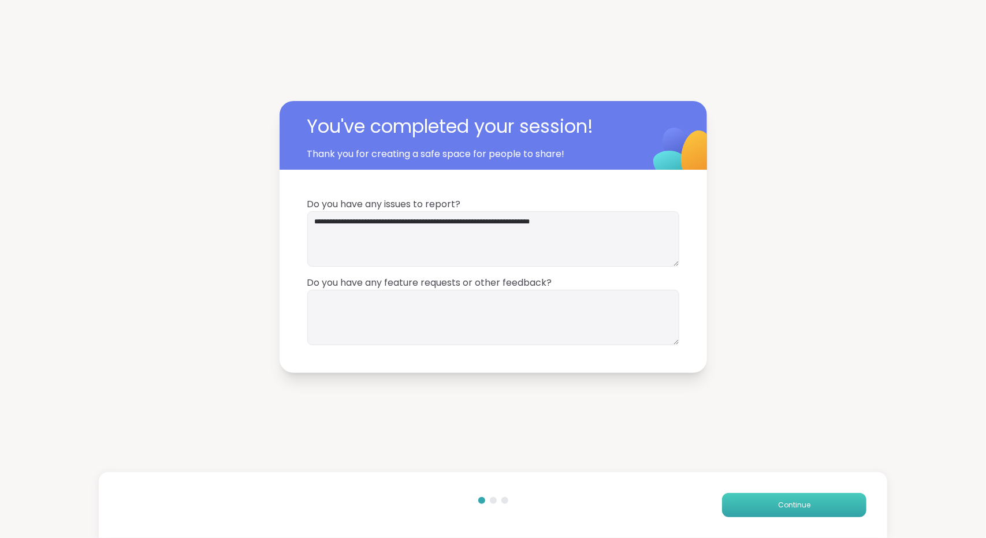
click at [730, 501] on button "Continue" at bounding box center [794, 505] width 144 height 24
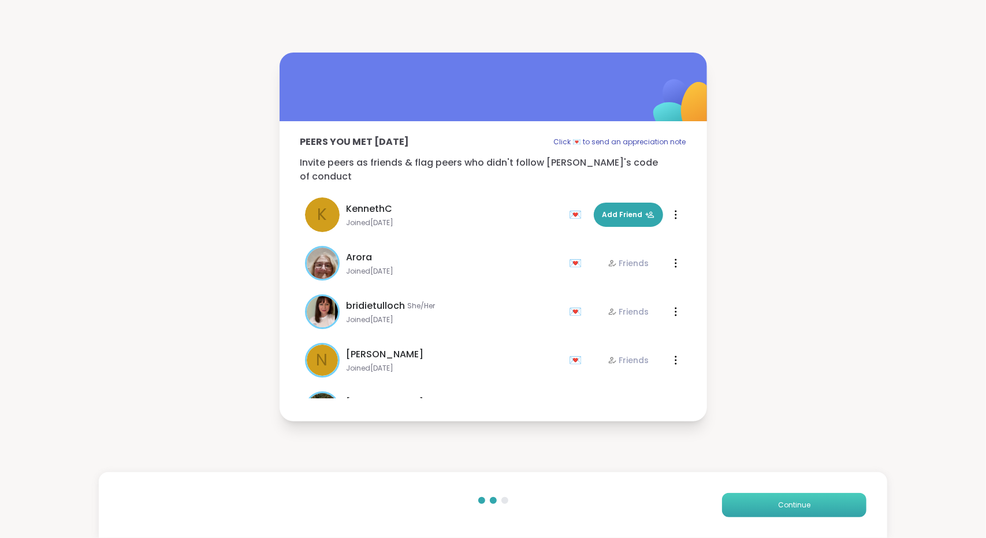
click at [730, 501] on button "Continue" at bounding box center [794, 505] width 144 height 24
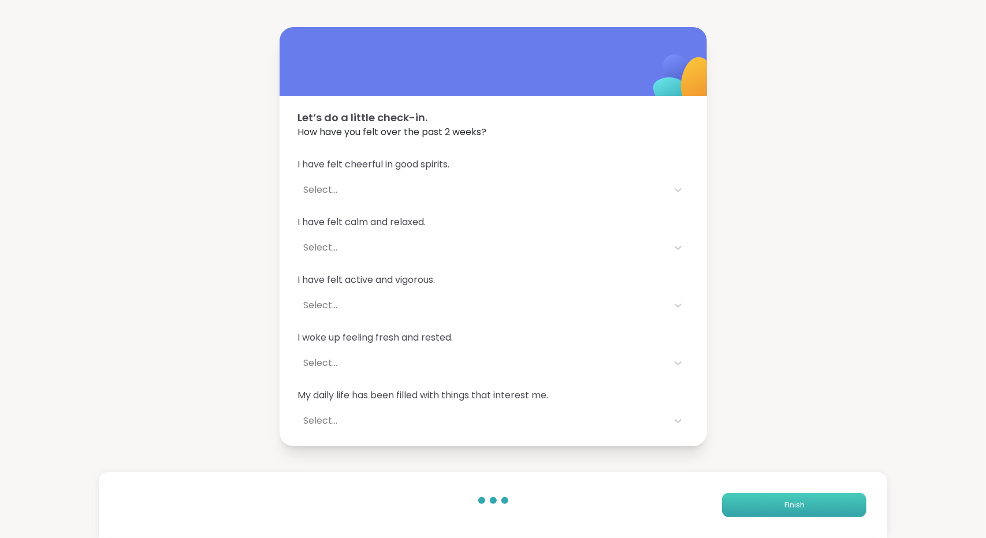
click at [730, 501] on button "Finish" at bounding box center [794, 505] width 144 height 24
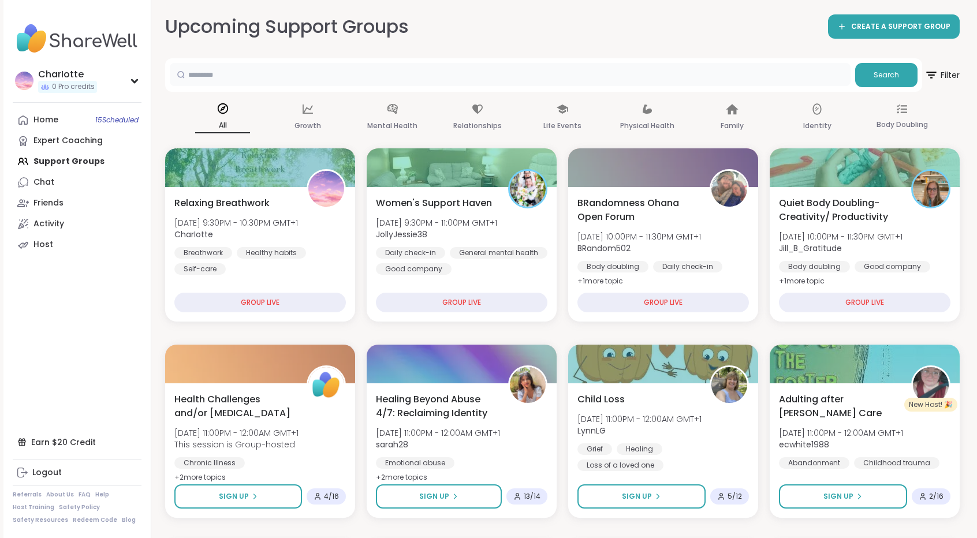
click at [230, 78] on input "text" at bounding box center [510, 74] width 681 height 23
type input "*"
type input "****"
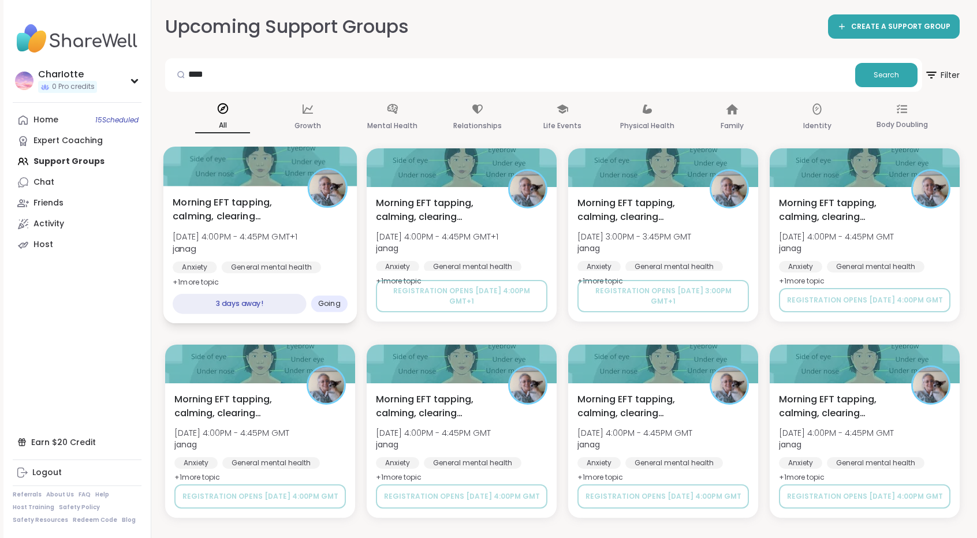
click at [304, 172] on div at bounding box center [260, 166] width 194 height 39
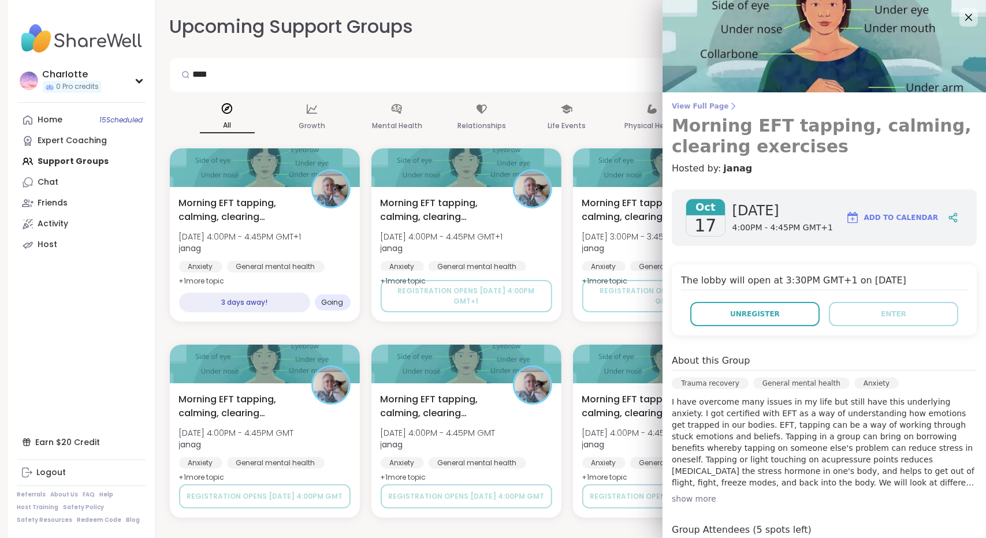
click at [702, 107] on span "View Full Page" at bounding box center [823, 106] width 305 height 9
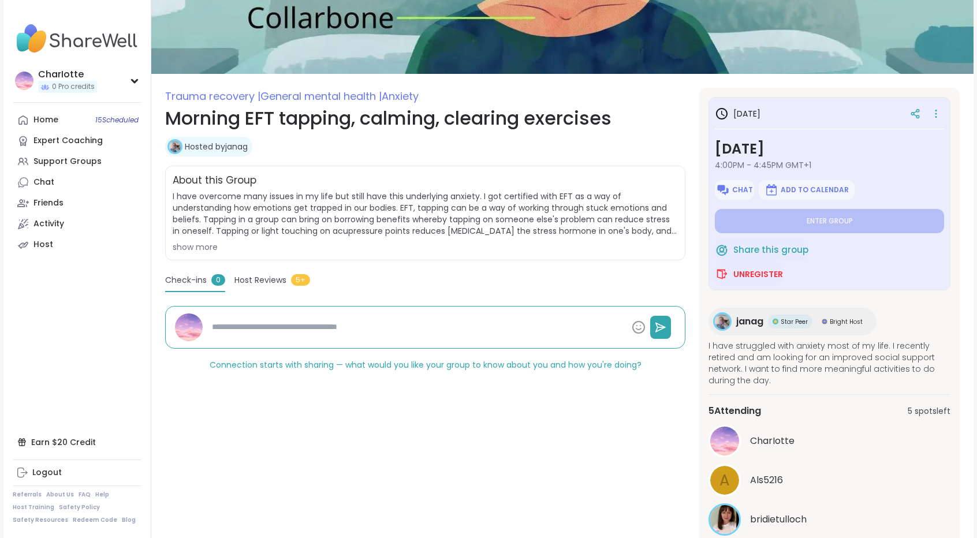
scroll to position [42, 0]
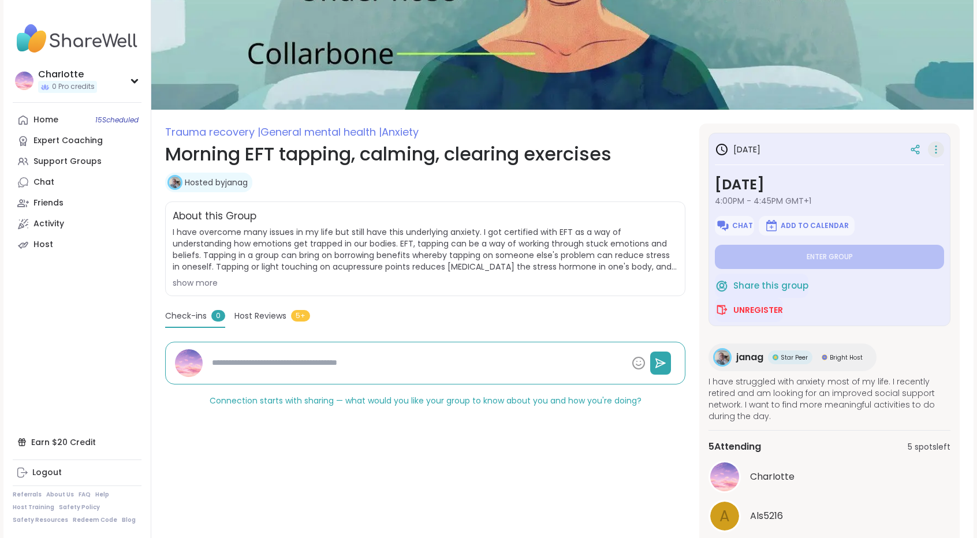
click at [938, 151] on icon at bounding box center [936, 149] width 12 height 16
click at [912, 150] on icon at bounding box center [912, 149] width 3 height 3
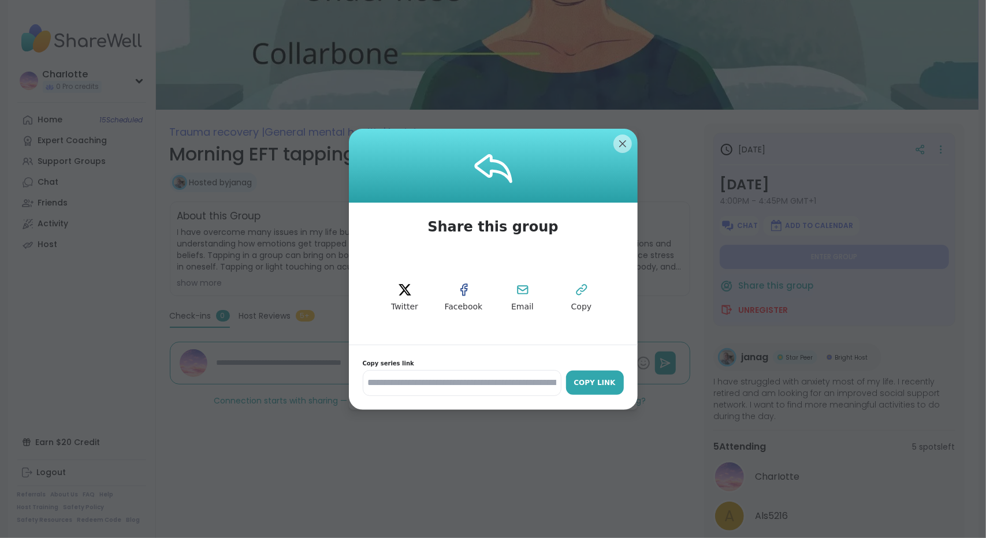
click at [581, 386] on div "Copy Link" at bounding box center [595, 383] width 46 height 10
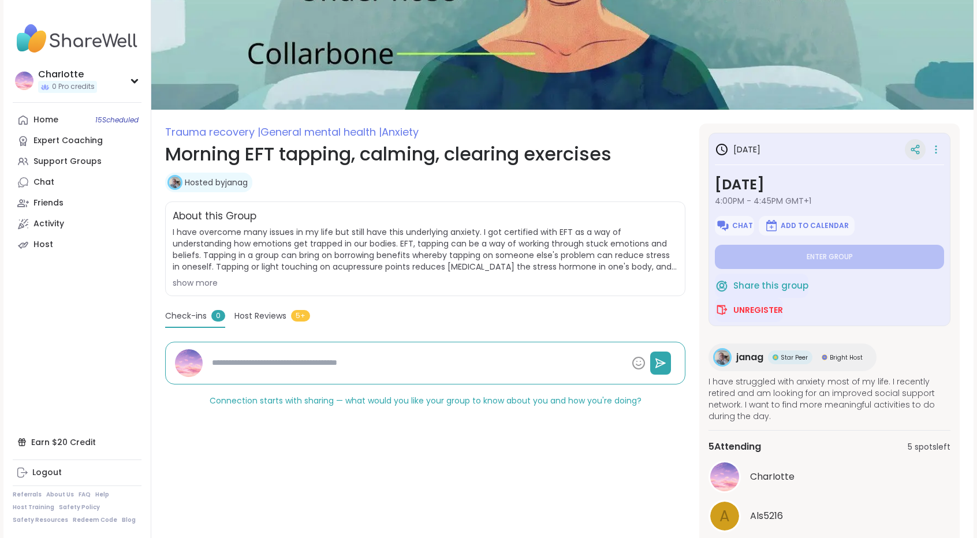
click at [915, 149] on icon at bounding box center [915, 149] width 10 height 10
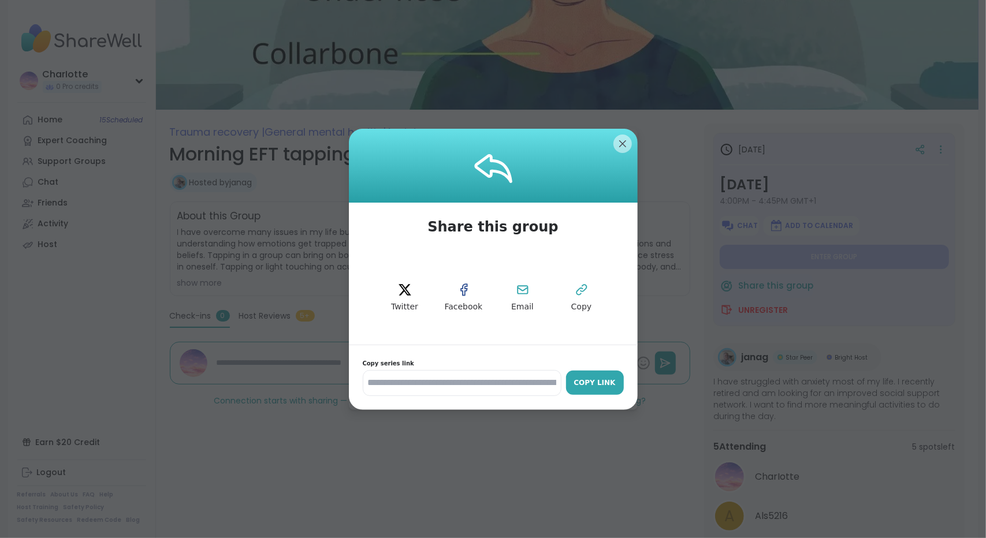
click at [594, 382] on div "Copy Link" at bounding box center [595, 383] width 46 height 10
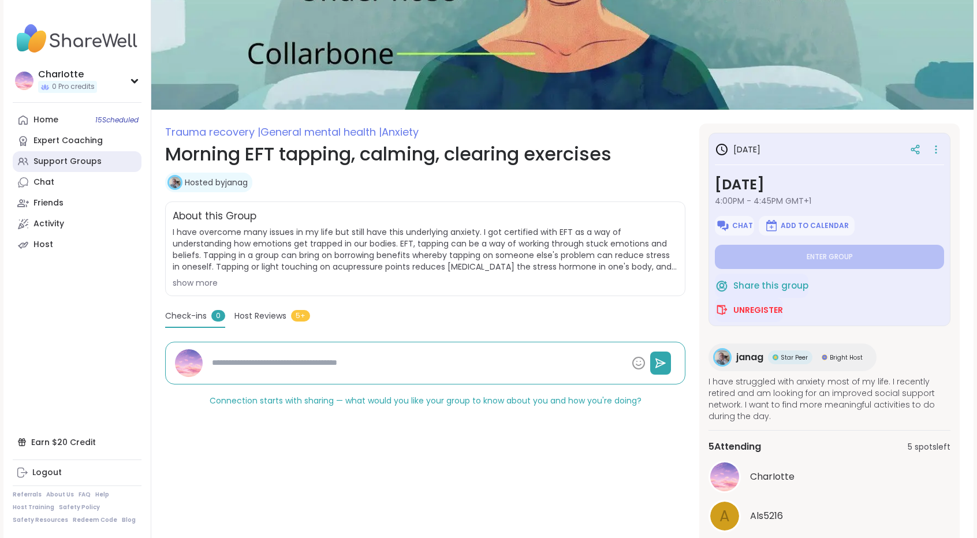
click at [72, 163] on div "Support Groups" at bounding box center [67, 162] width 68 height 12
type textarea "*"
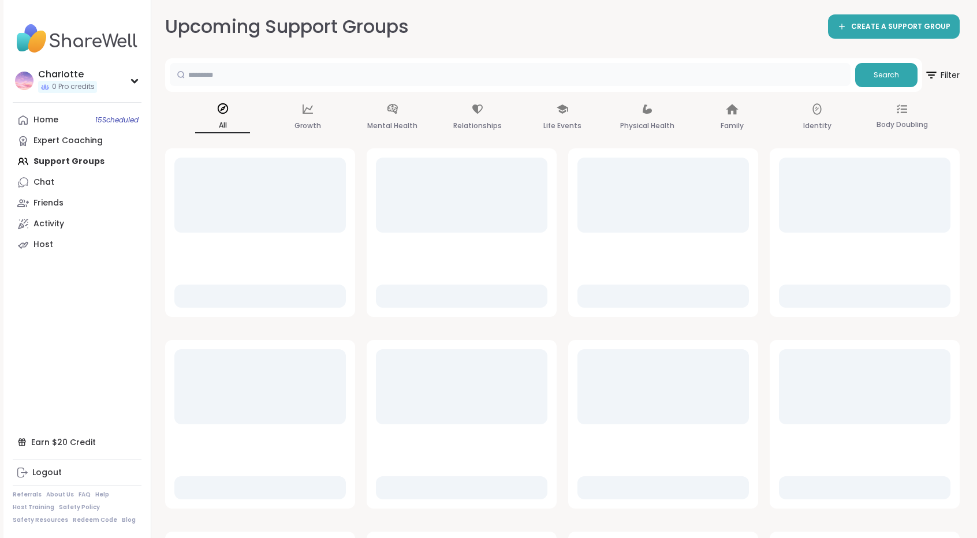
click at [252, 75] on input "text" at bounding box center [510, 74] width 681 height 23
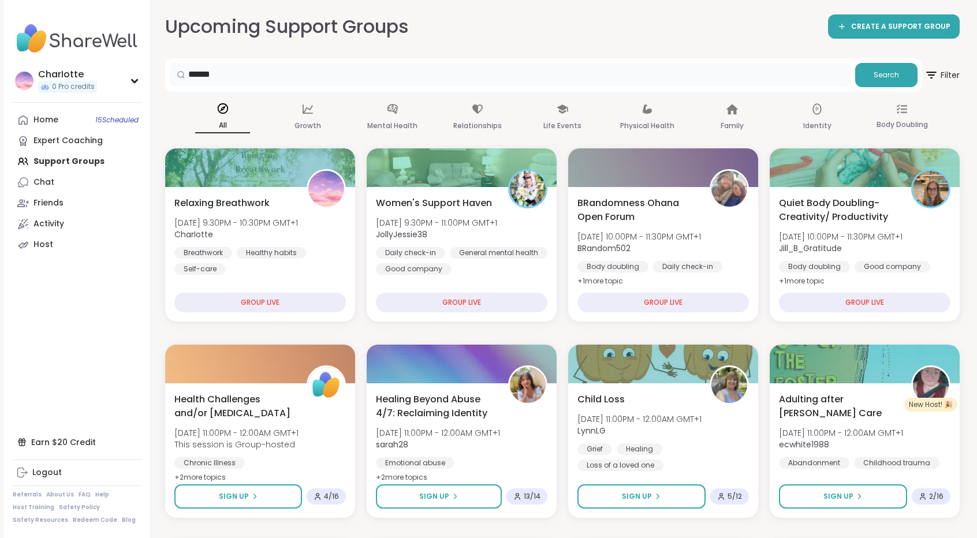
type input "******"
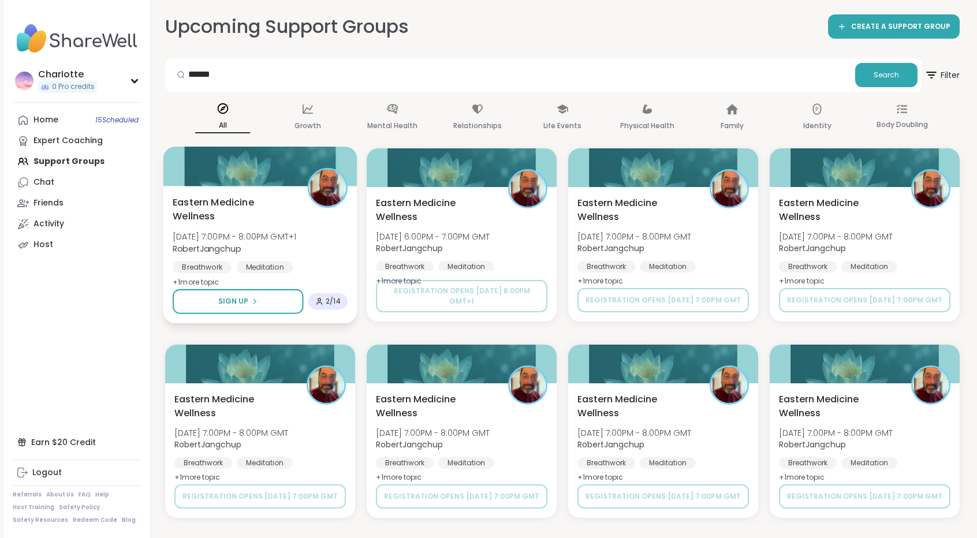
click at [326, 222] on div "Eastern Medicine Wellness [DATE] 7:00PM - 8:00PM GMT+1 RobertJangchup Breathwor…" at bounding box center [260, 242] width 175 height 94
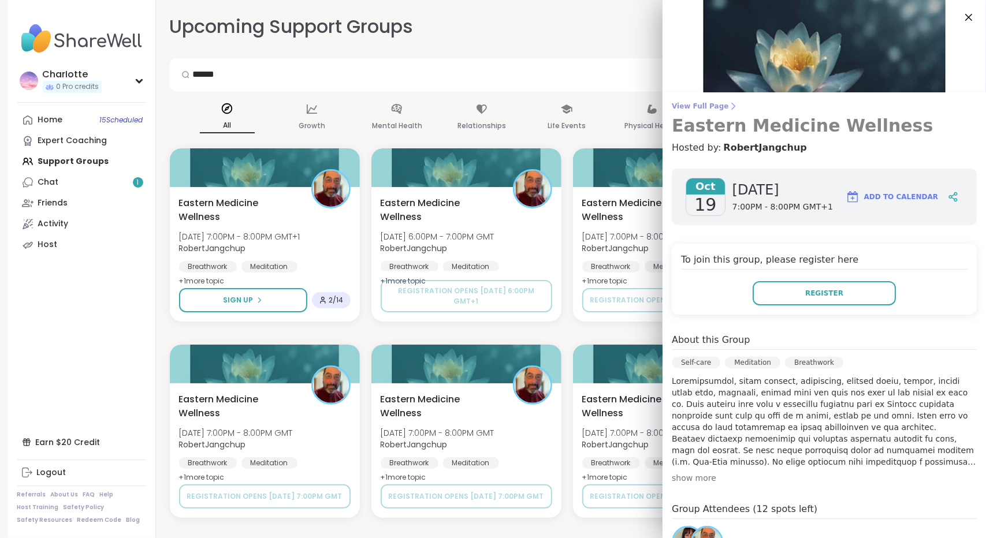
click at [709, 109] on span "View Full Page" at bounding box center [823, 106] width 305 height 9
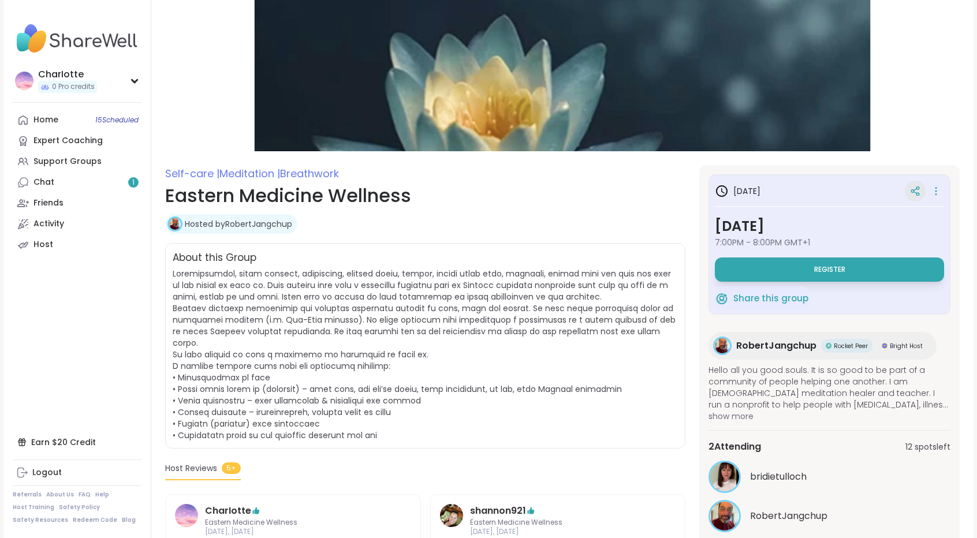
click at [915, 191] on icon at bounding box center [915, 191] width 10 height 10
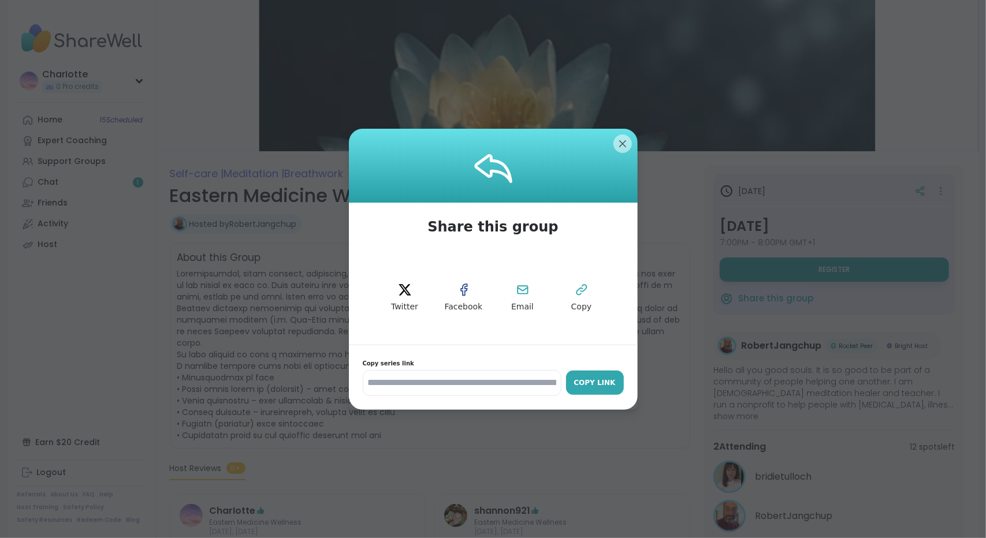
click at [596, 383] on div "Copy Link" at bounding box center [595, 383] width 46 height 10
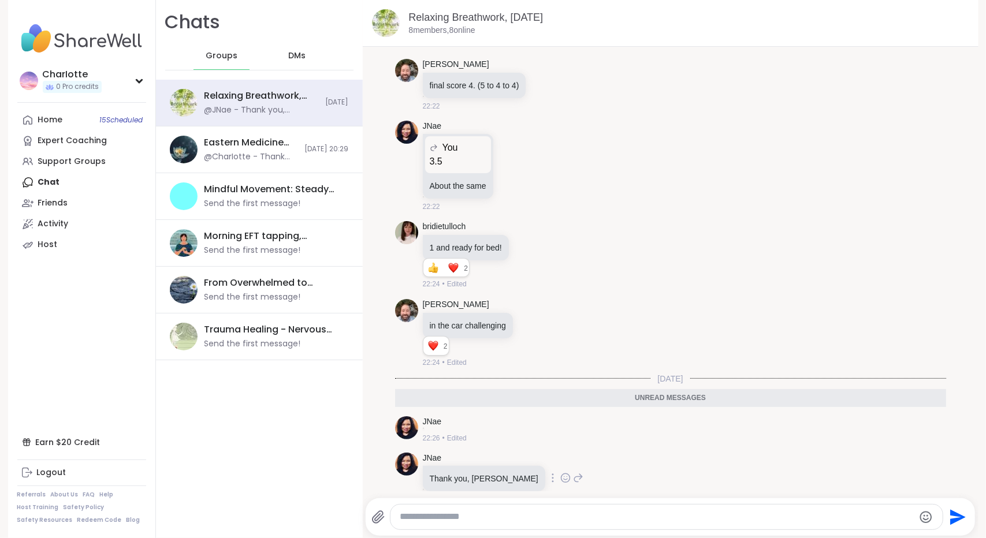
click at [560, 472] on icon at bounding box center [565, 478] width 10 height 12
click at [560, 454] on div "Select Reaction: Heart" at bounding box center [565, 459] width 10 height 10
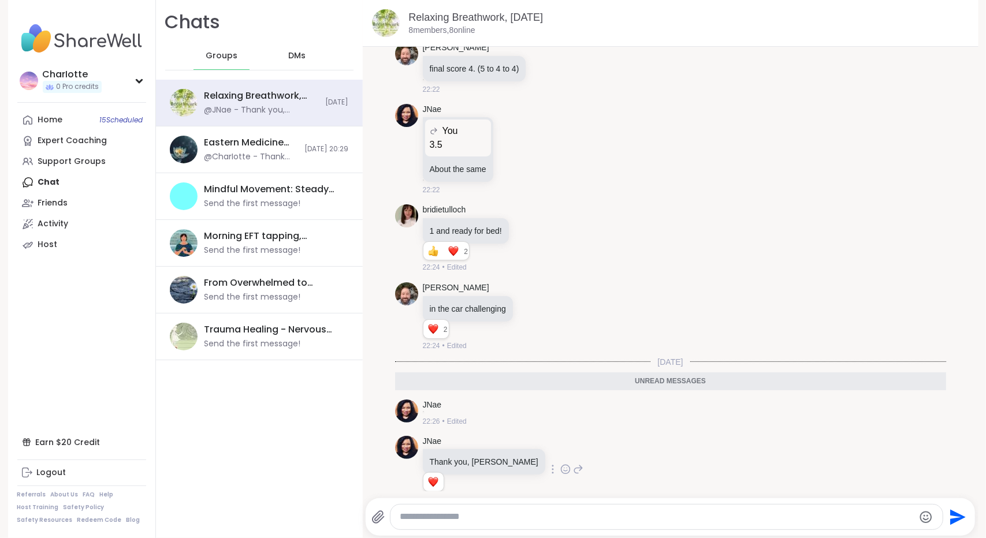
click at [512, 509] on div at bounding box center [666, 517] width 552 height 25
click at [506, 518] on textarea "Type your message" at bounding box center [657, 517] width 514 height 12
paste textarea "Type your message"
type textarea "**********"
click at [517, 516] on textarea "**********" at bounding box center [657, 517] width 514 height 12
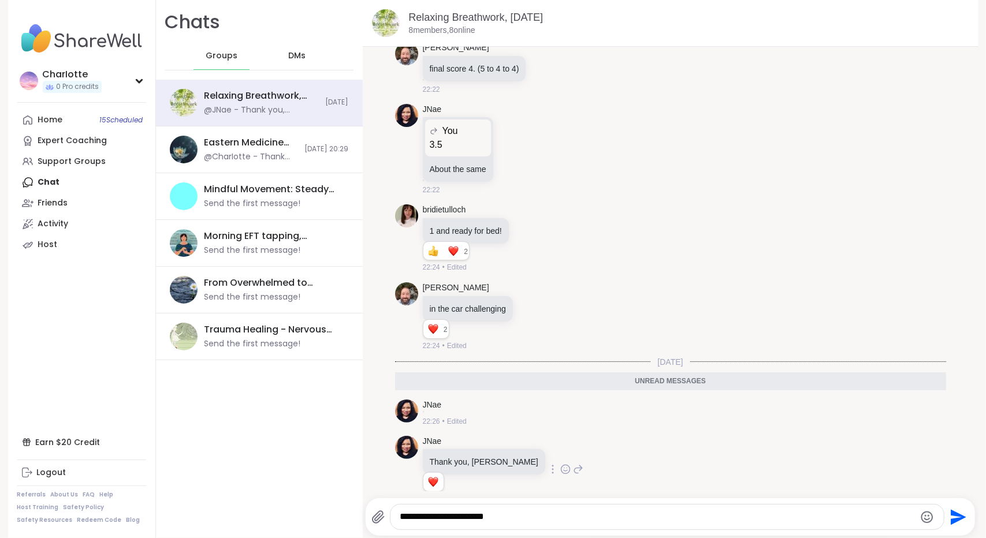
paste textarea "Type your message"
drag, startPoint x: 501, startPoint y: 514, endPoint x: 355, endPoint y: 517, distance: 145.5
click at [355, 517] on div "Chats Groups DMs Relaxing Breathwork, Oct 13 @JNae - Thank you, Charlotte Today…" at bounding box center [567, 269] width 822 height 538
paste textarea "**********"
type textarea "**********"
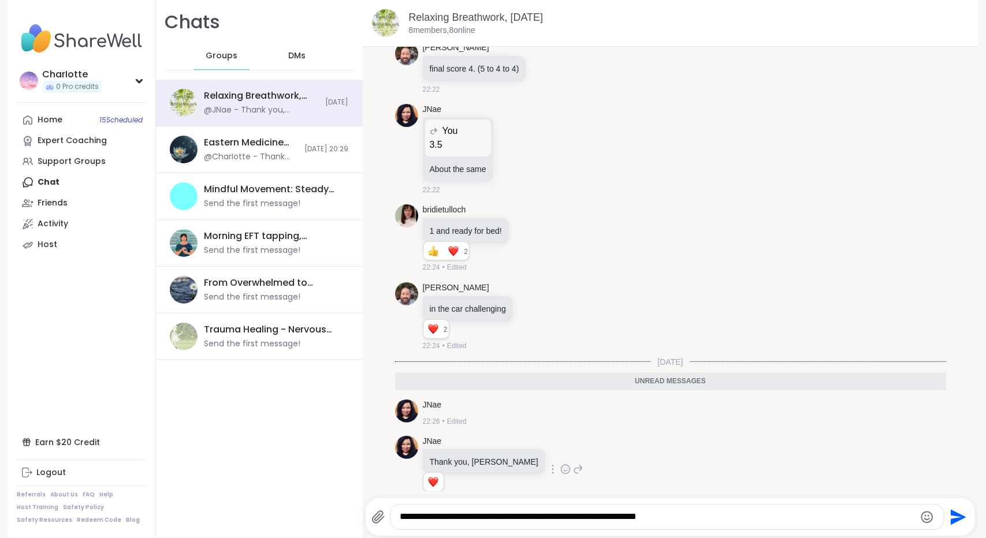
drag, startPoint x: 714, startPoint y: 518, endPoint x: 375, endPoint y: 514, distance: 338.4
click at [375, 514] on div "**********" at bounding box center [657, 517] width 573 height 26
click at [746, 514] on textarea "**********" at bounding box center [657, 517] width 514 height 12
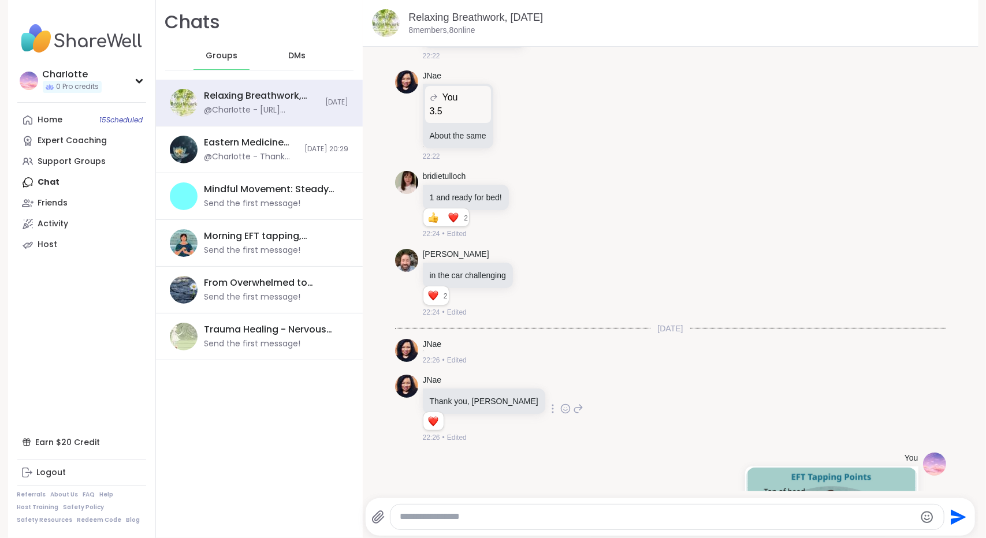
scroll to position [5585, 0]
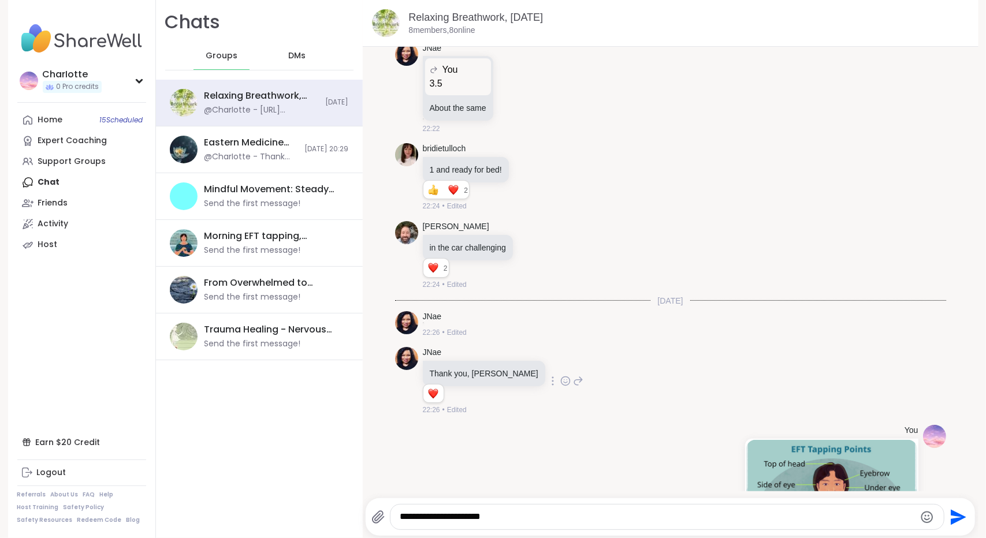
type textarea "**********"
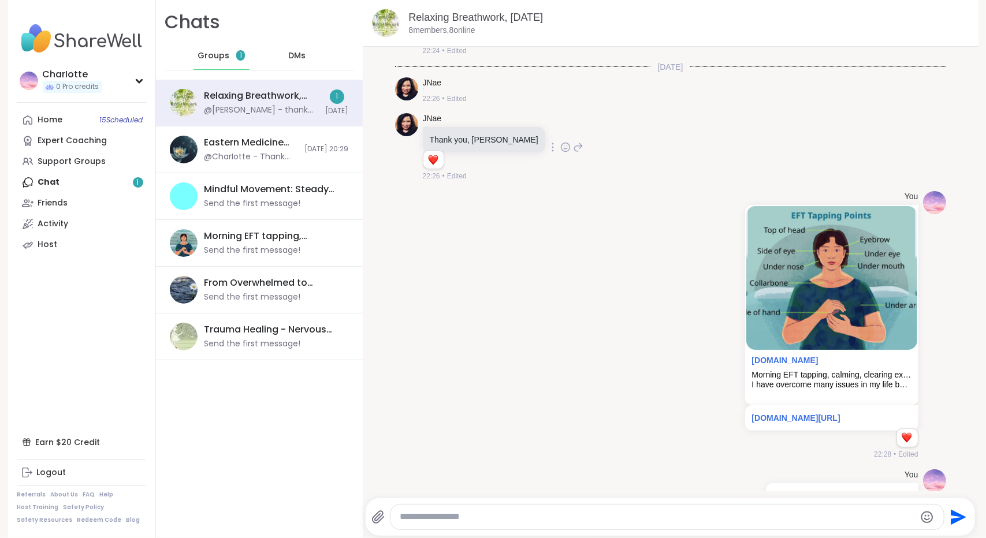
scroll to position [5896, 0]
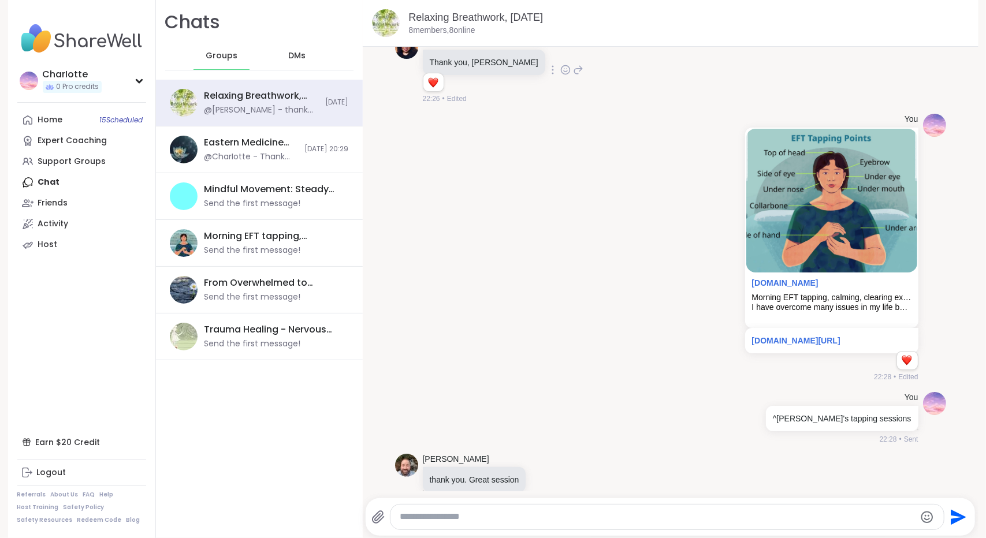
click at [561, 523] on div at bounding box center [666, 517] width 553 height 25
click at [543, 514] on textarea "Type your message" at bounding box center [657, 517] width 514 height 12
paste textarea "**********"
type textarea "**********"
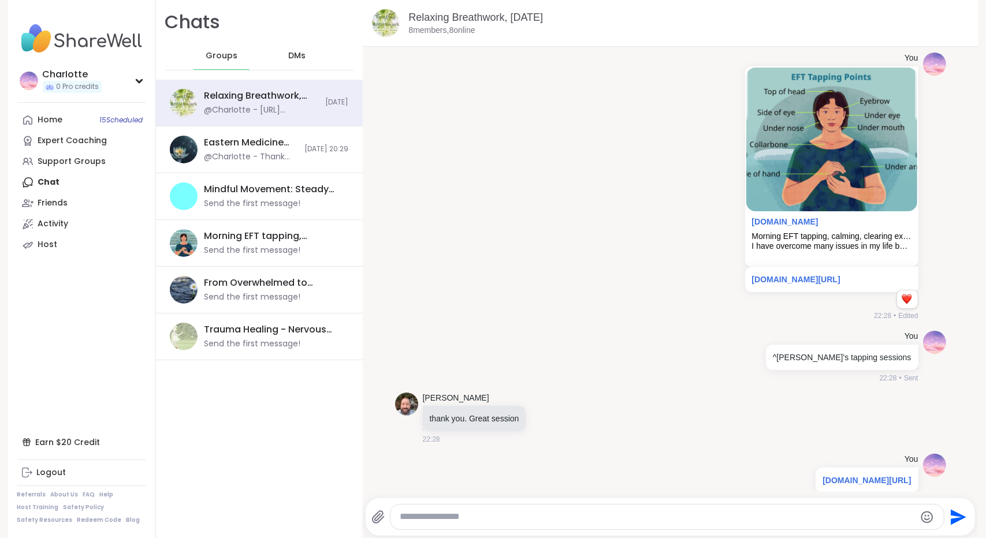
type textarea "*"
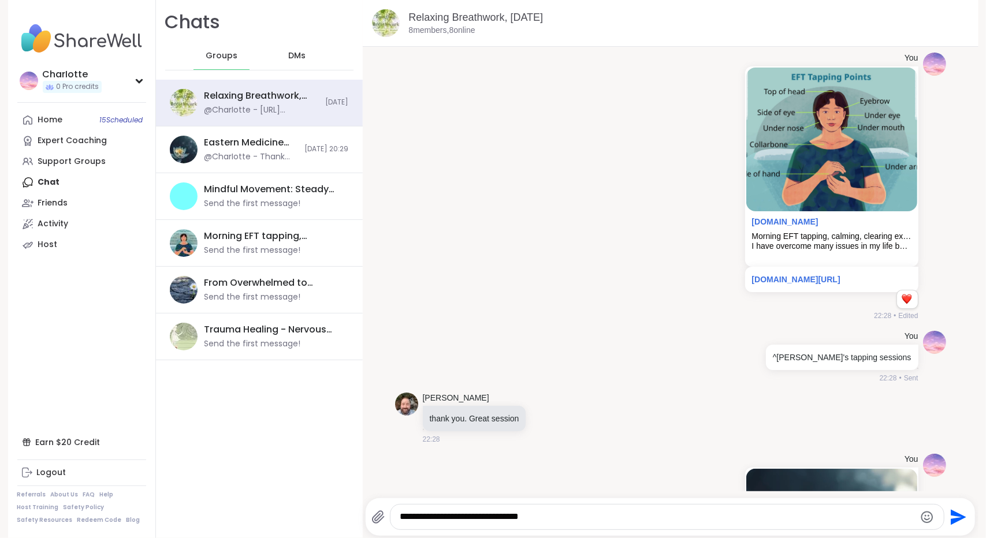
type textarea "**********"
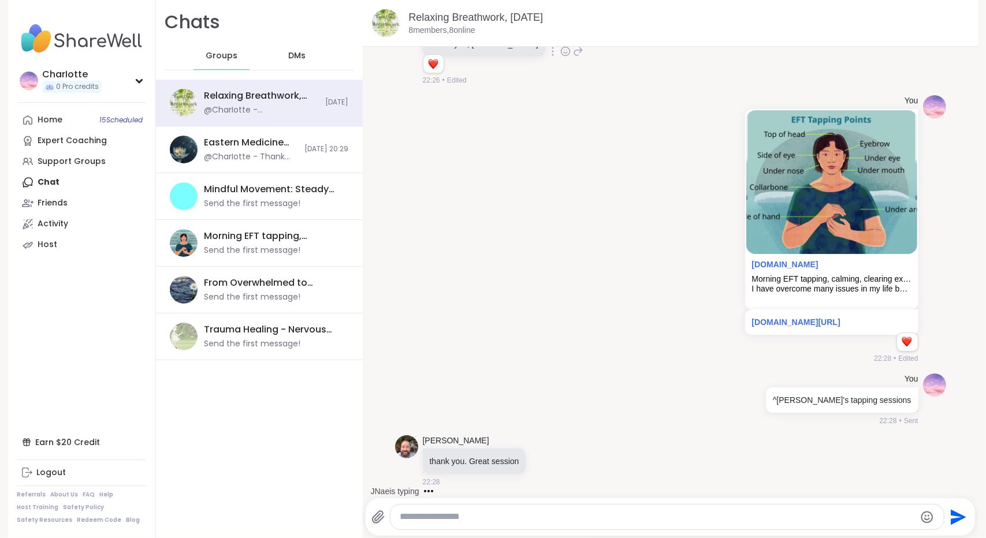
scroll to position [5896, 0]
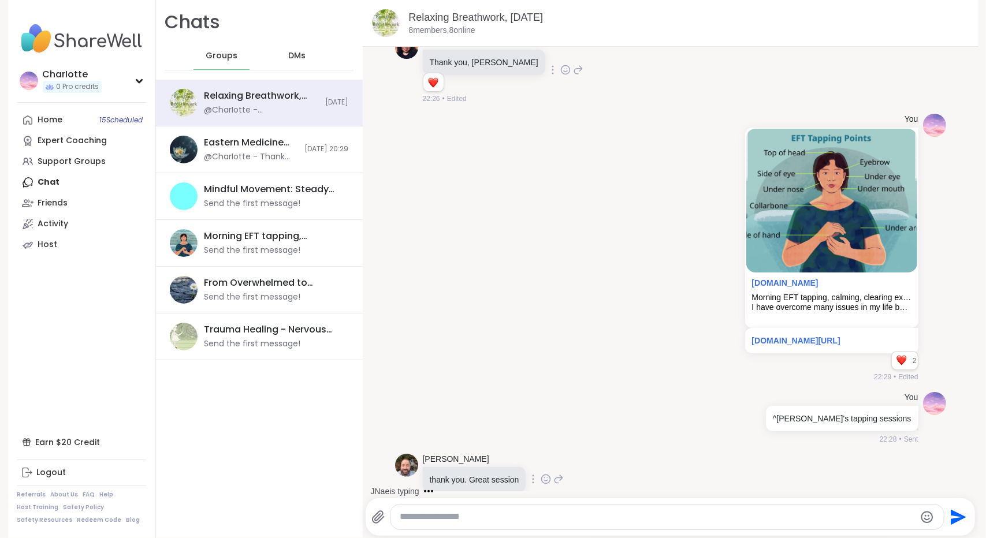
click at [542, 475] on icon at bounding box center [546, 479] width 9 height 9
click at [534, 449] on button "Select Reaction: Heart" at bounding box center [545, 460] width 23 height 23
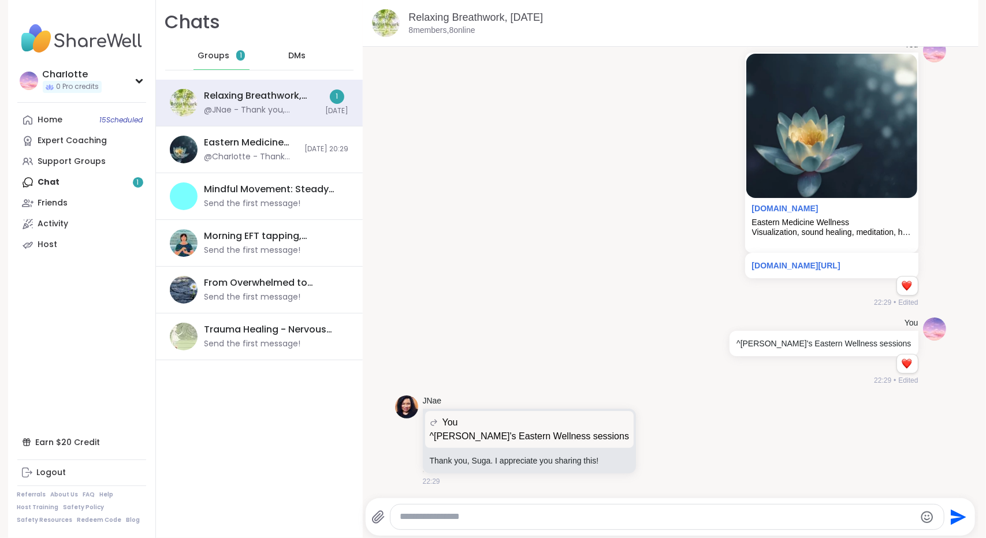
scroll to position [6369, 0]
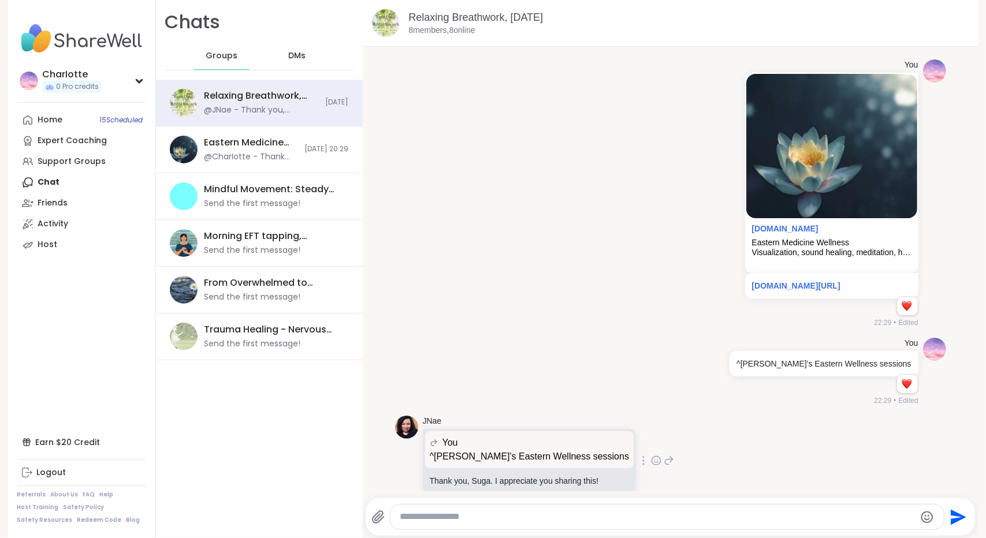
click at [651, 455] on icon at bounding box center [656, 461] width 10 height 12
click at [559, 437] on div "Select Reaction: Heart" at bounding box center [564, 442] width 10 height 10
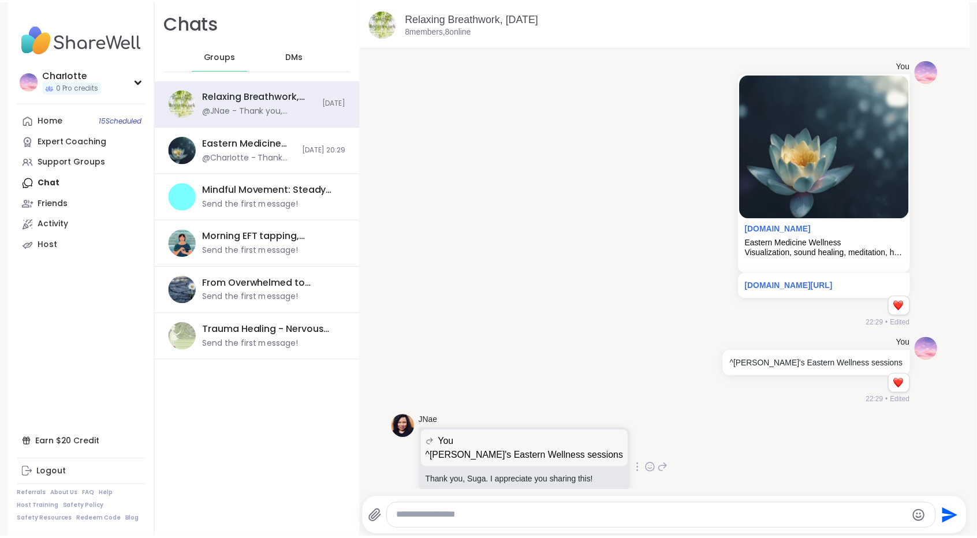
scroll to position [6385, 0]
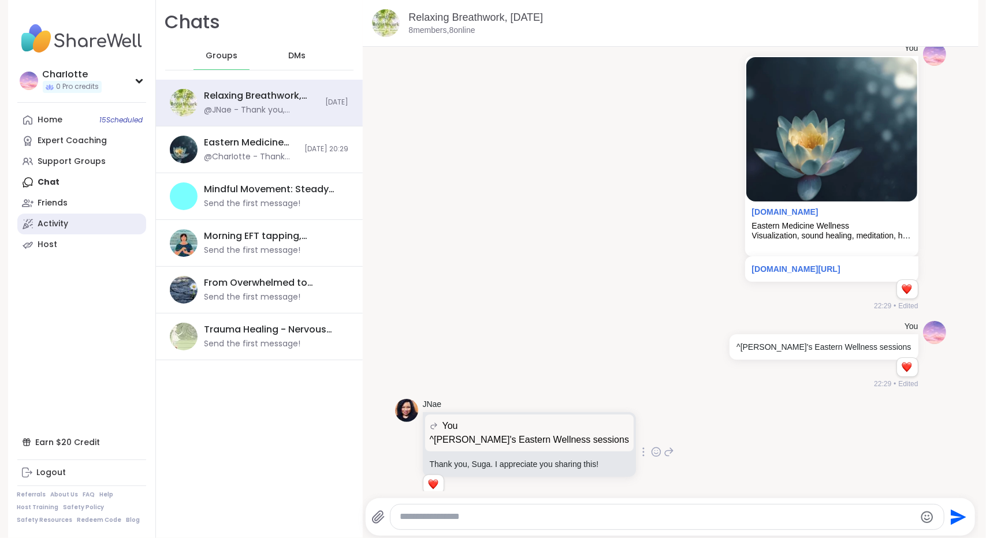
click at [79, 218] on link "Activity" at bounding box center [81, 224] width 129 height 21
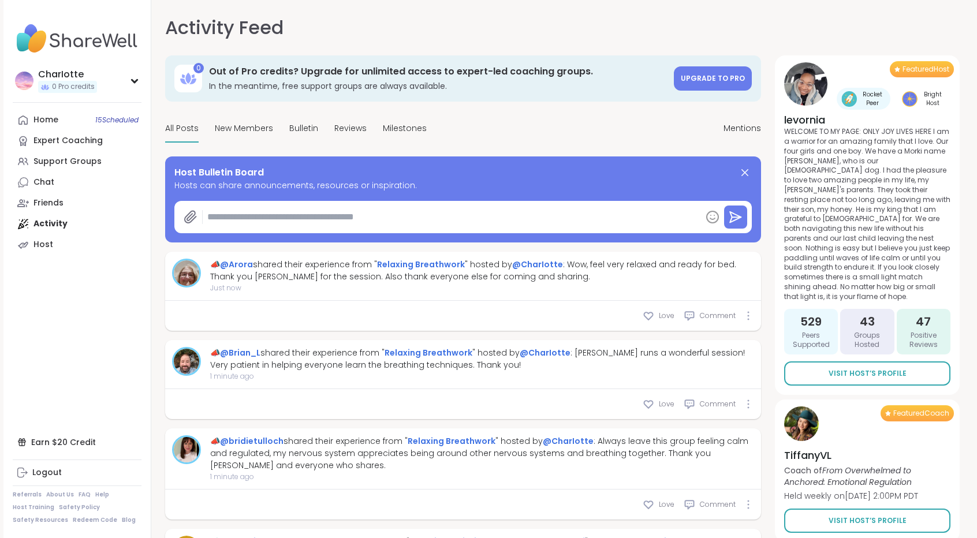
type textarea "*"
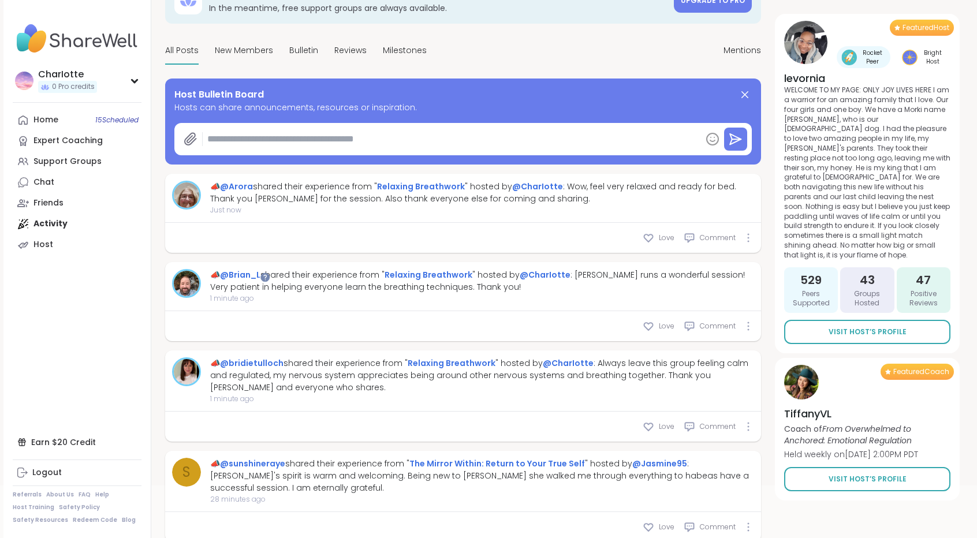
scroll to position [66, 0]
